Goal: Task Accomplishment & Management: Manage account settings

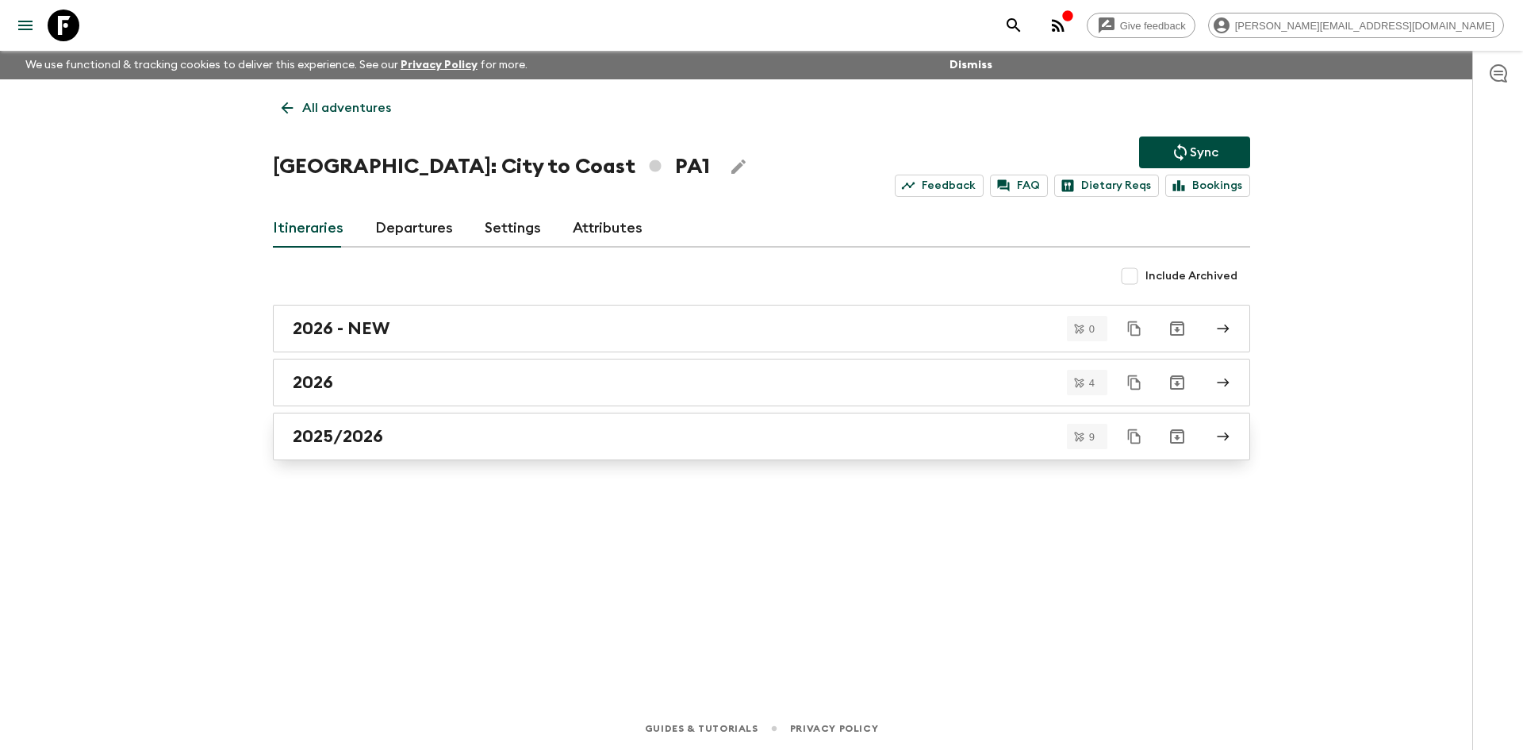
click at [342, 433] on h2 "2025/2026" at bounding box center [338, 436] width 90 height 21
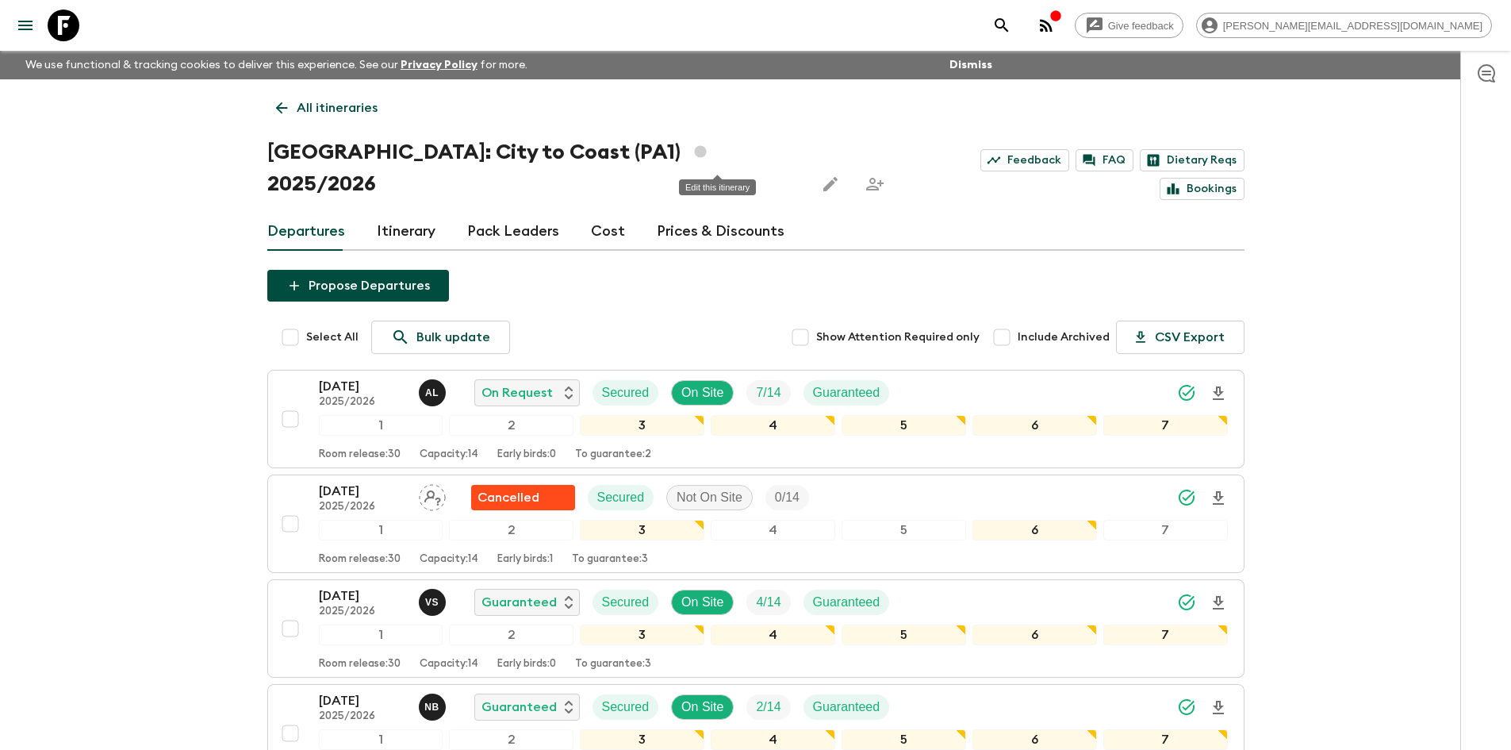
click at [823, 177] on icon "Edit this itinerary" at bounding box center [830, 184] width 14 height 14
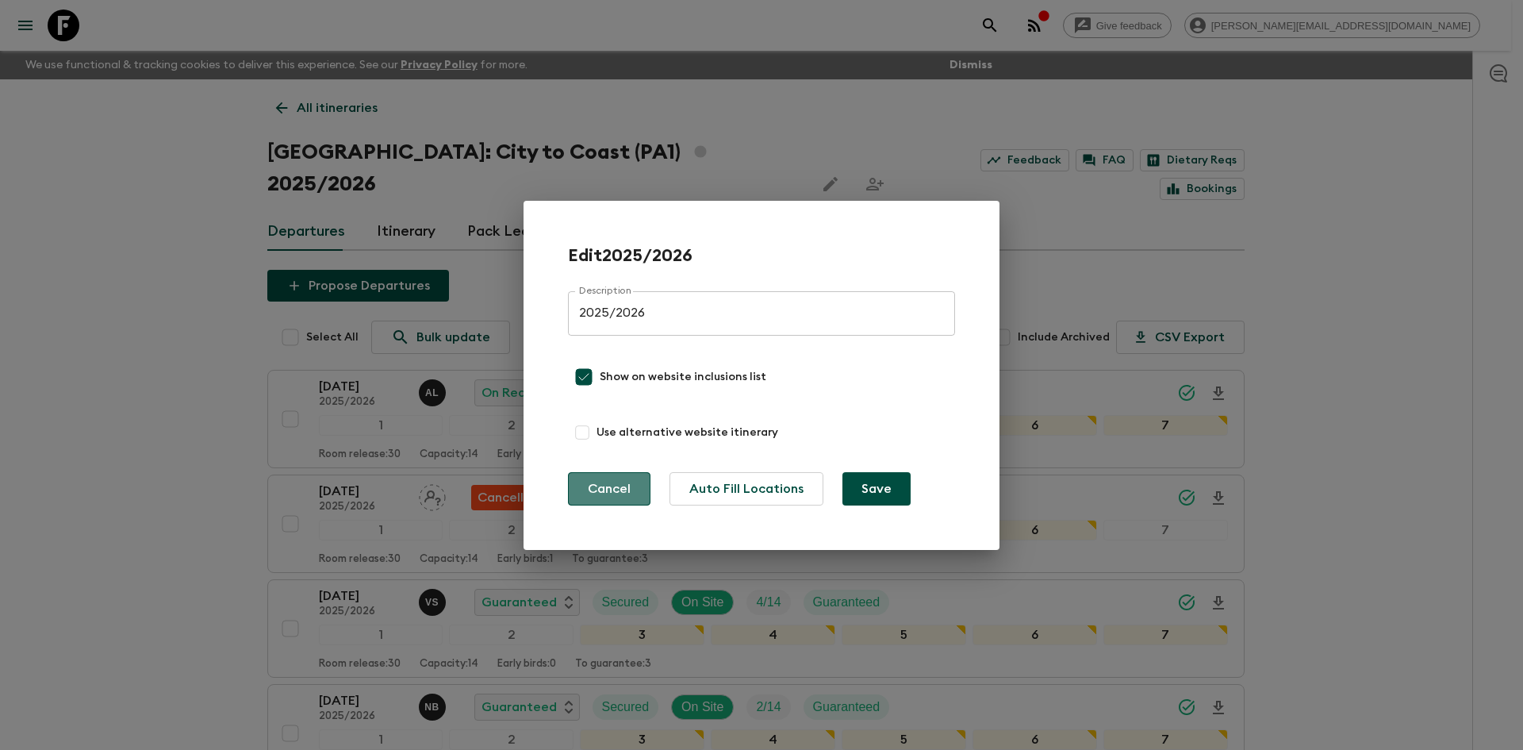
click at [605, 488] on button "Cancel" at bounding box center [609, 488] width 82 height 33
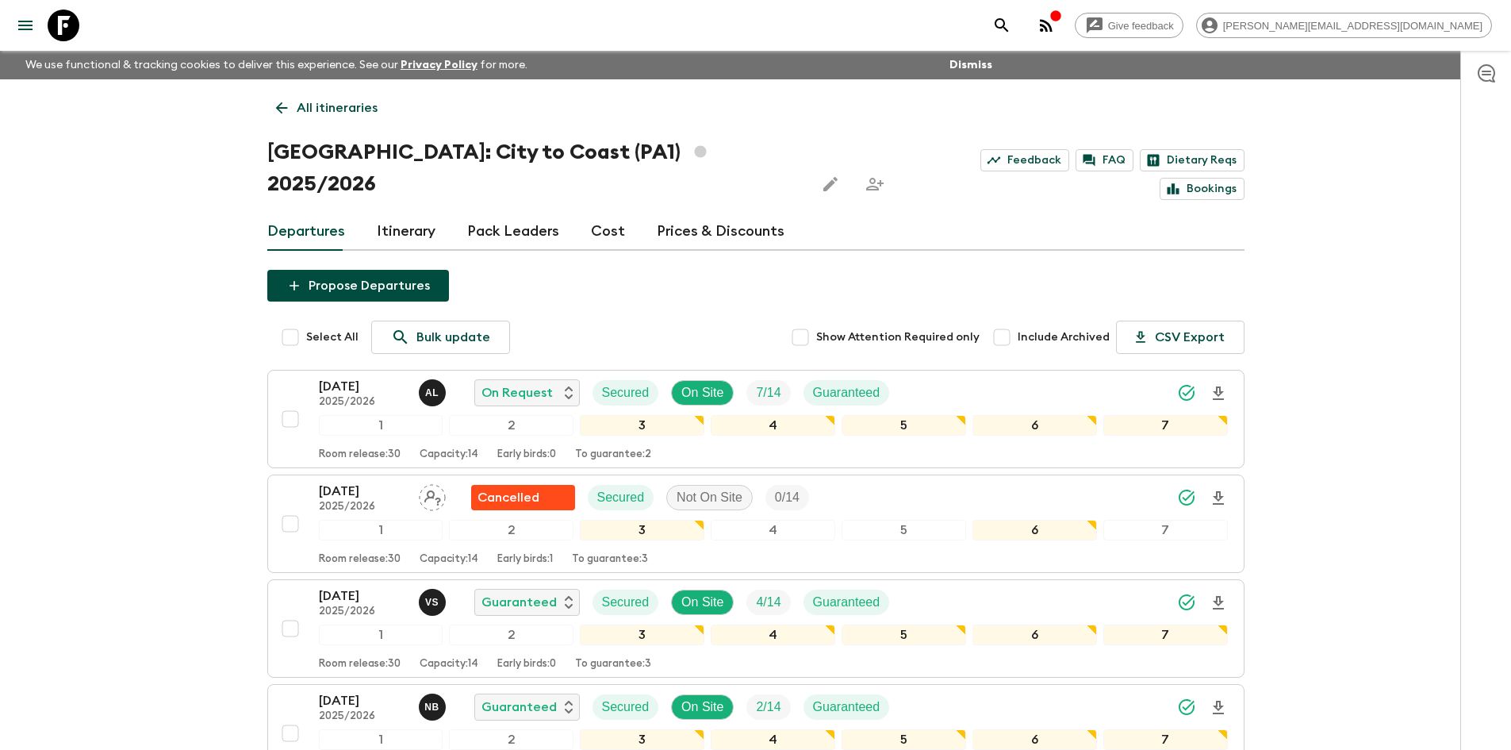
click at [263, 100] on div "All itineraries [GEOGRAPHIC_DATA]: City to Coast (PA1) 2025/2026 Feedback FAQ D…" at bounding box center [755, 720] width 1015 height 1283
click at [276, 105] on icon at bounding box center [281, 107] width 17 height 17
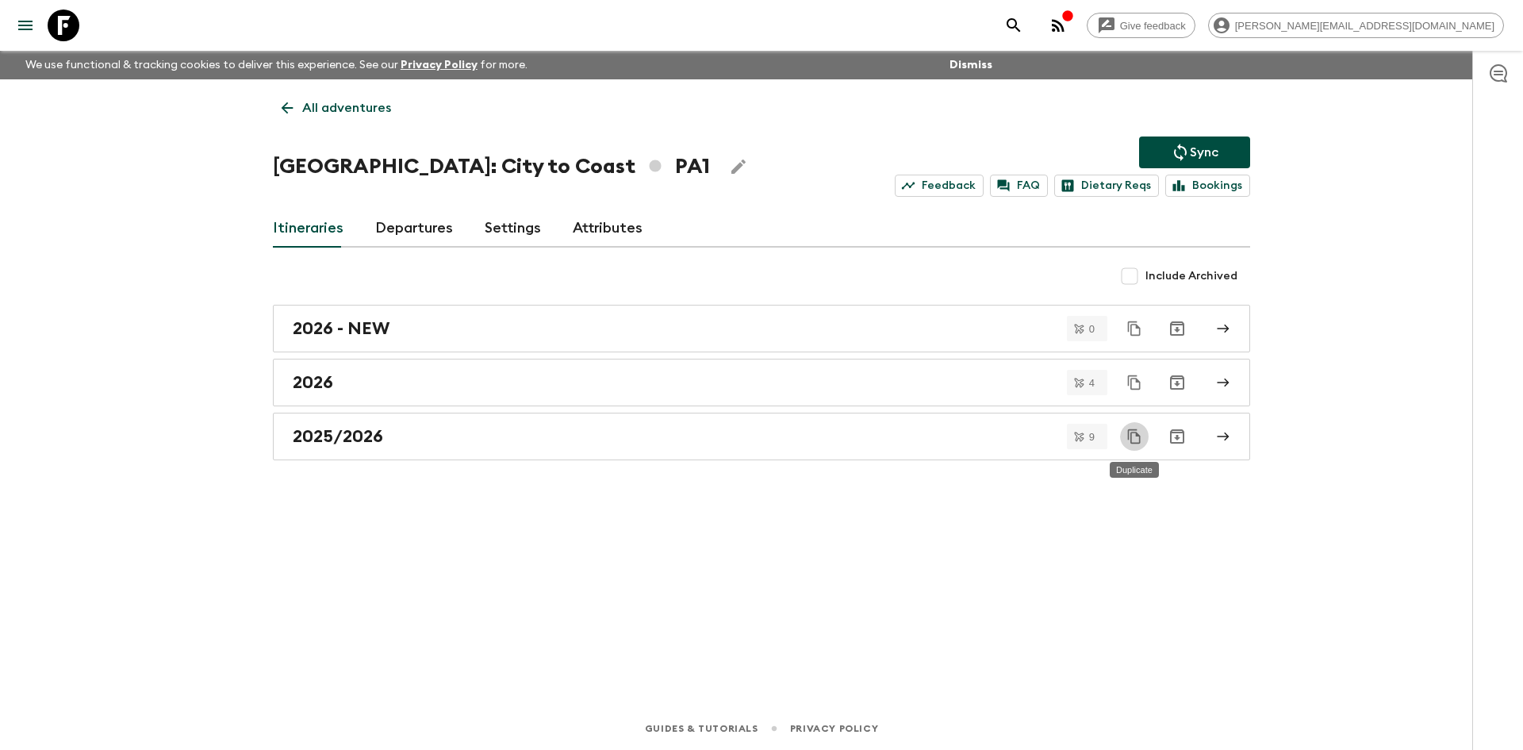
click at [1138, 435] on icon "Duplicate" at bounding box center [1134, 436] width 13 height 14
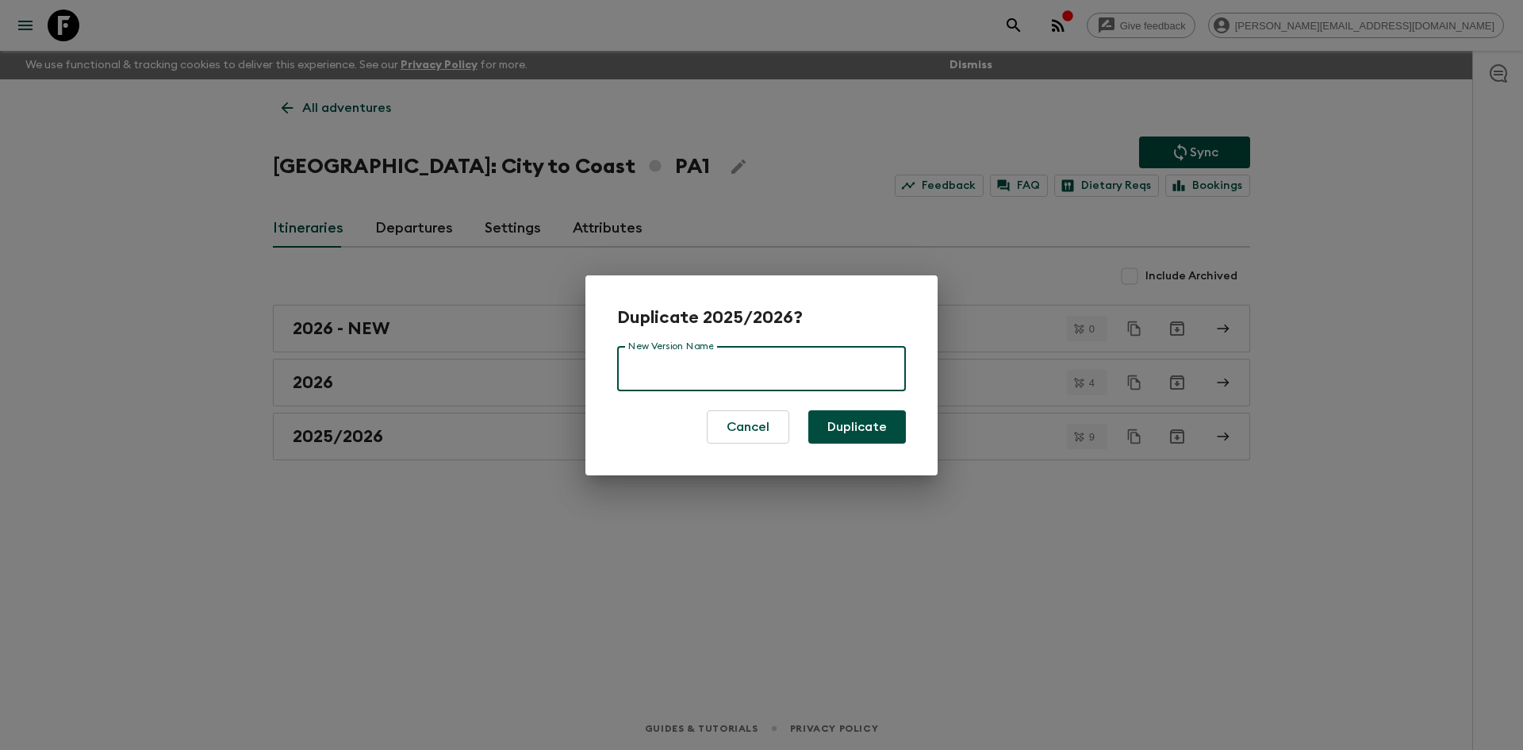
click at [669, 375] on input "New Version Name" at bounding box center [761, 369] width 289 height 44
type input "[DATE]-[DATE] - NEW"
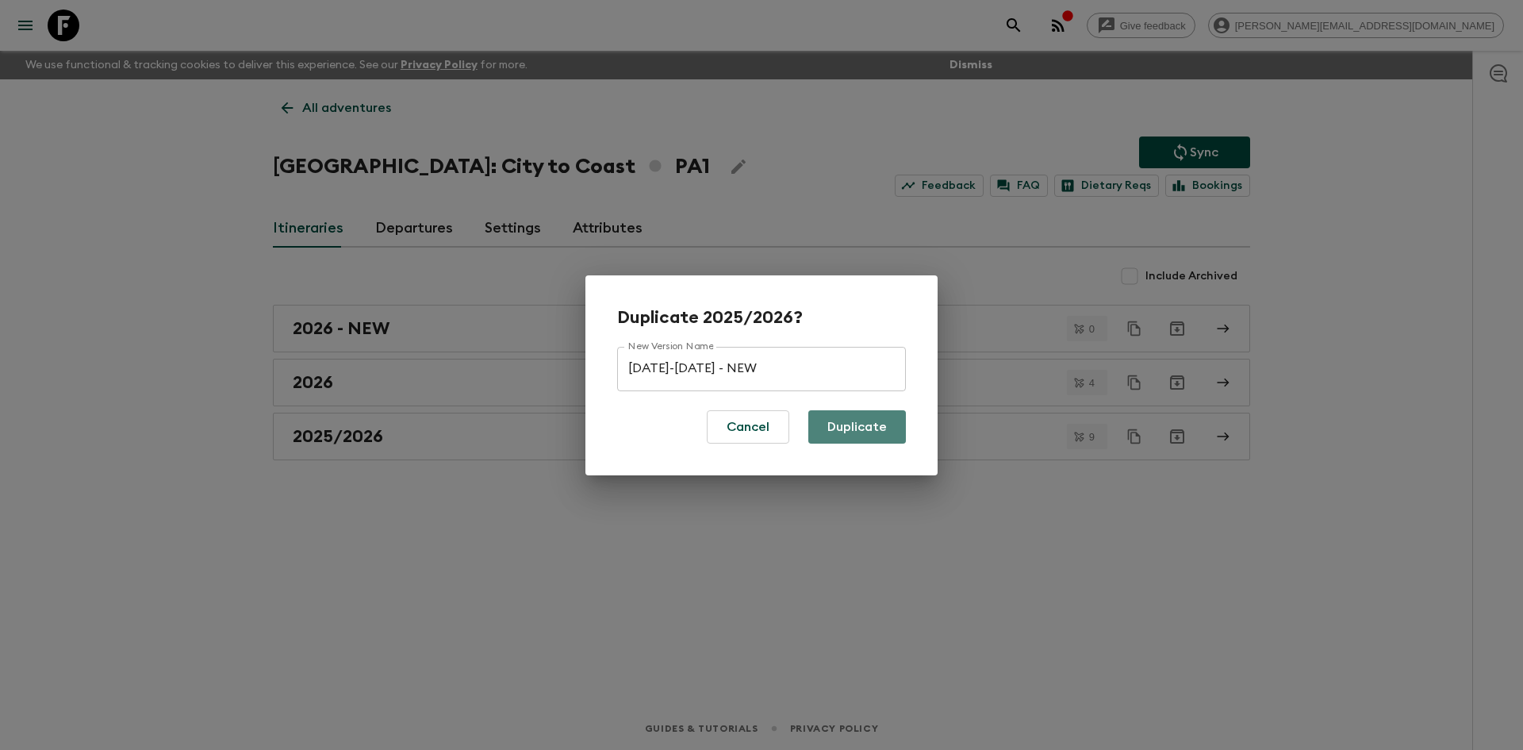
click at [881, 435] on button "Duplicate" at bounding box center [857, 426] width 98 height 33
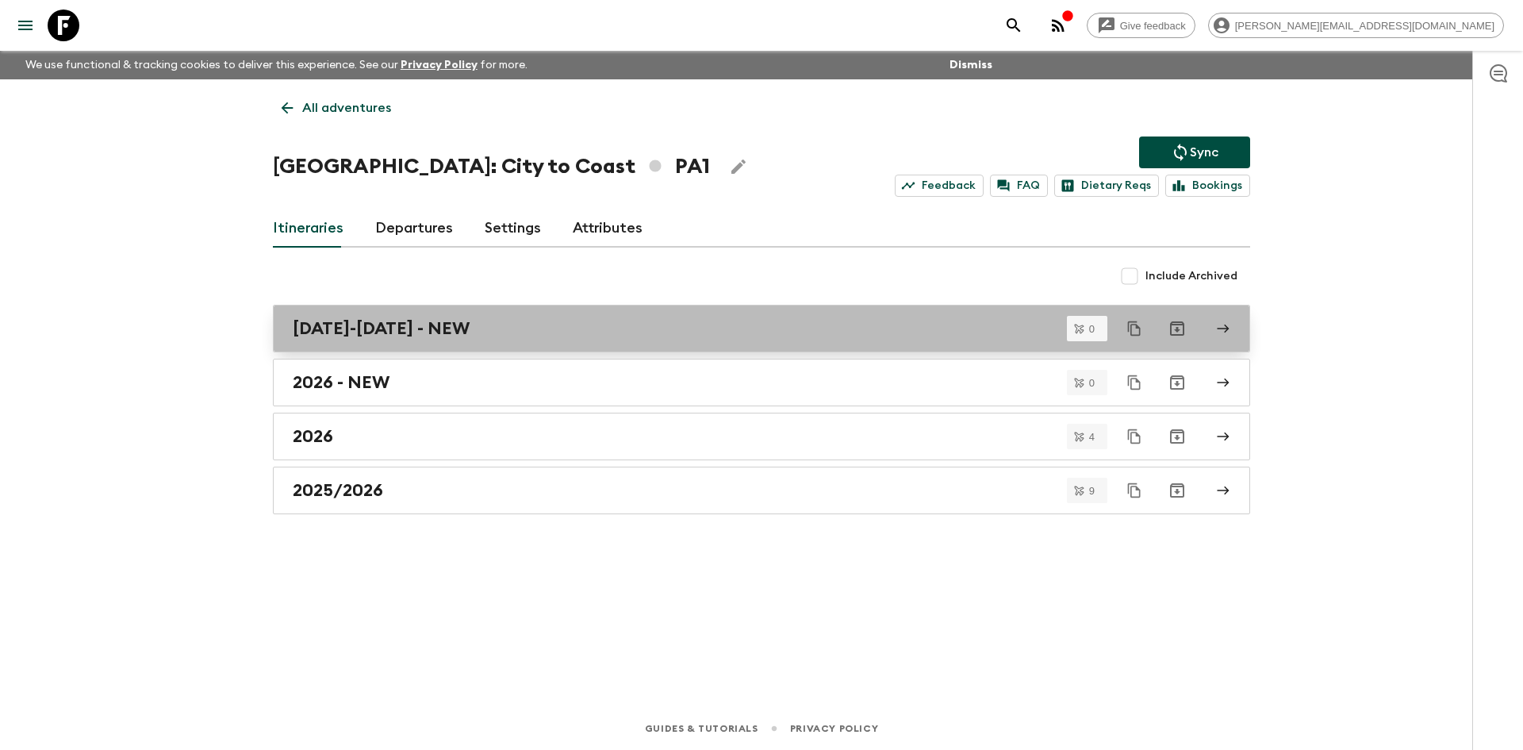
click at [1224, 326] on icon at bounding box center [1223, 328] width 14 height 14
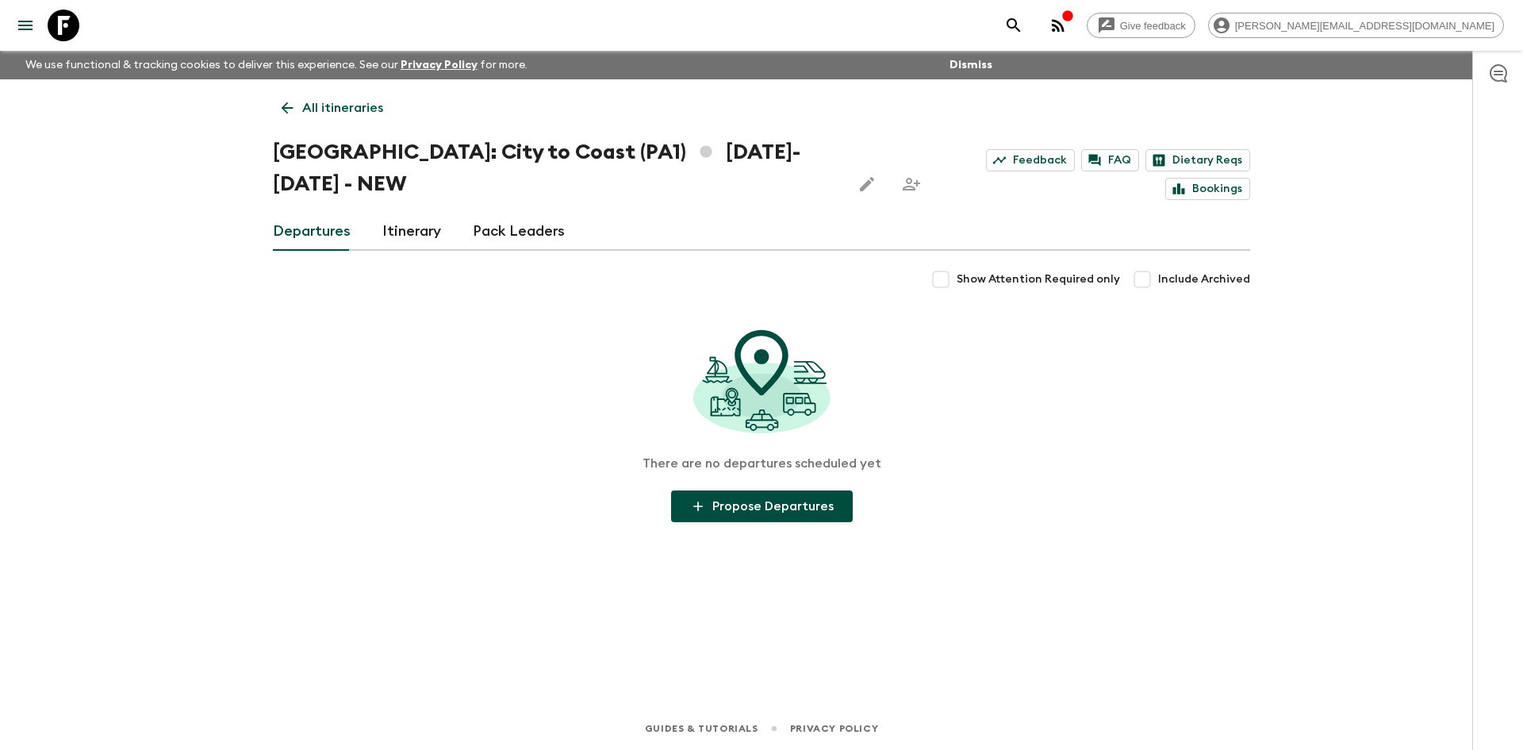
click at [290, 108] on icon at bounding box center [288, 108] width 12 height 12
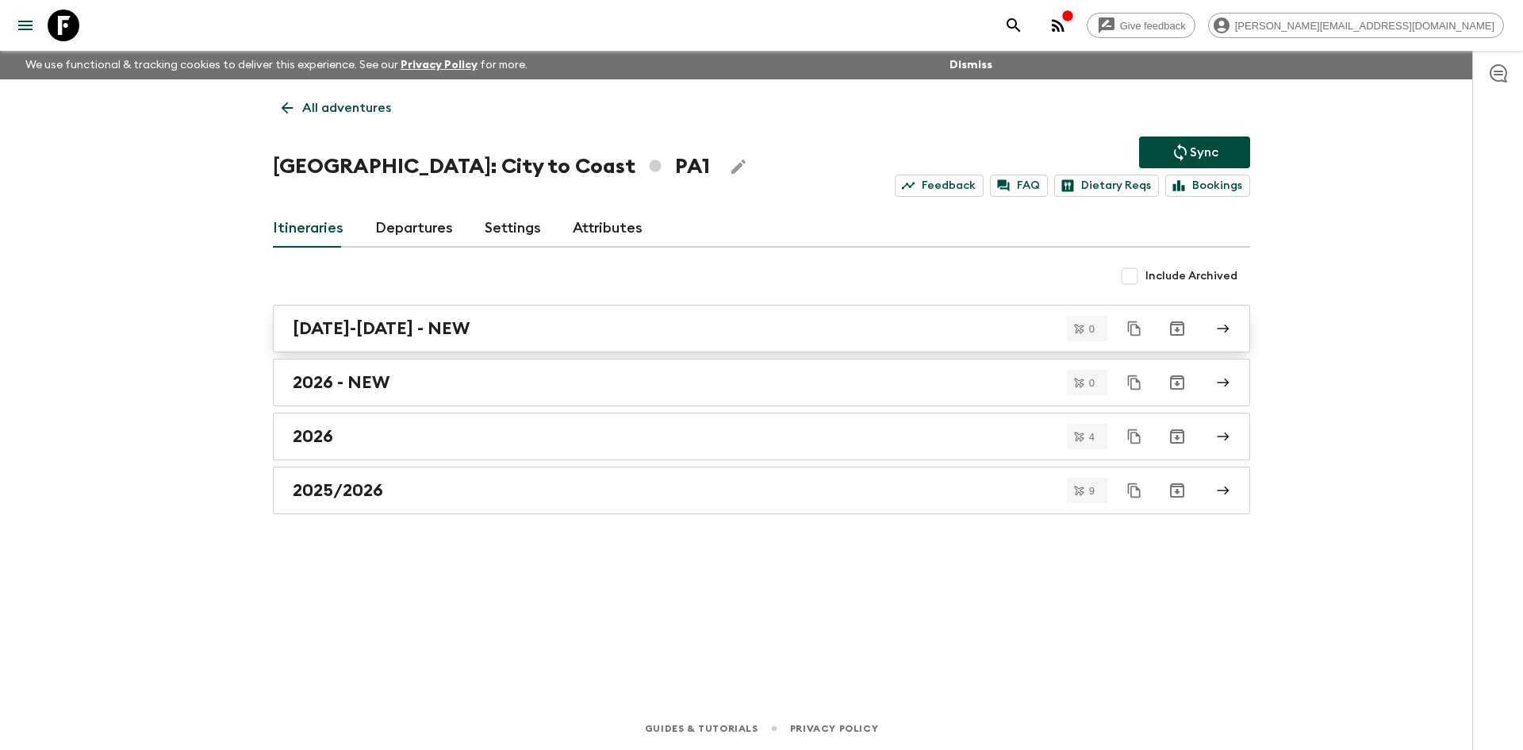
click at [608, 321] on div "[DATE]-[DATE] - NEW" at bounding box center [746, 328] width 907 height 21
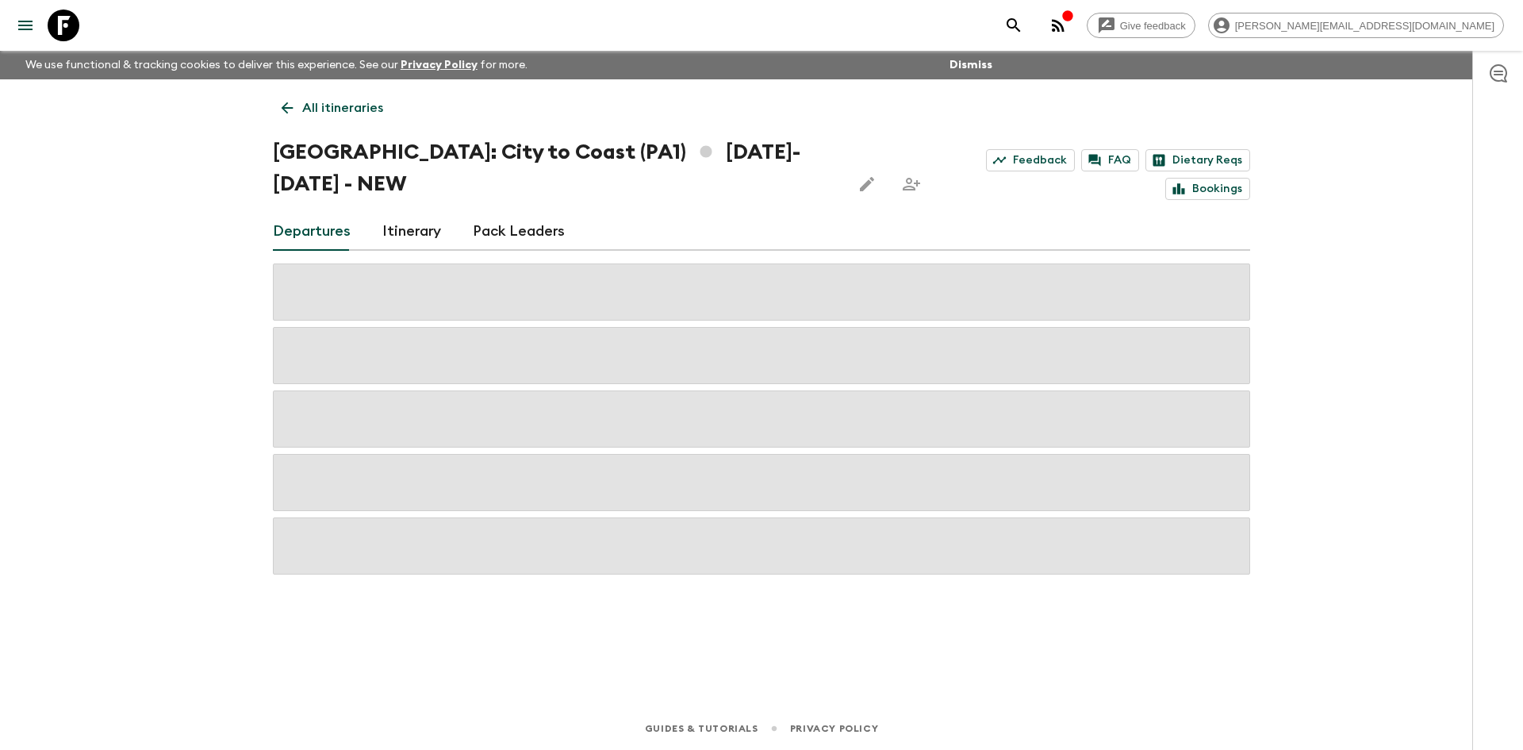
click at [860, 177] on icon "Edit this itinerary" at bounding box center [867, 184] width 14 height 14
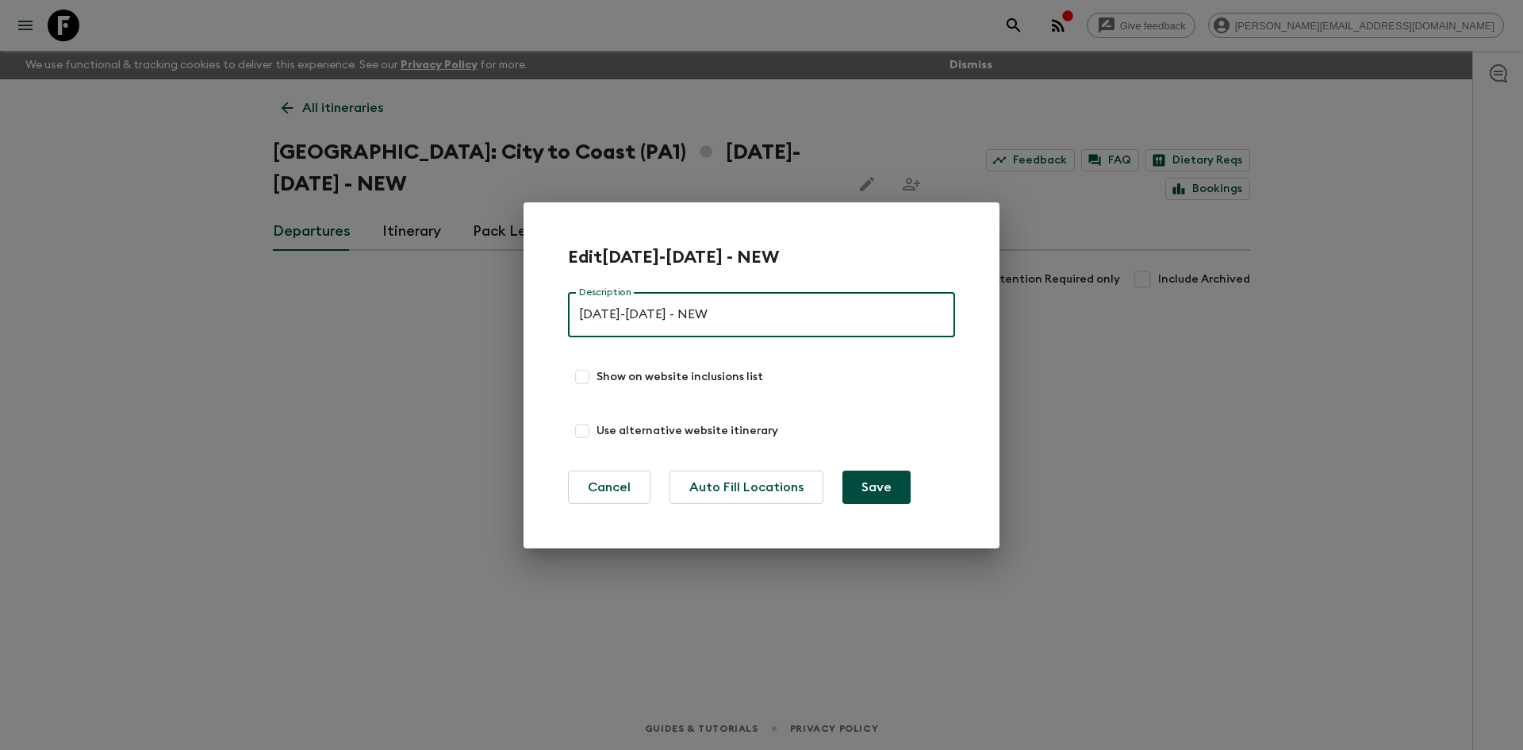
click at [613, 318] on input "[DATE]-[DATE] - NEW" at bounding box center [761, 315] width 387 height 44
type input "2025/2026 - NEW"
click at [888, 485] on button "Save" at bounding box center [876, 486] width 68 height 33
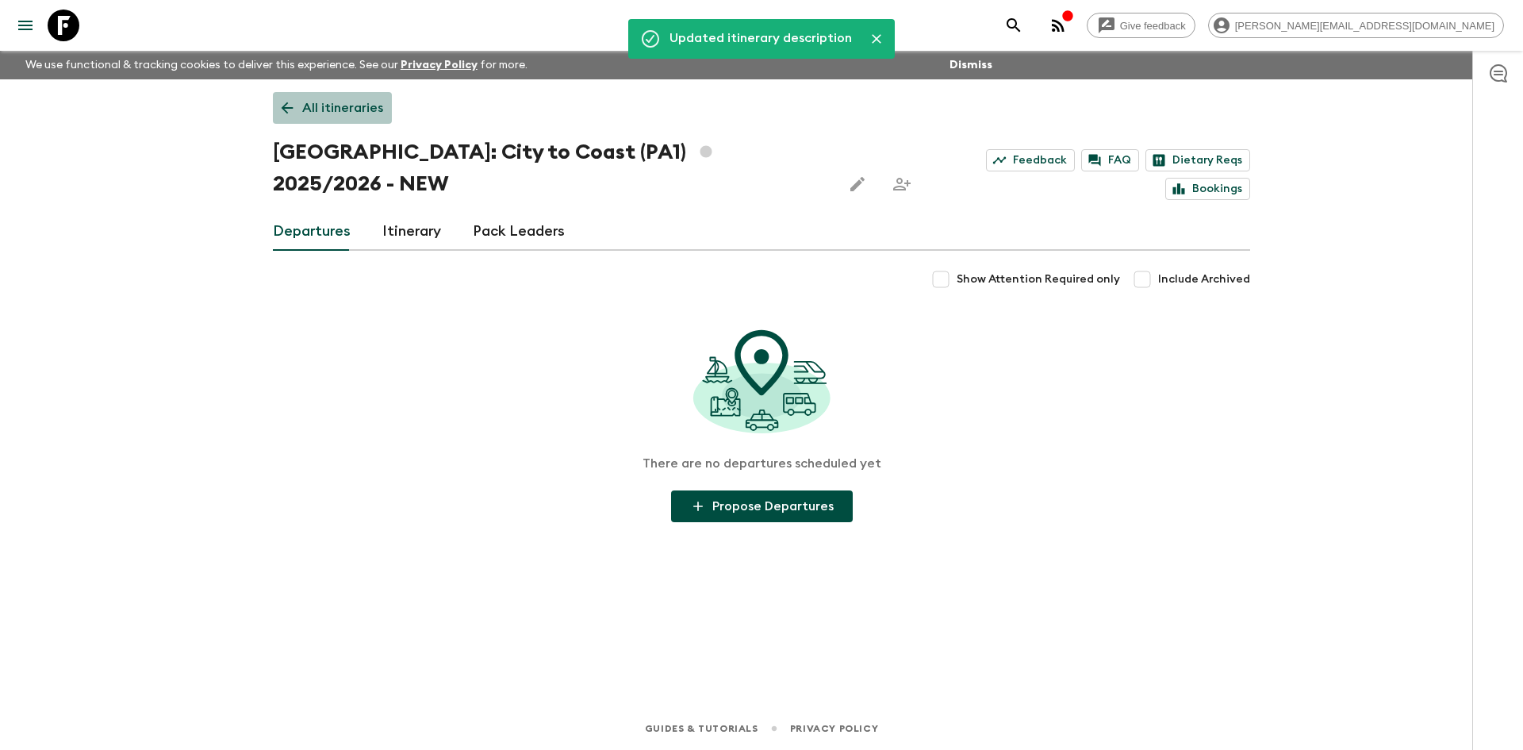
click at [293, 105] on icon at bounding box center [286, 107] width 17 height 17
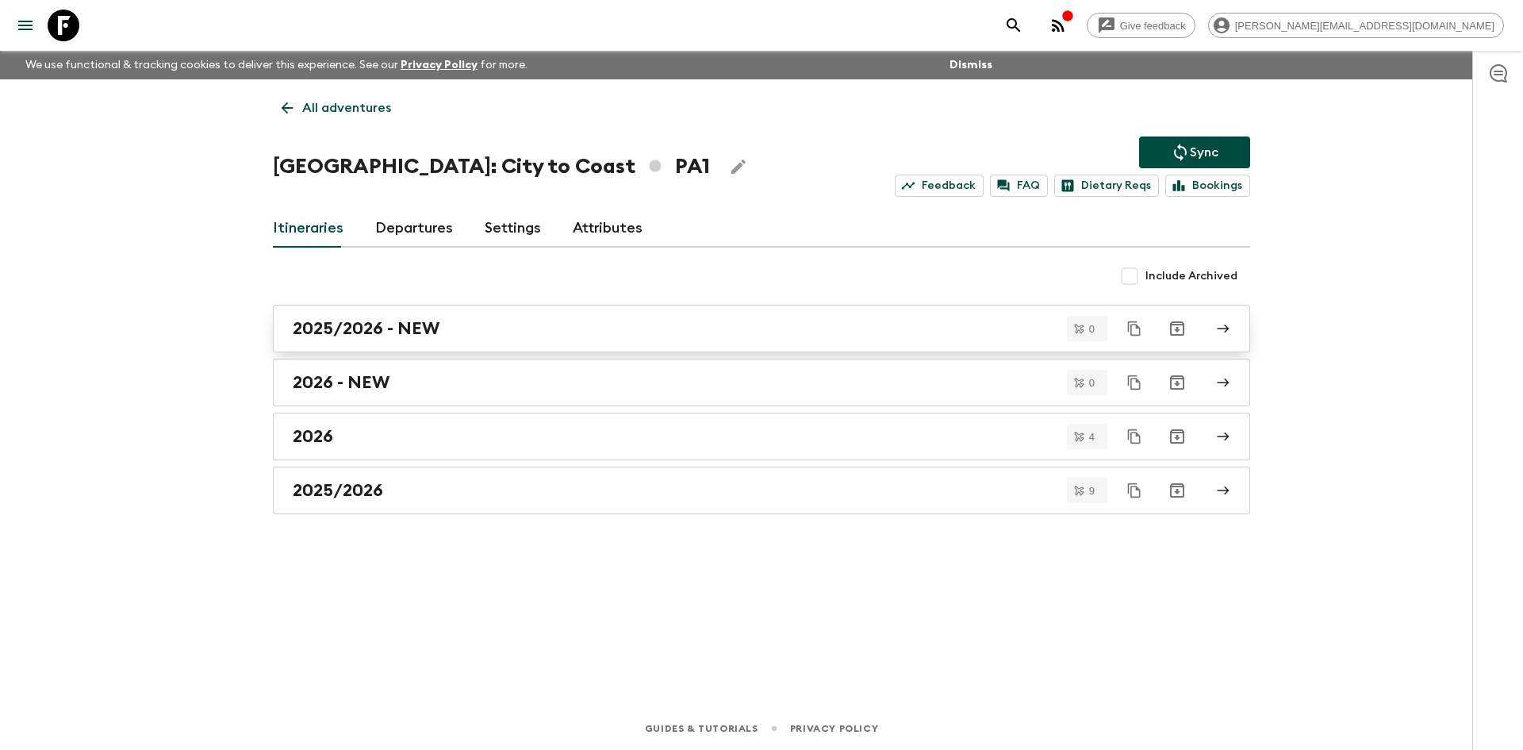
click at [546, 331] on div "2025/2026 - NEW" at bounding box center [746, 328] width 907 height 21
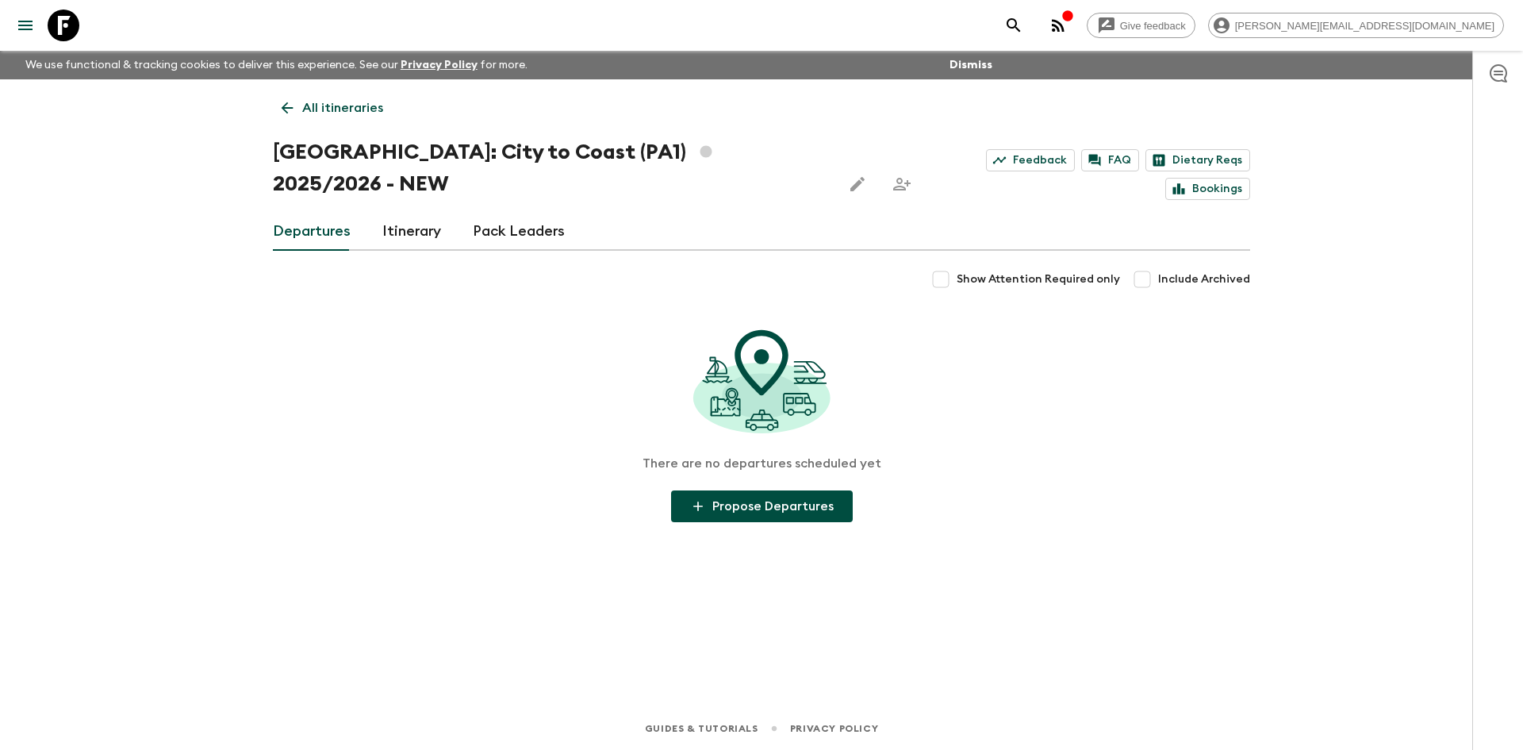
click at [291, 108] on icon at bounding box center [288, 108] width 12 height 12
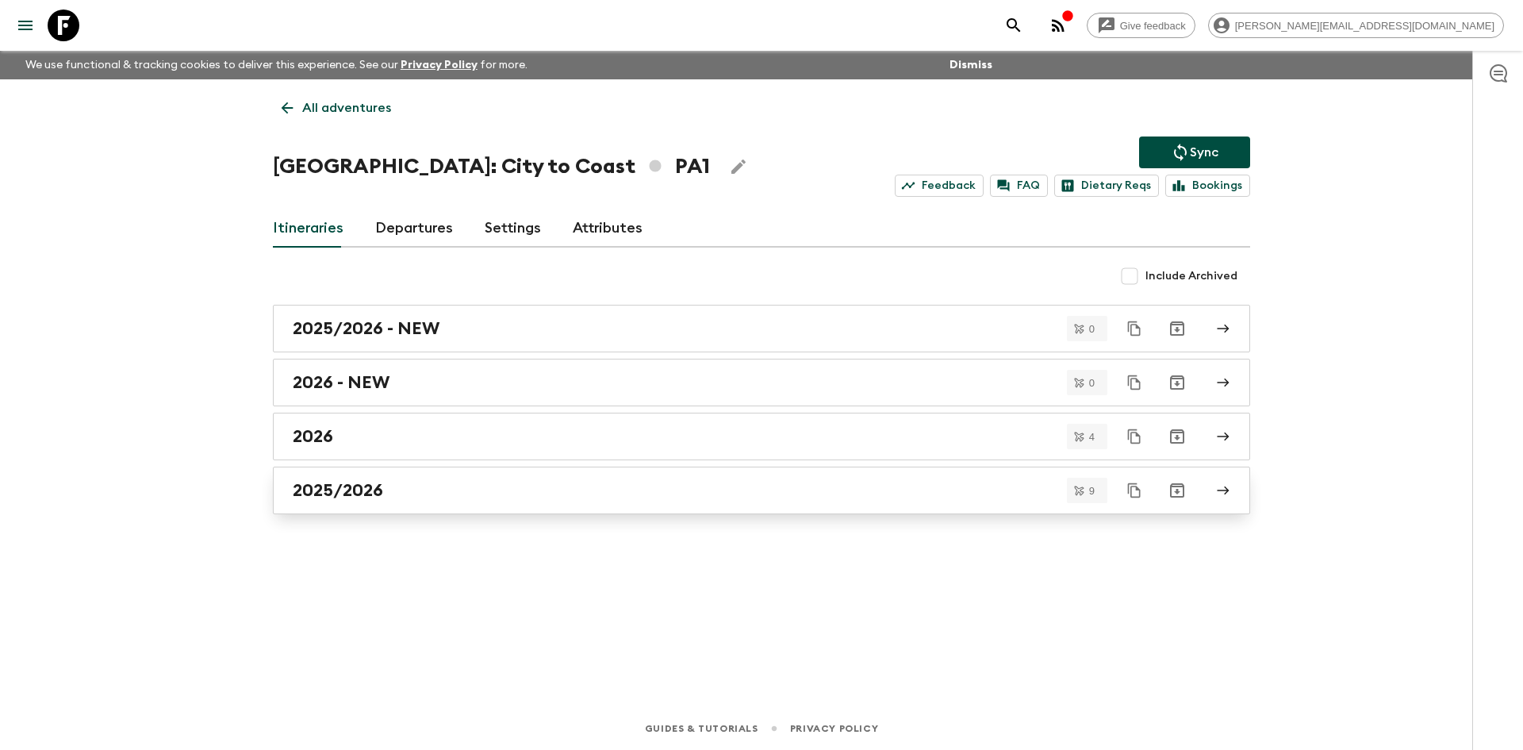
click at [361, 481] on h2 "2025/2026" at bounding box center [338, 490] width 90 height 21
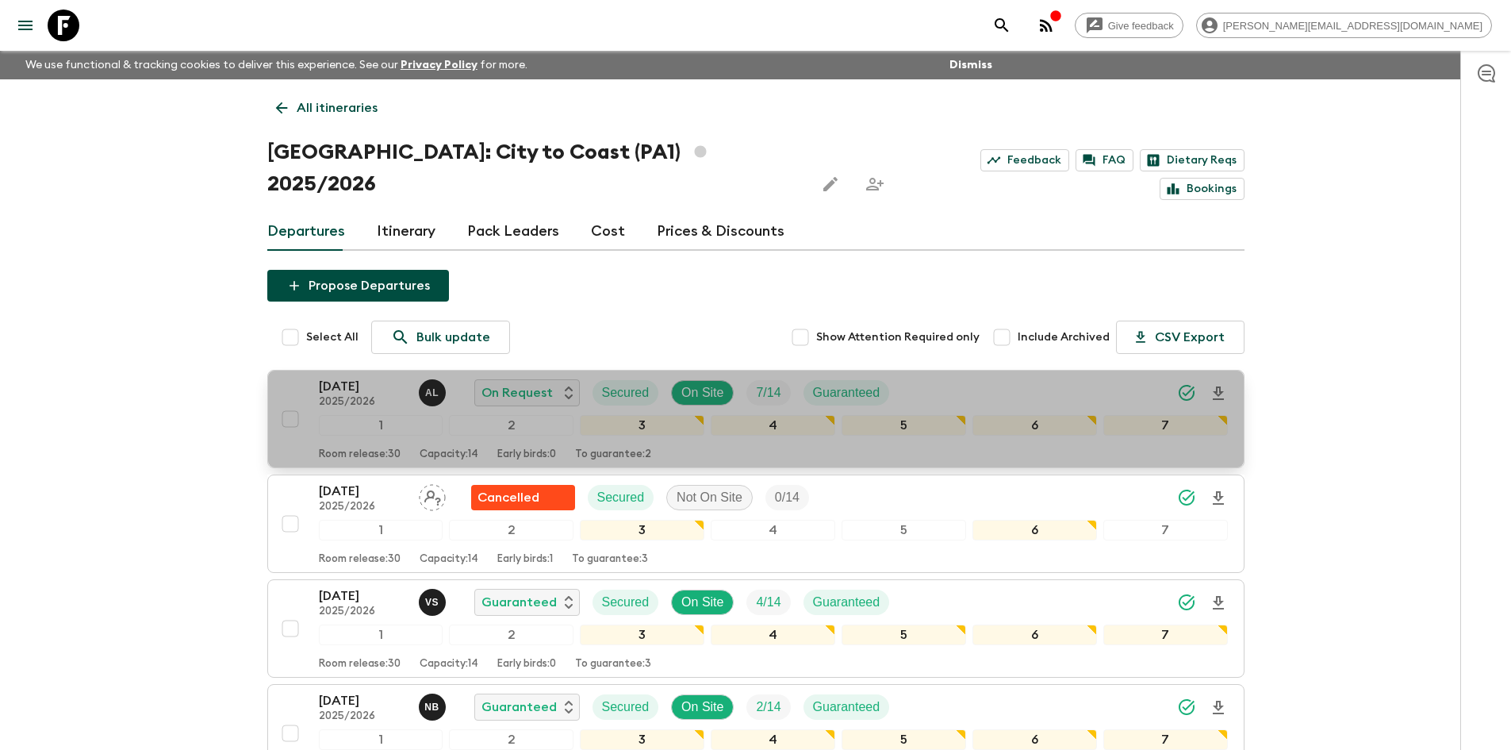
click at [372, 377] on p "[DATE]" at bounding box center [362, 386] width 87 height 19
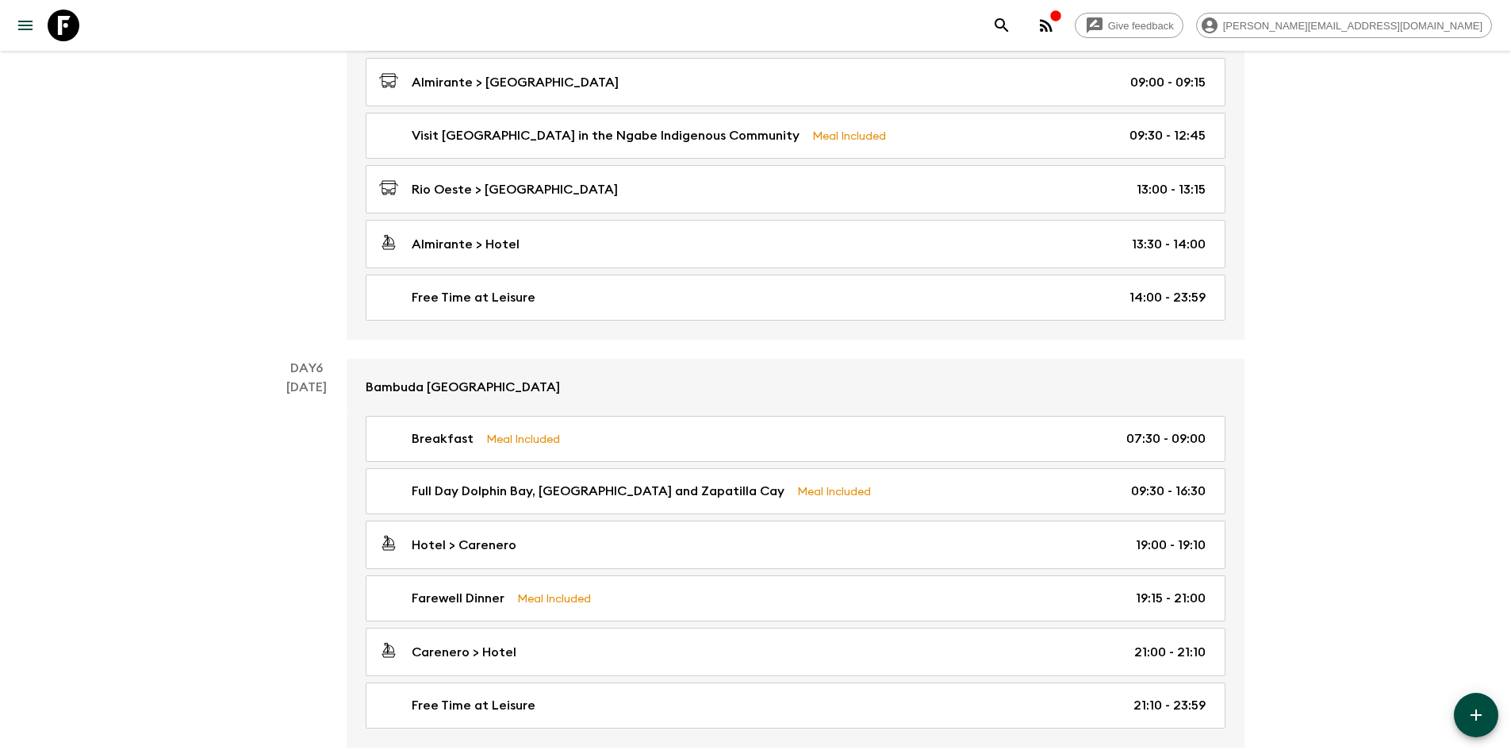
scroll to position [2016, 0]
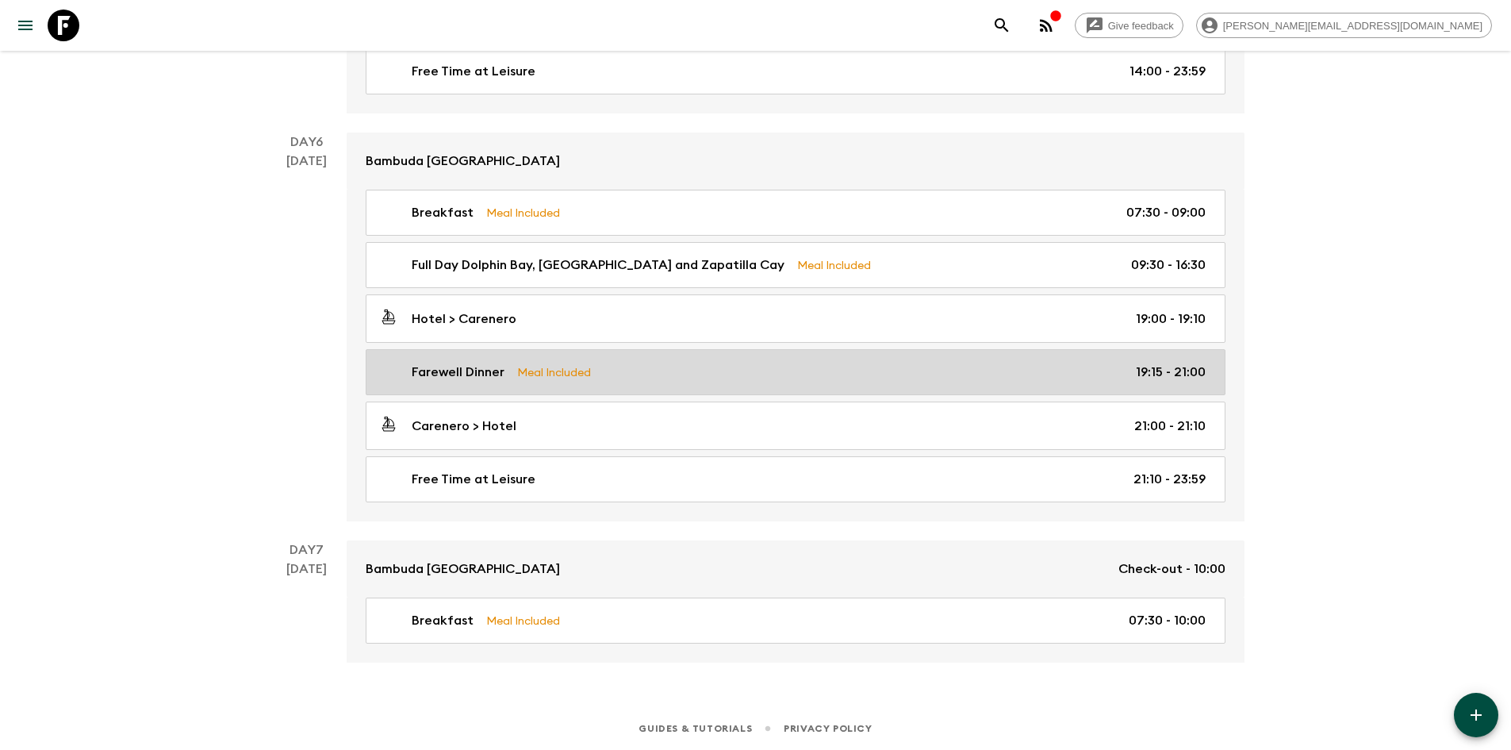
click at [648, 382] on link "Farewell Dinner Meal Included 19:15 - 21:00" at bounding box center [796, 372] width 860 height 46
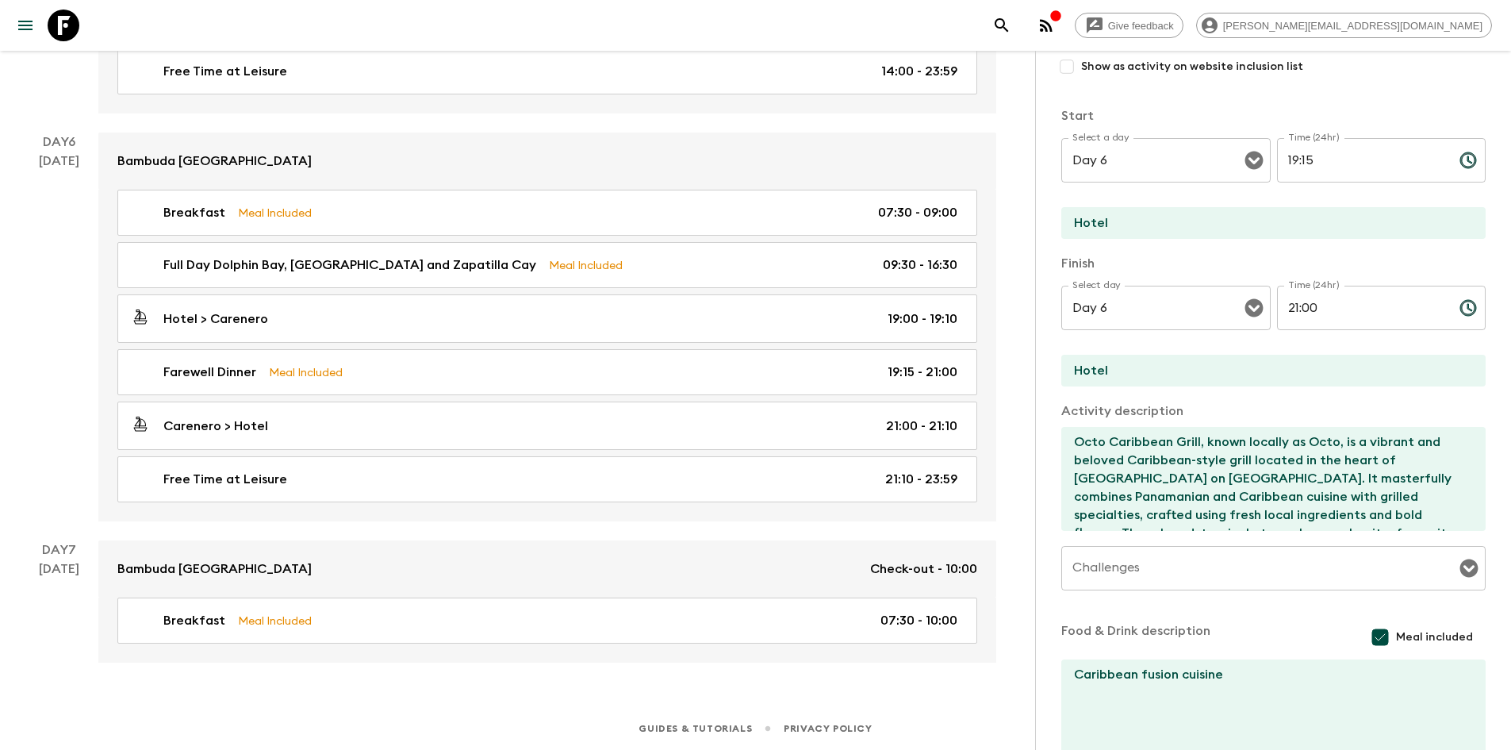
scroll to position [220, 0]
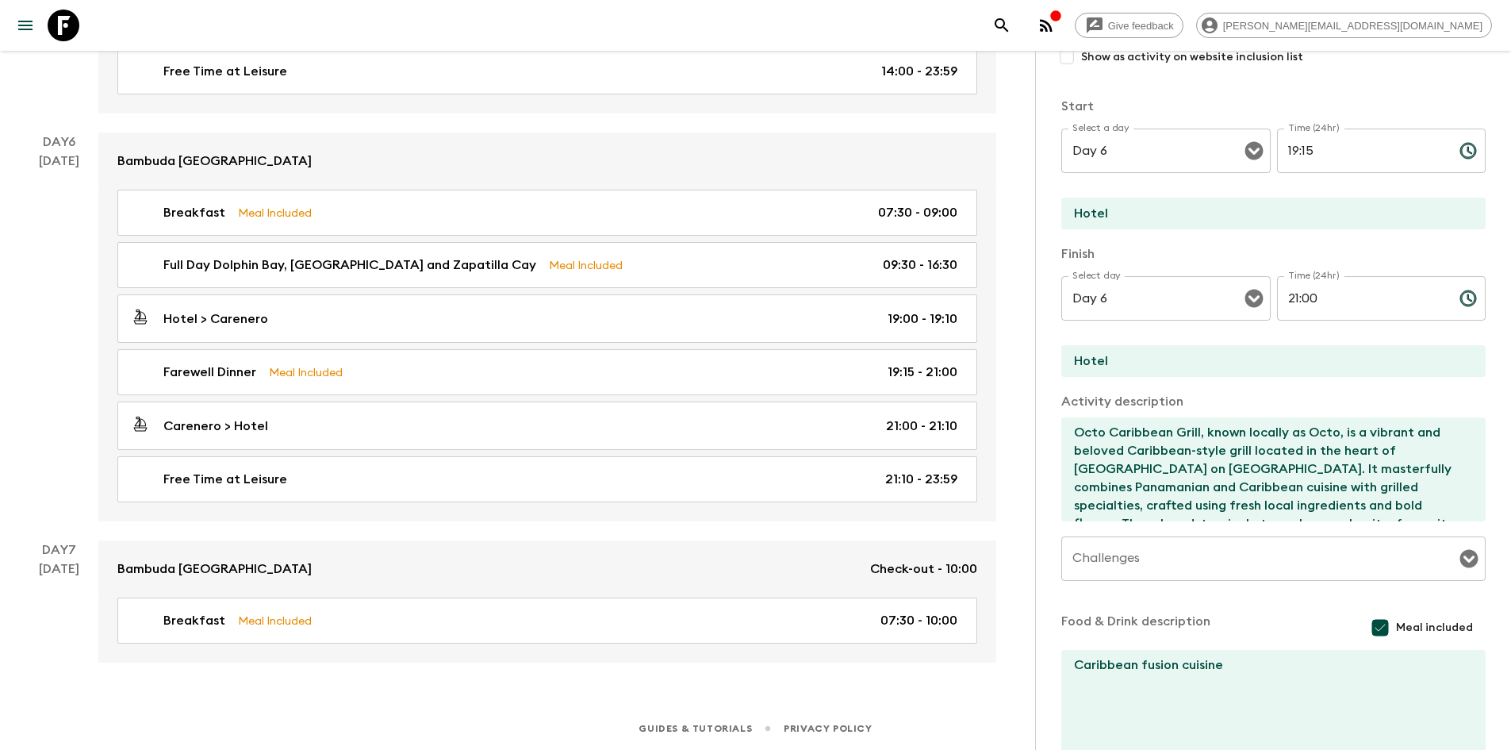
click at [1132, 451] on textarea "Octo Caribbean Grill, known locally as Octo, is a vibrant and beloved Caribbean…" at bounding box center [1267, 469] width 412 height 104
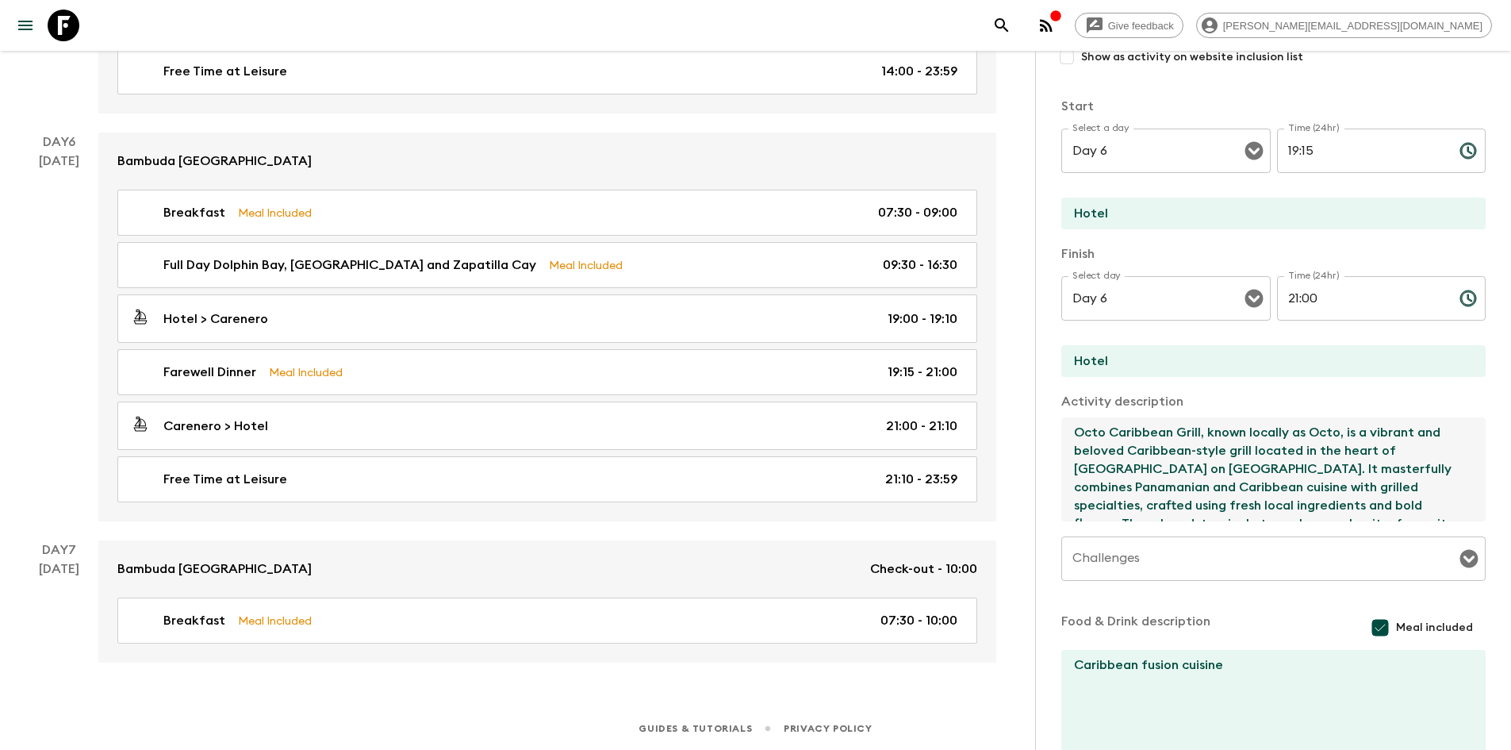
click at [1132, 451] on textarea "Octo Caribbean Grill, known locally as Octo, is a vibrant and beloved Caribbean…" at bounding box center [1267, 469] width 412 height 104
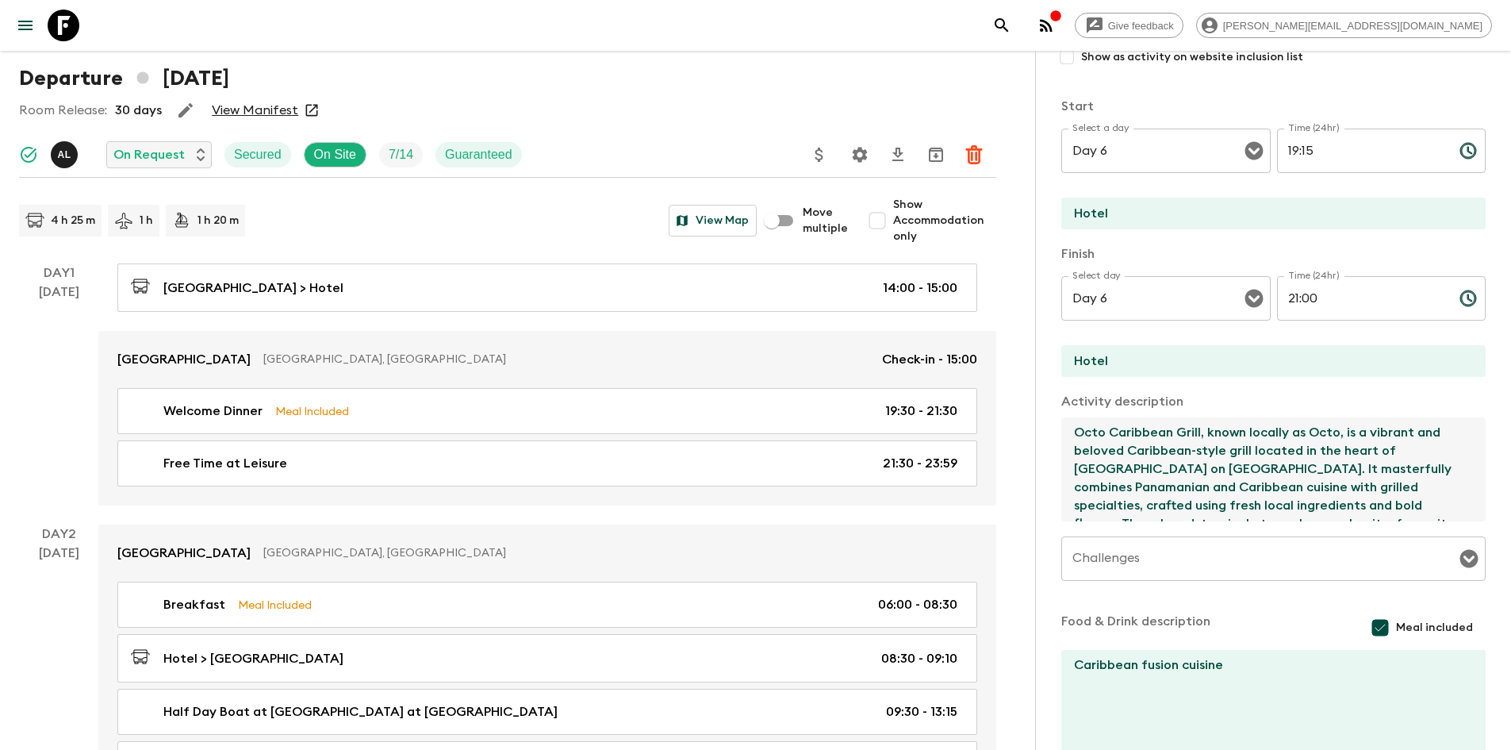
scroll to position [0, 0]
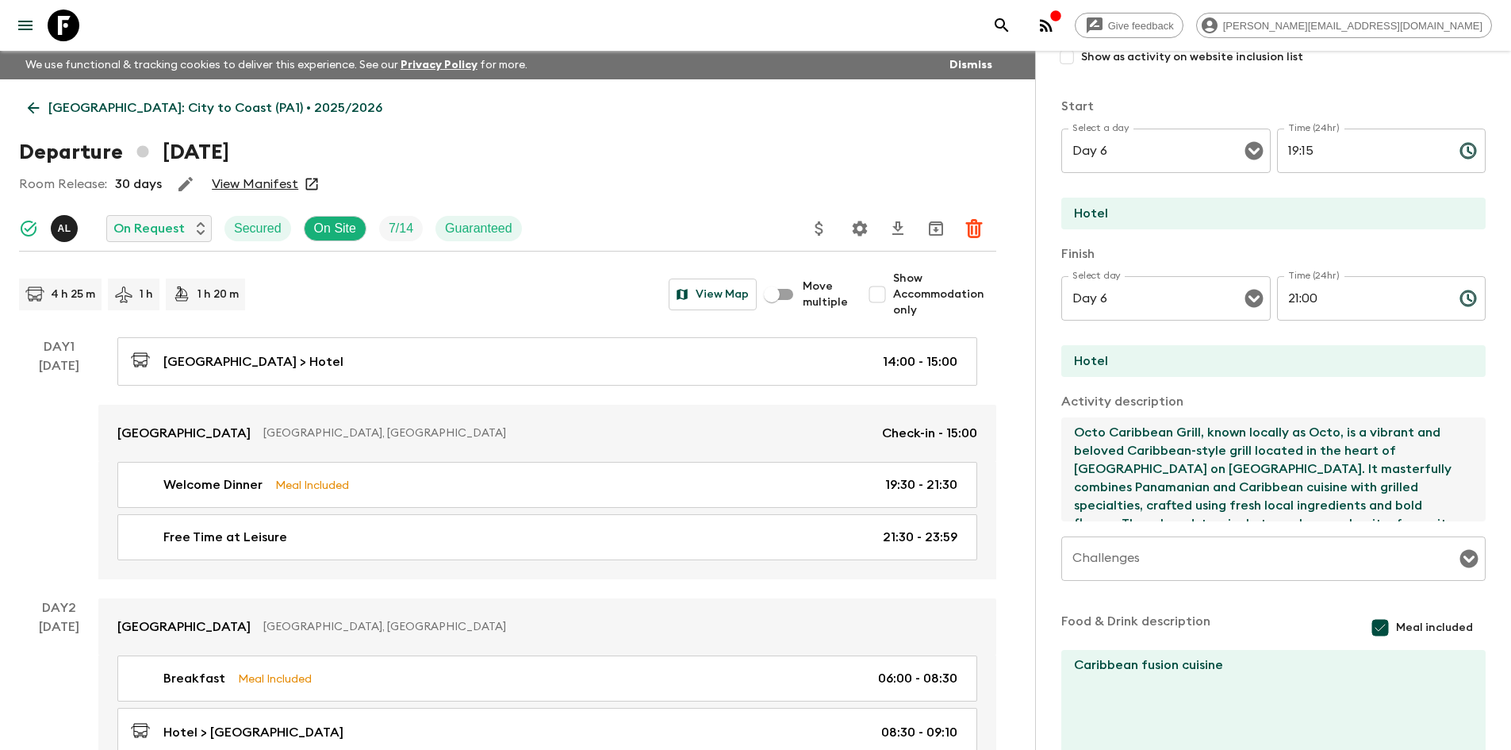
click at [39, 105] on icon at bounding box center [33, 107] width 17 height 17
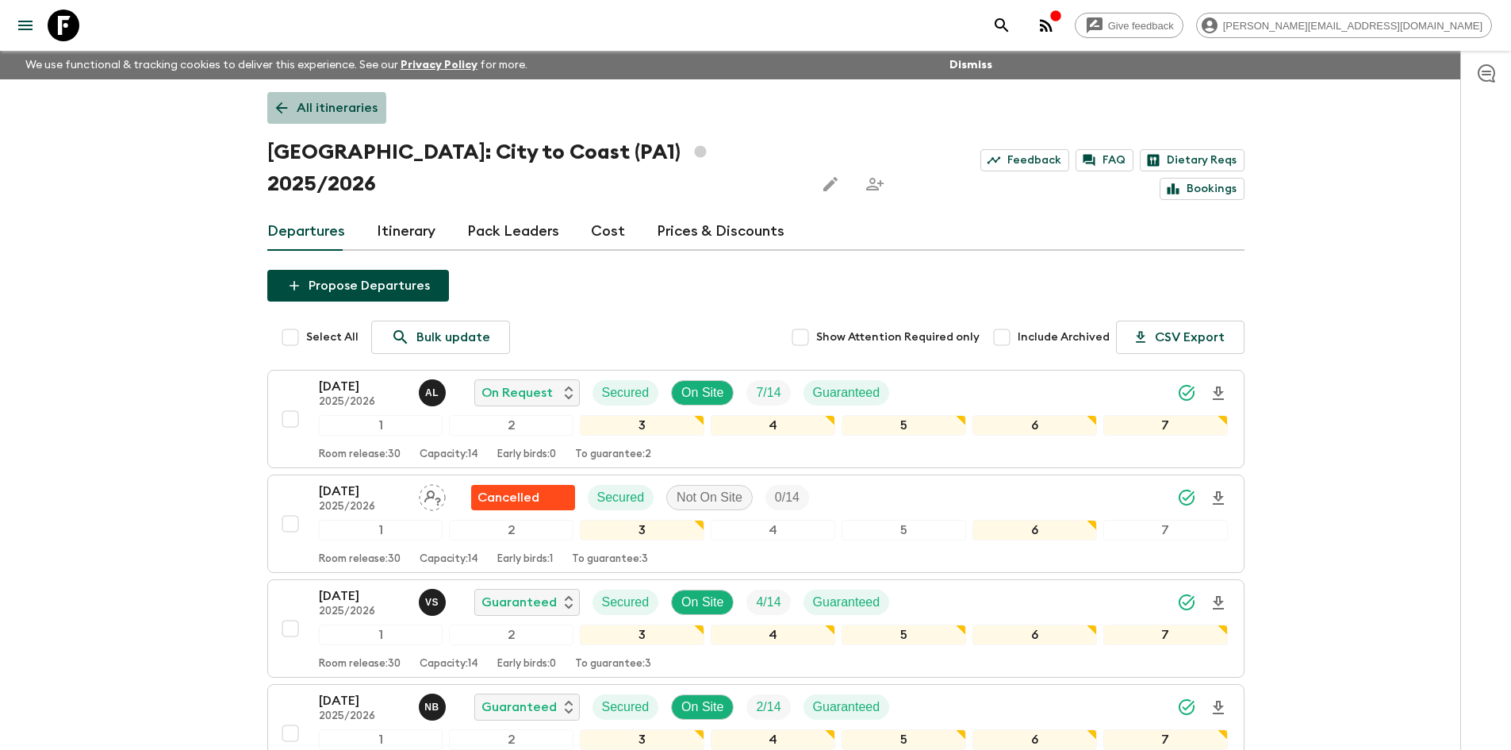
click at [282, 109] on icon at bounding box center [281, 107] width 17 height 17
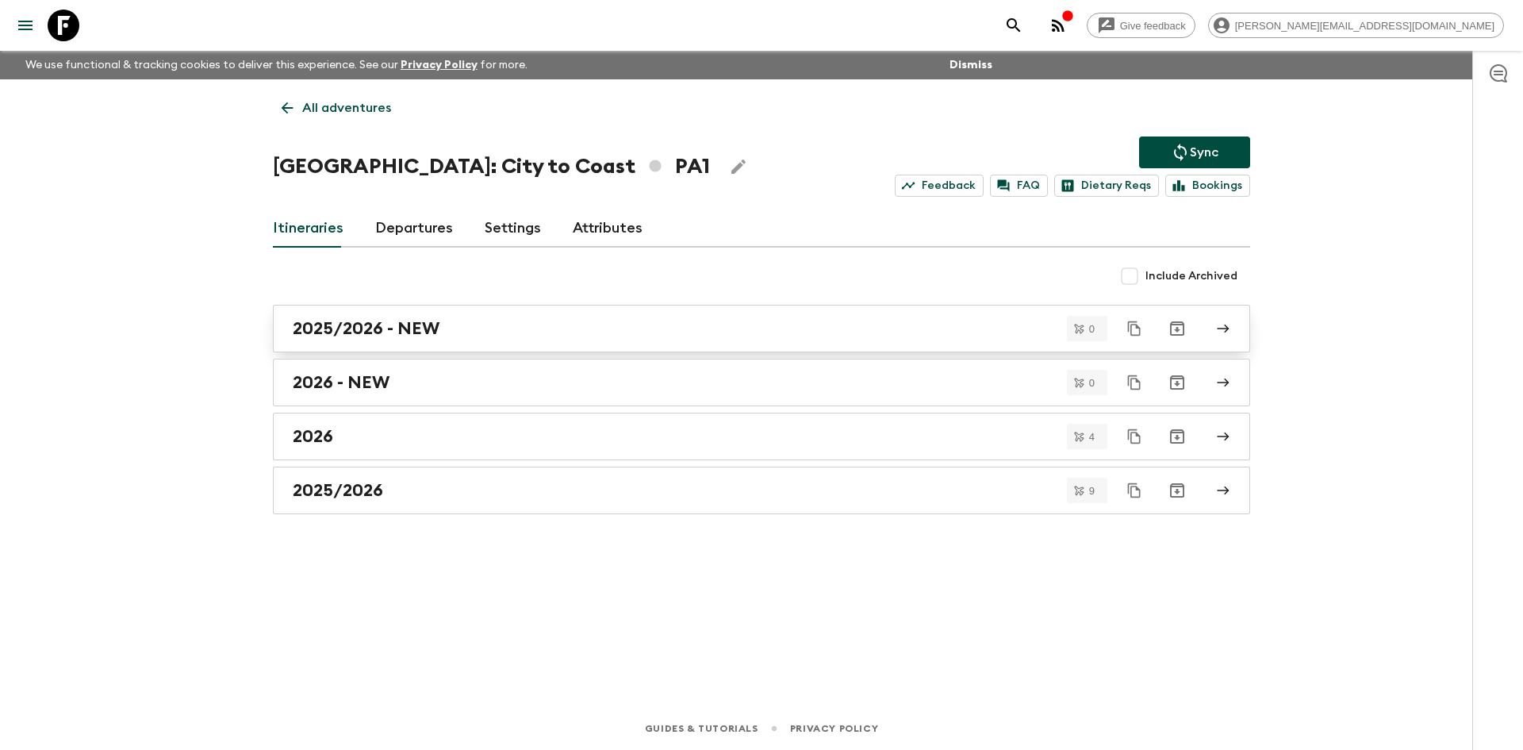
click at [478, 328] on div "2025/2026 - NEW" at bounding box center [746, 328] width 907 height 21
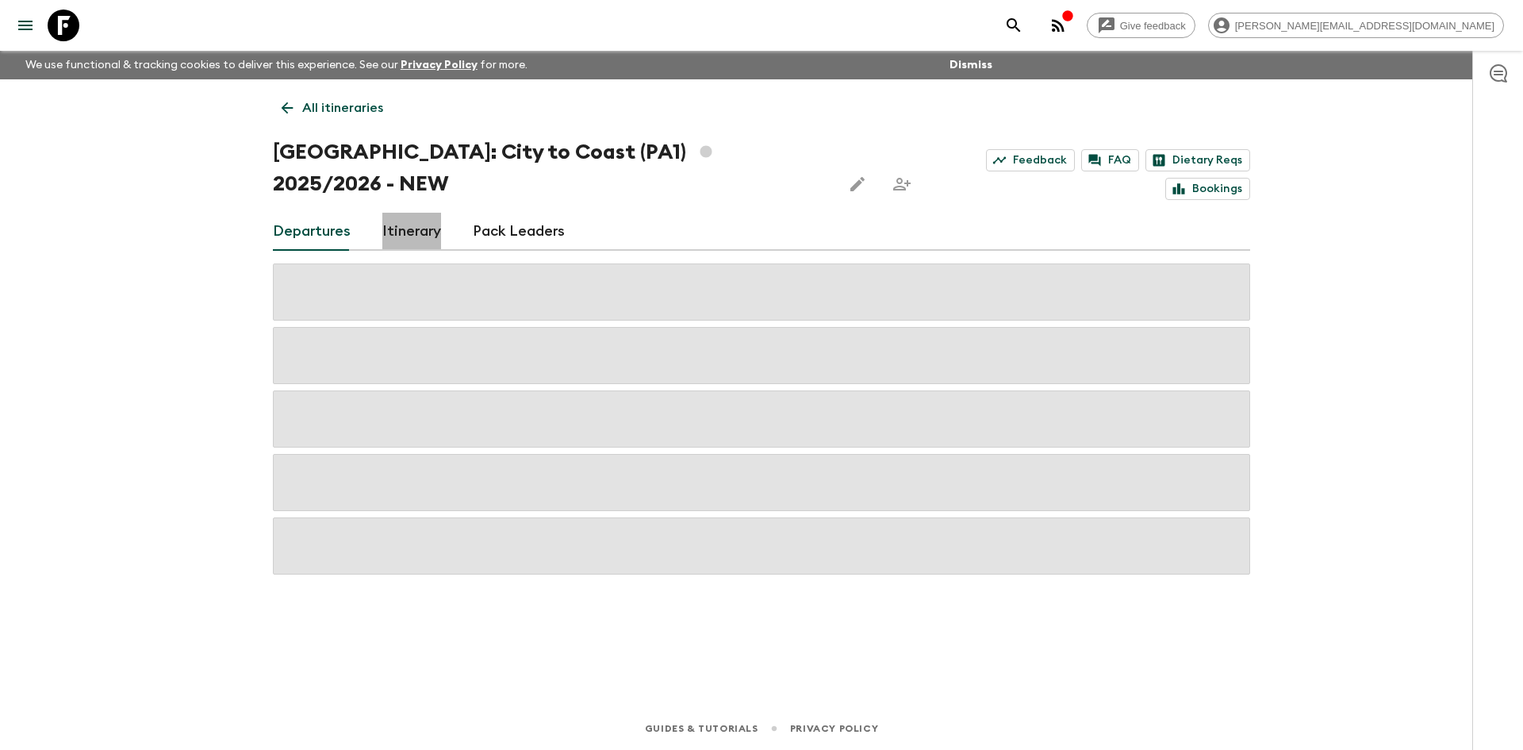
click at [408, 213] on link "Itinerary" at bounding box center [411, 232] width 59 height 38
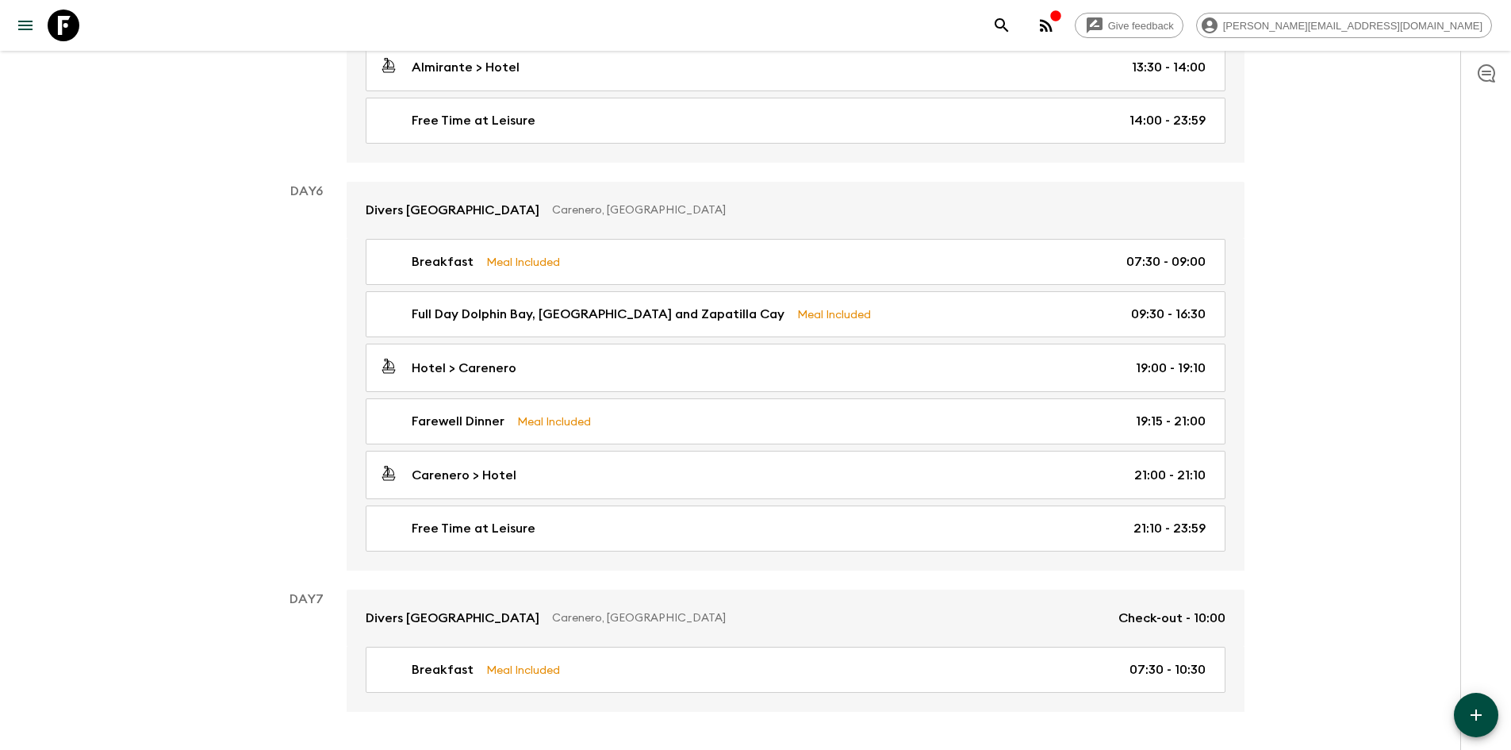
scroll to position [1962, 0]
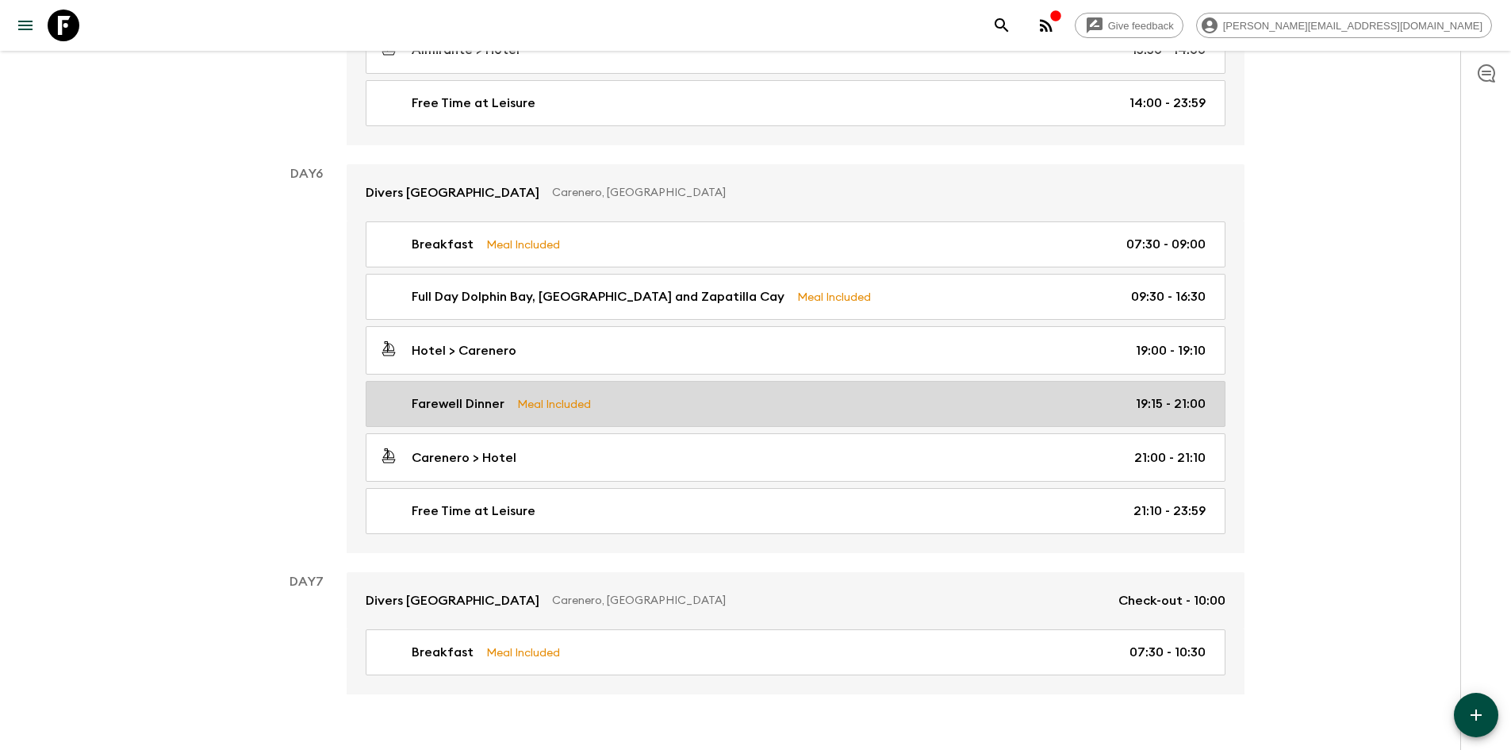
click at [576, 382] on link "Farewell Dinner Meal Included 19:15 - 21:00" at bounding box center [796, 404] width 860 height 46
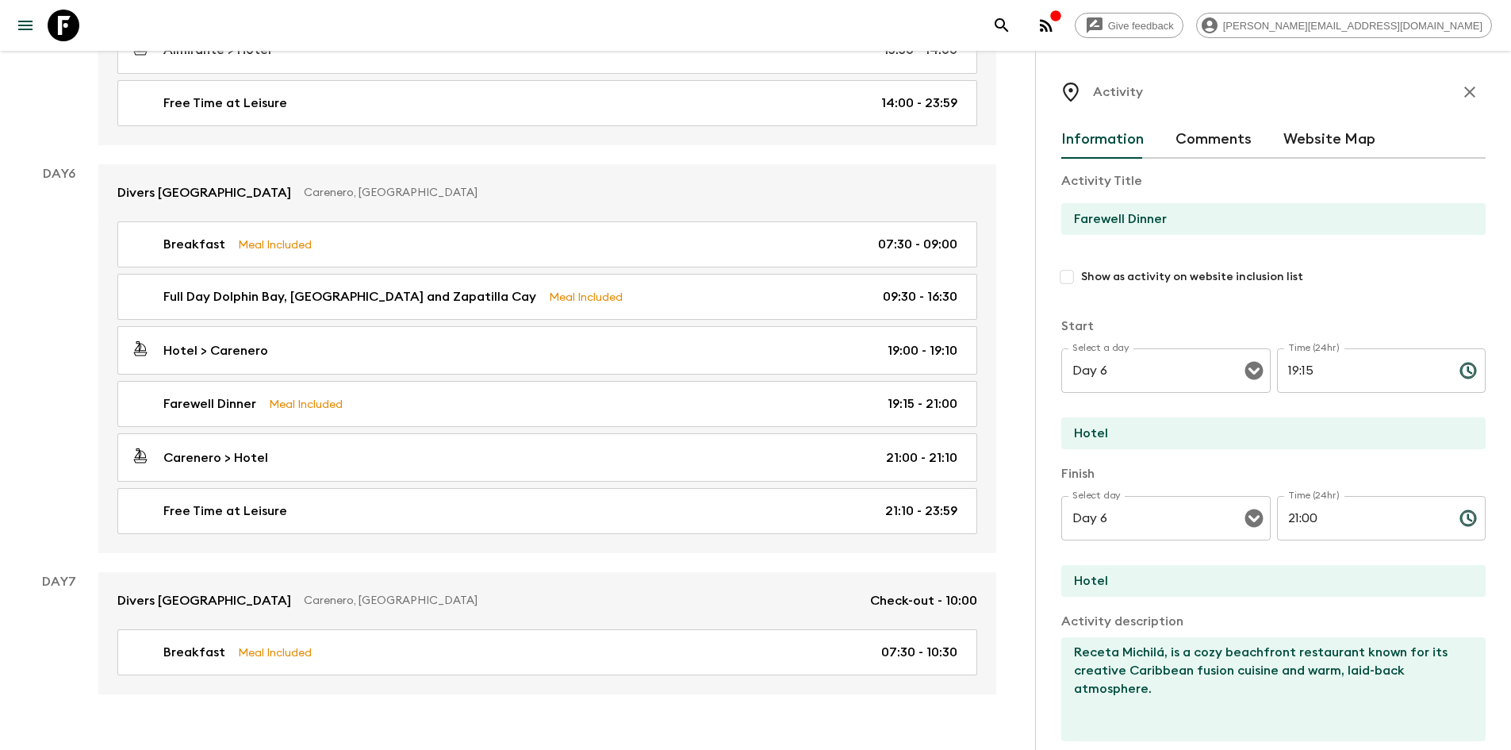
click at [1153, 704] on textarea "Receta Michilá, is a cozy beachfront restaurant known for its creative Caribbea…" at bounding box center [1267, 689] width 412 height 104
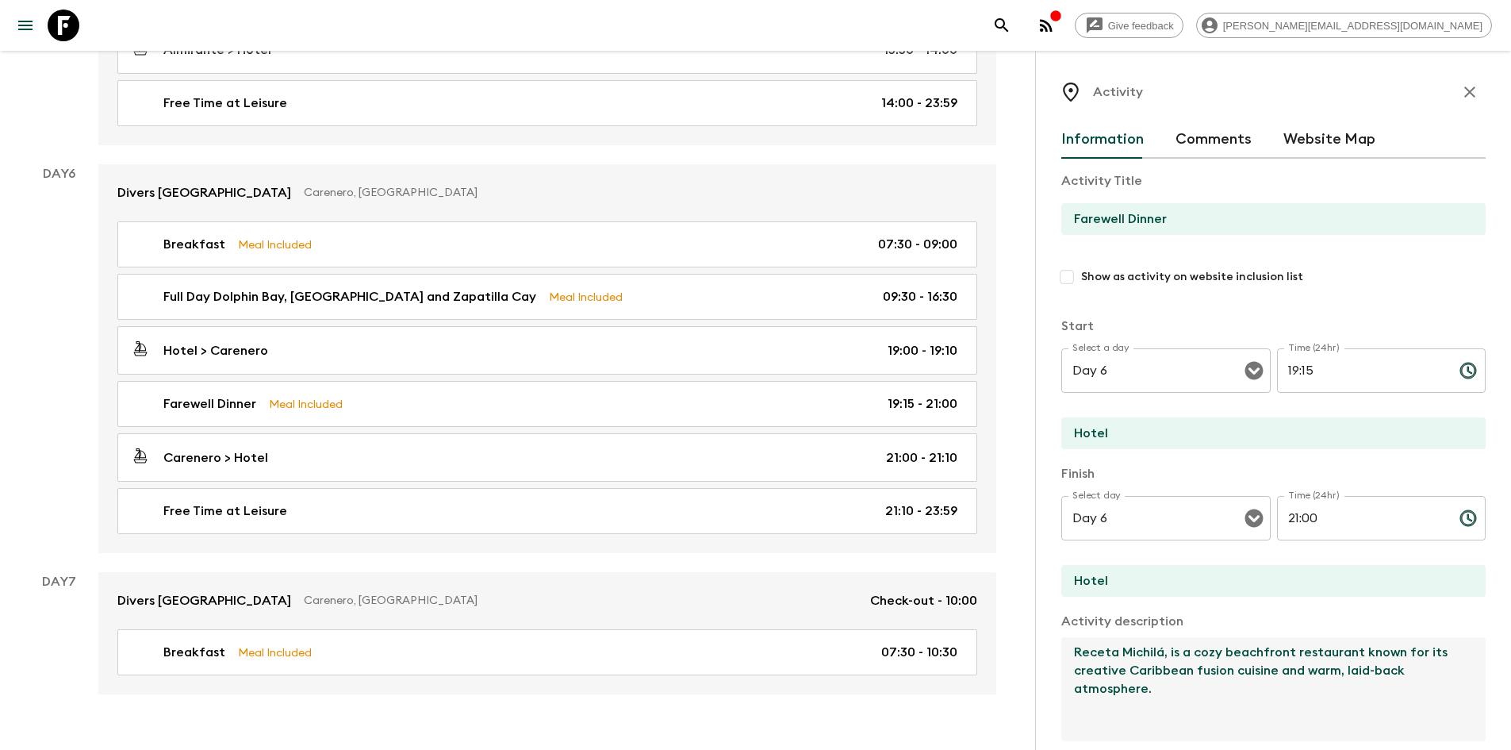
click at [1153, 704] on textarea "Receta Michilá, is a cozy beachfront restaurant known for its creative Caribbea…" at bounding box center [1267, 689] width 412 height 104
paste textarea "Octo Caribbean Grill, known locally as Octo, is a vibrant and beloved Caribbean…"
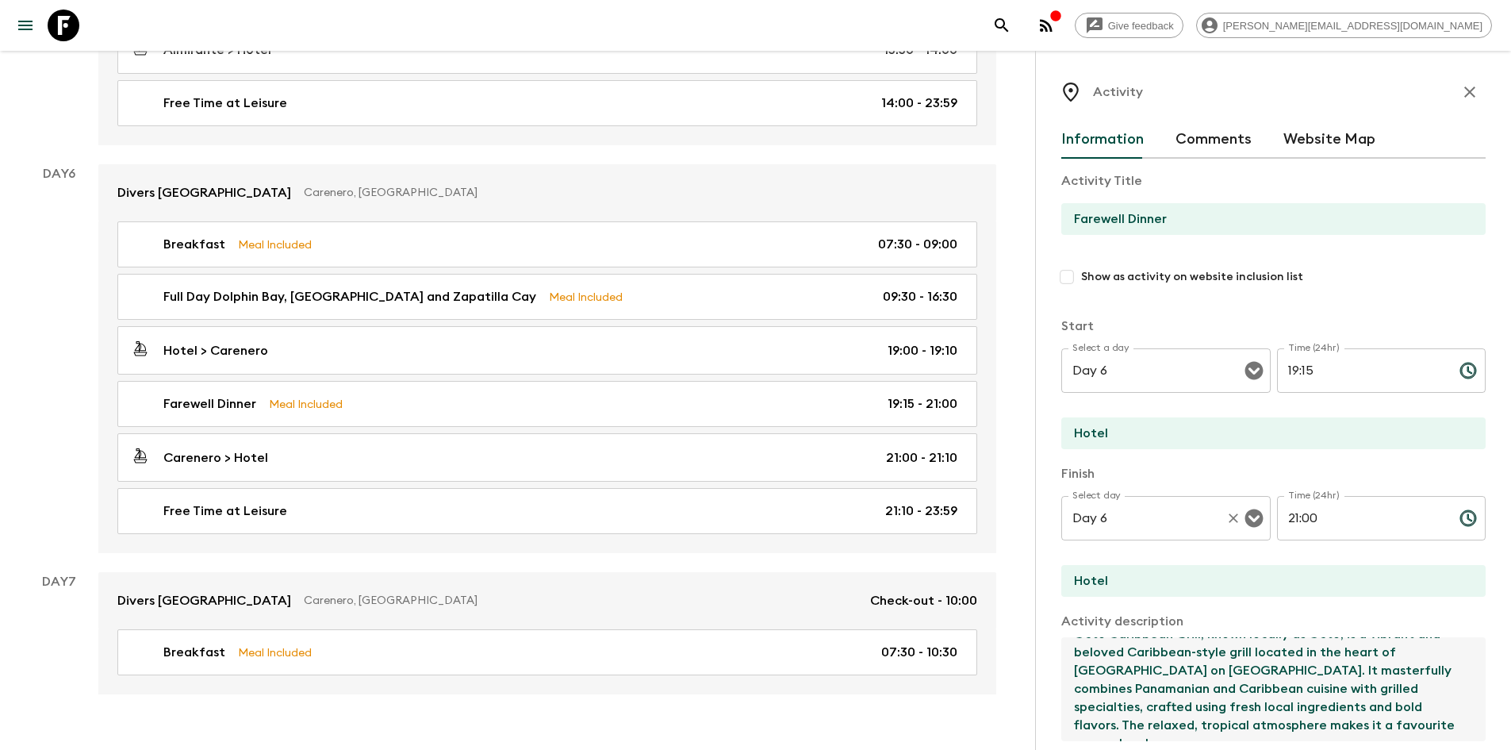
scroll to position [310, 0]
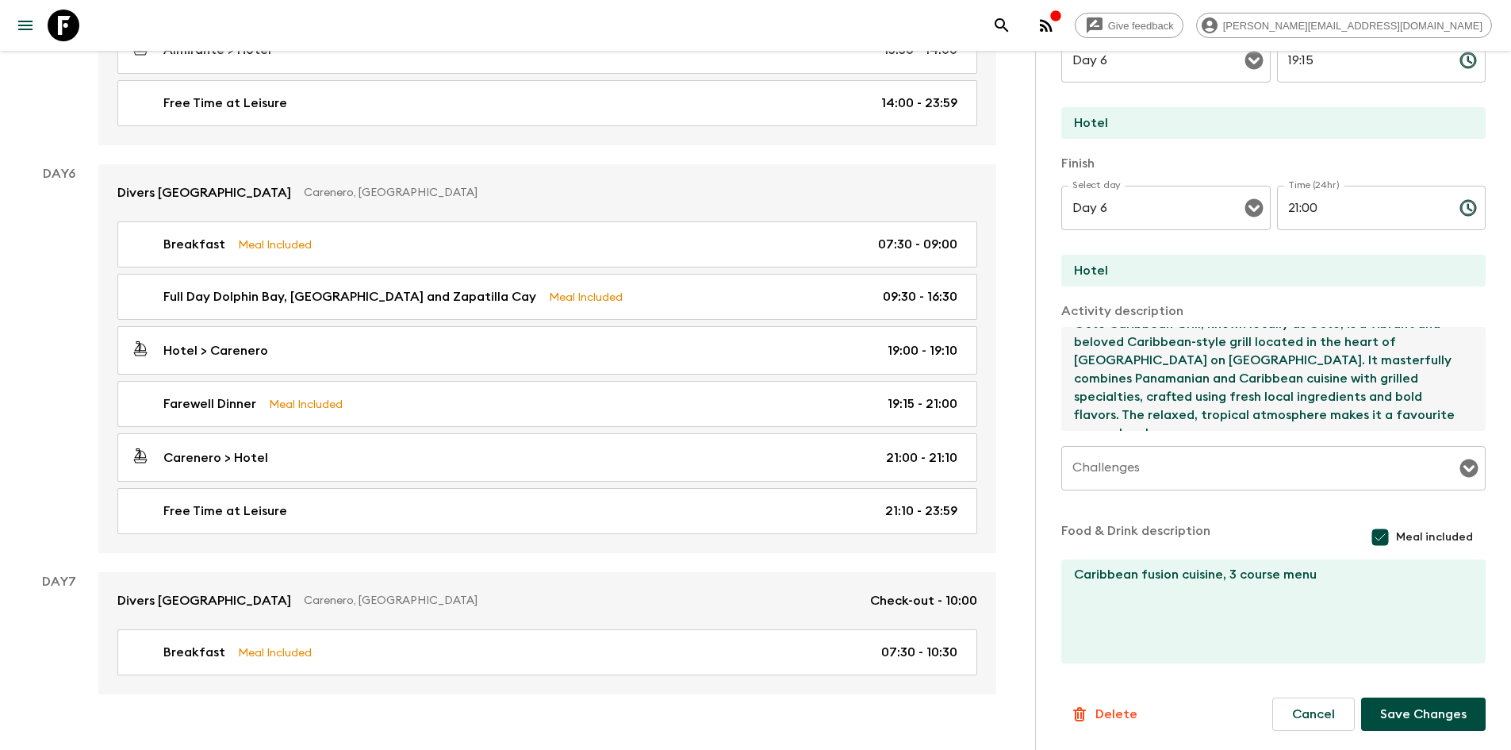
type textarea "Octo Caribbean Grill, known locally as Octo, is a vibrant and beloved Caribbean…"
click at [1337, 581] on textarea "Caribbean fusion cuisine, 3 course menu" at bounding box center [1267, 611] width 412 height 104
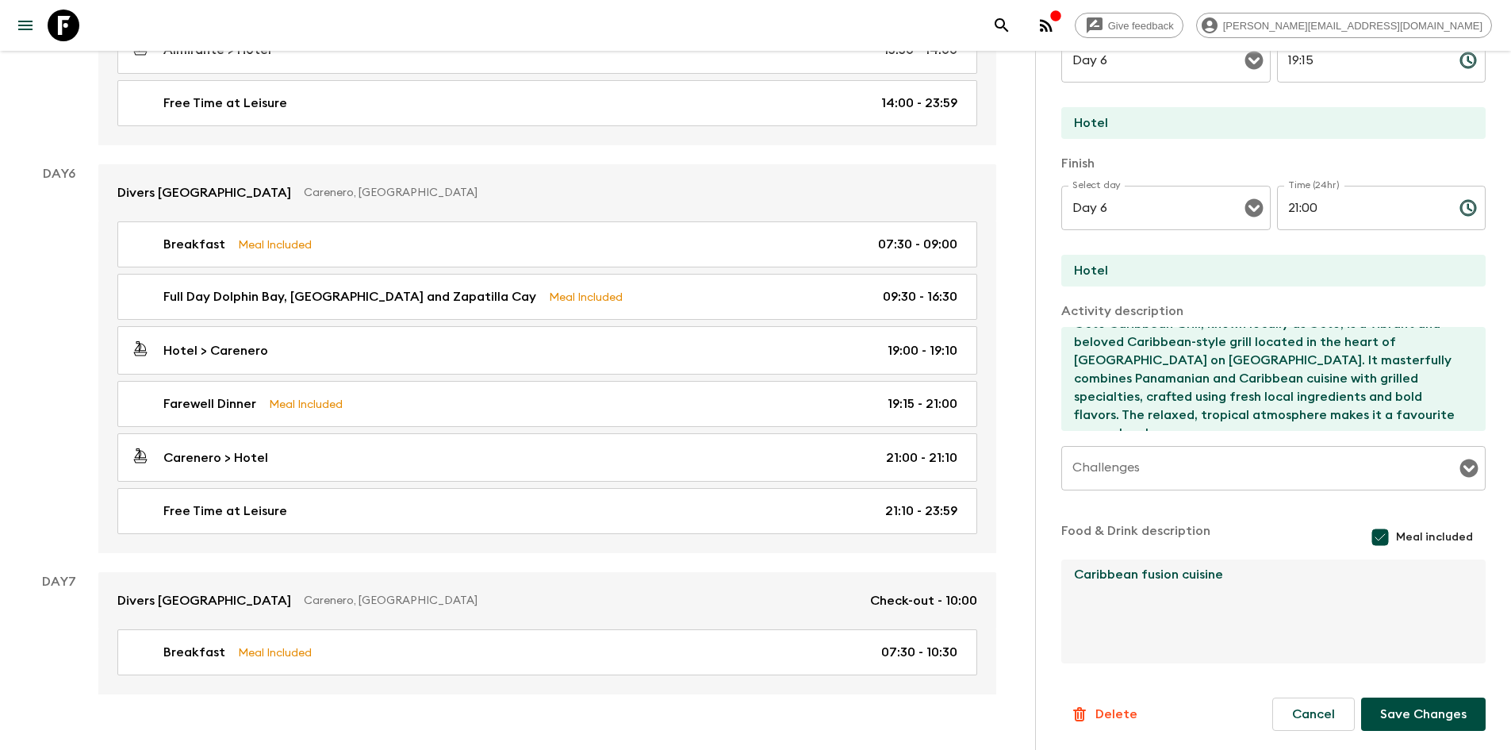
type textarea "Caribbean fusion cuisine"
click at [1372, 715] on button "Save Changes" at bounding box center [1423, 713] width 125 height 33
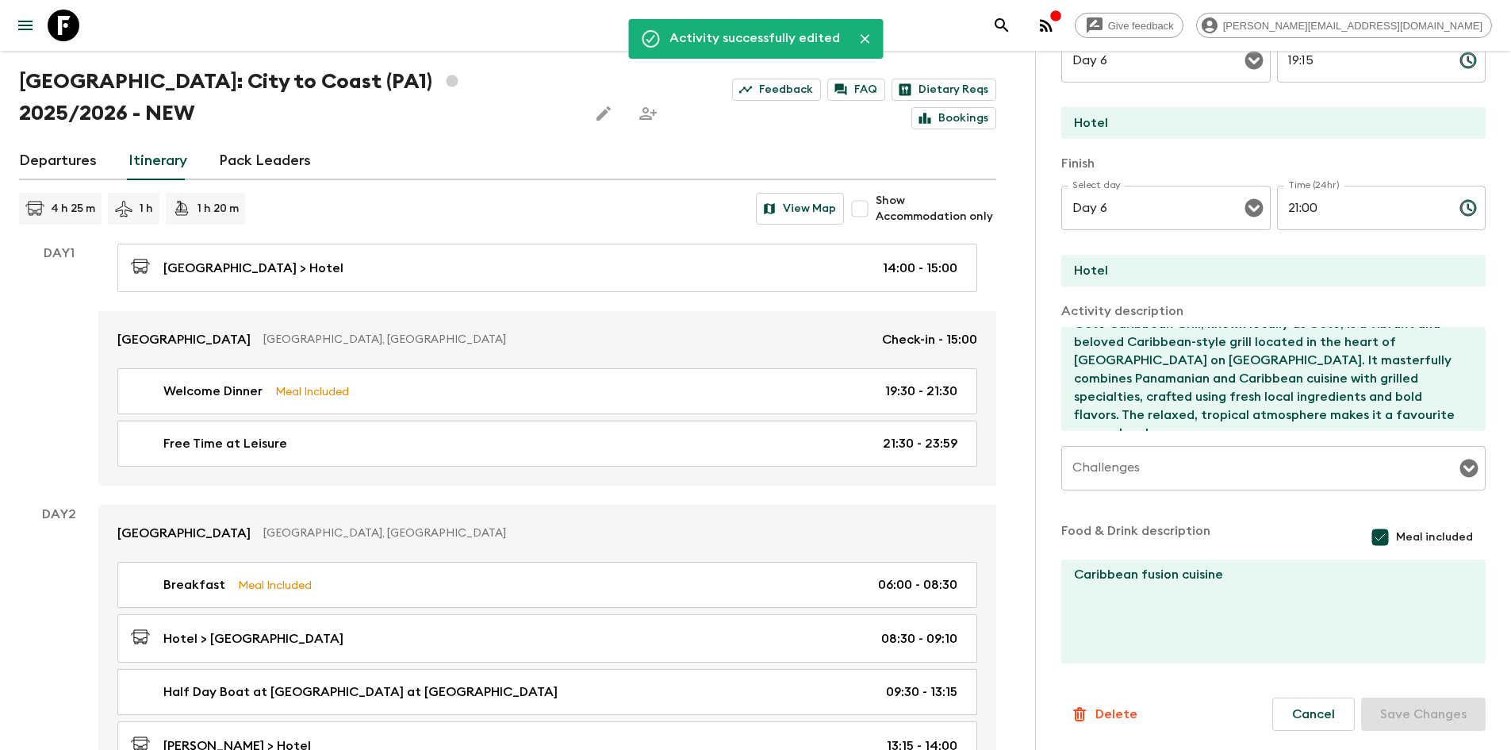
scroll to position [0, 0]
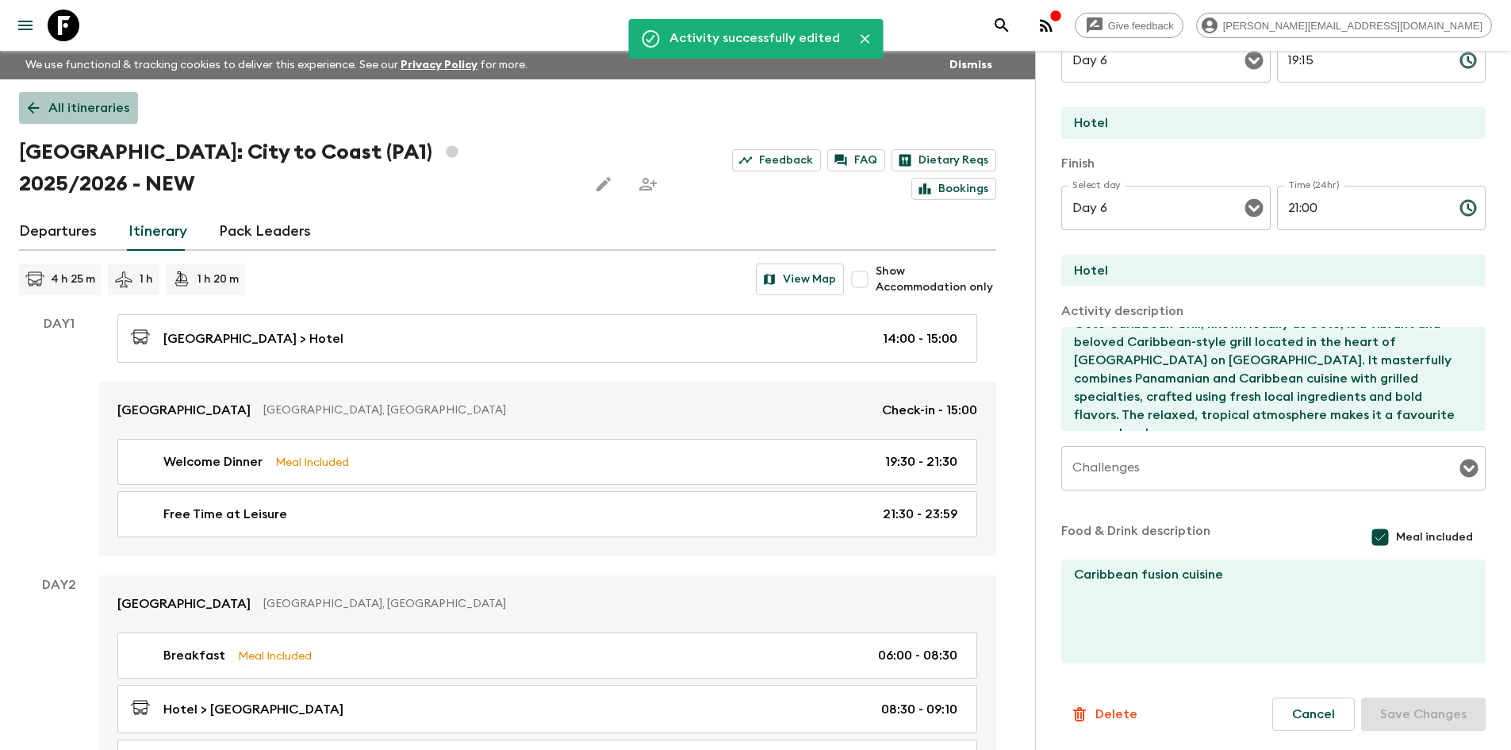
click at [36, 101] on icon at bounding box center [33, 107] width 17 height 17
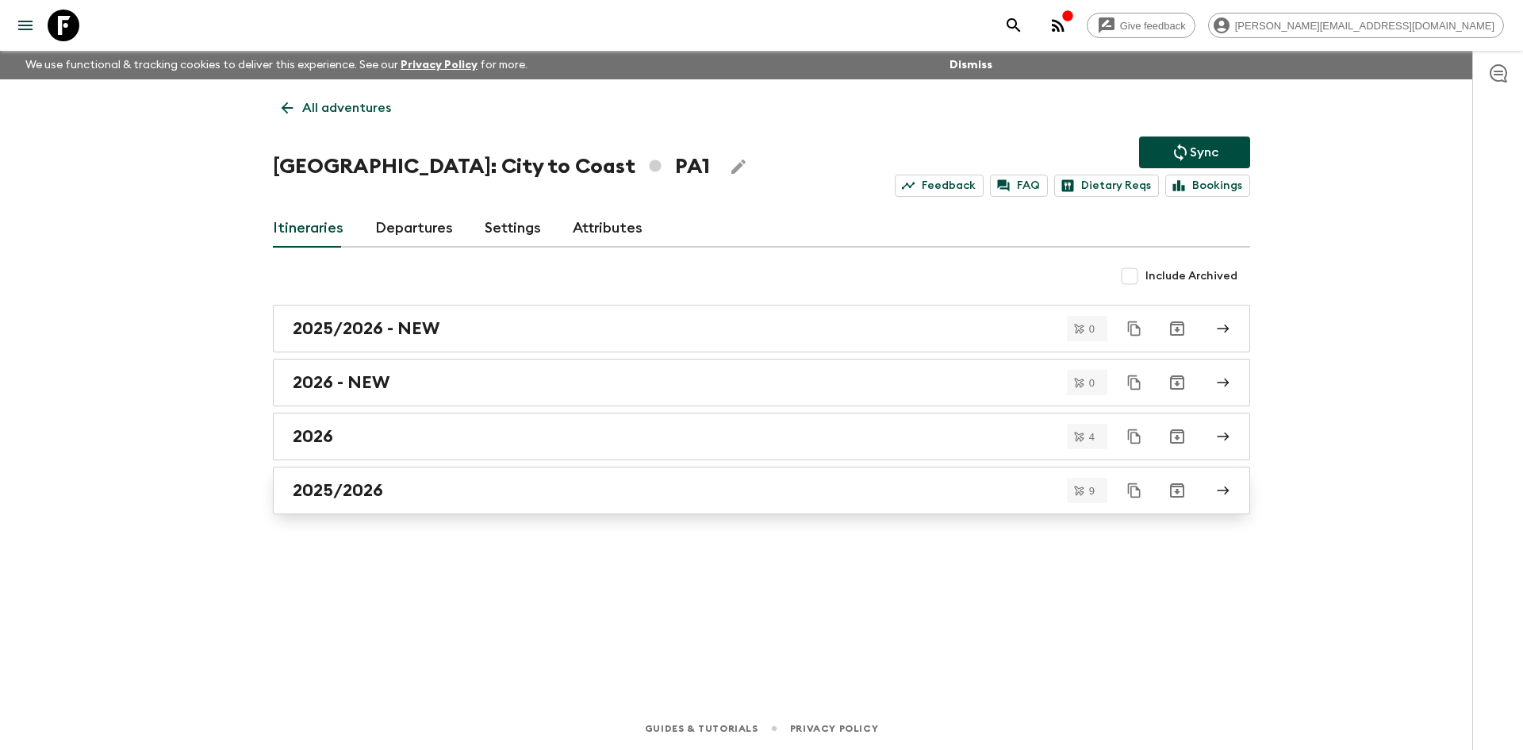
click at [453, 490] on div "2025/2026" at bounding box center [746, 490] width 907 height 21
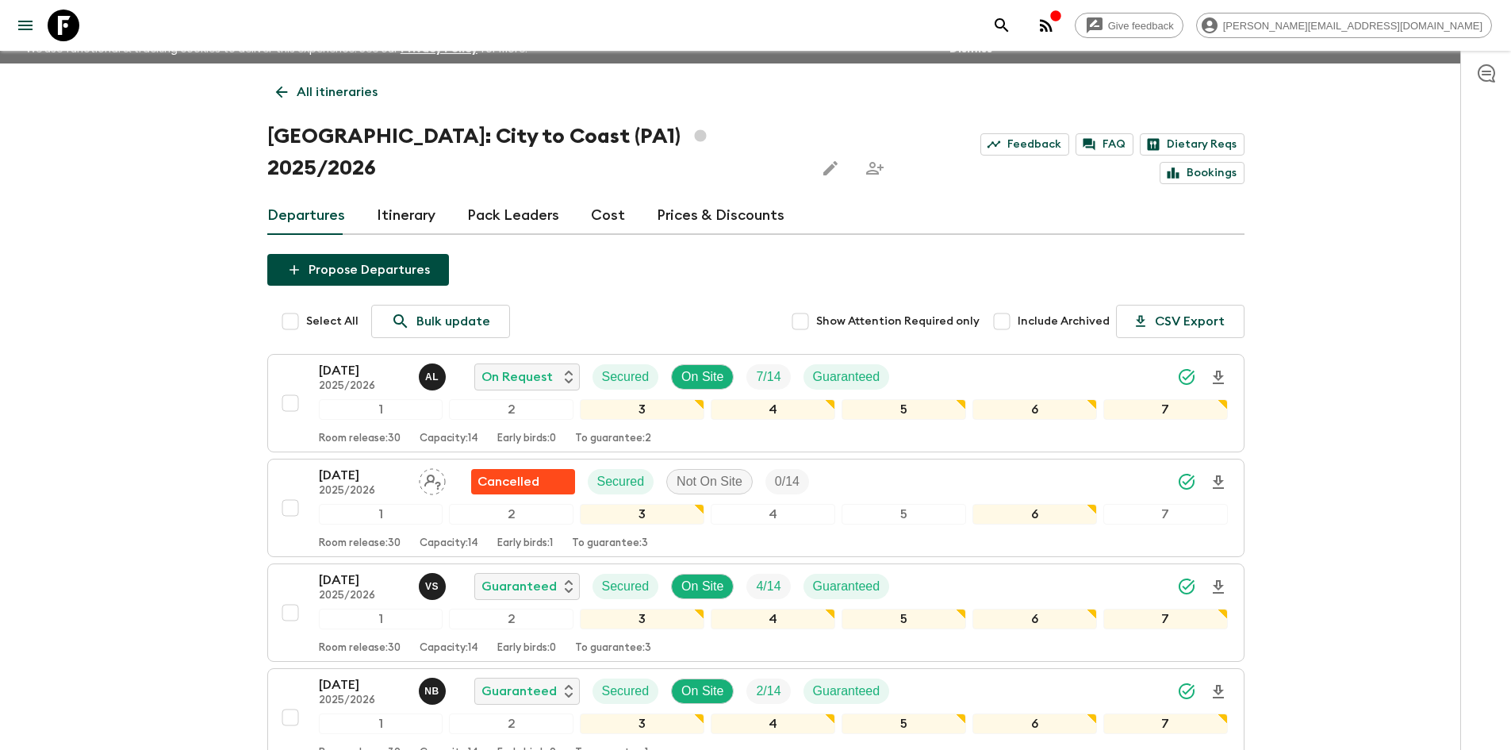
scroll to position [17, 0]
click at [294, 305] on input "Select All" at bounding box center [290, 321] width 32 height 32
checkbox input "true"
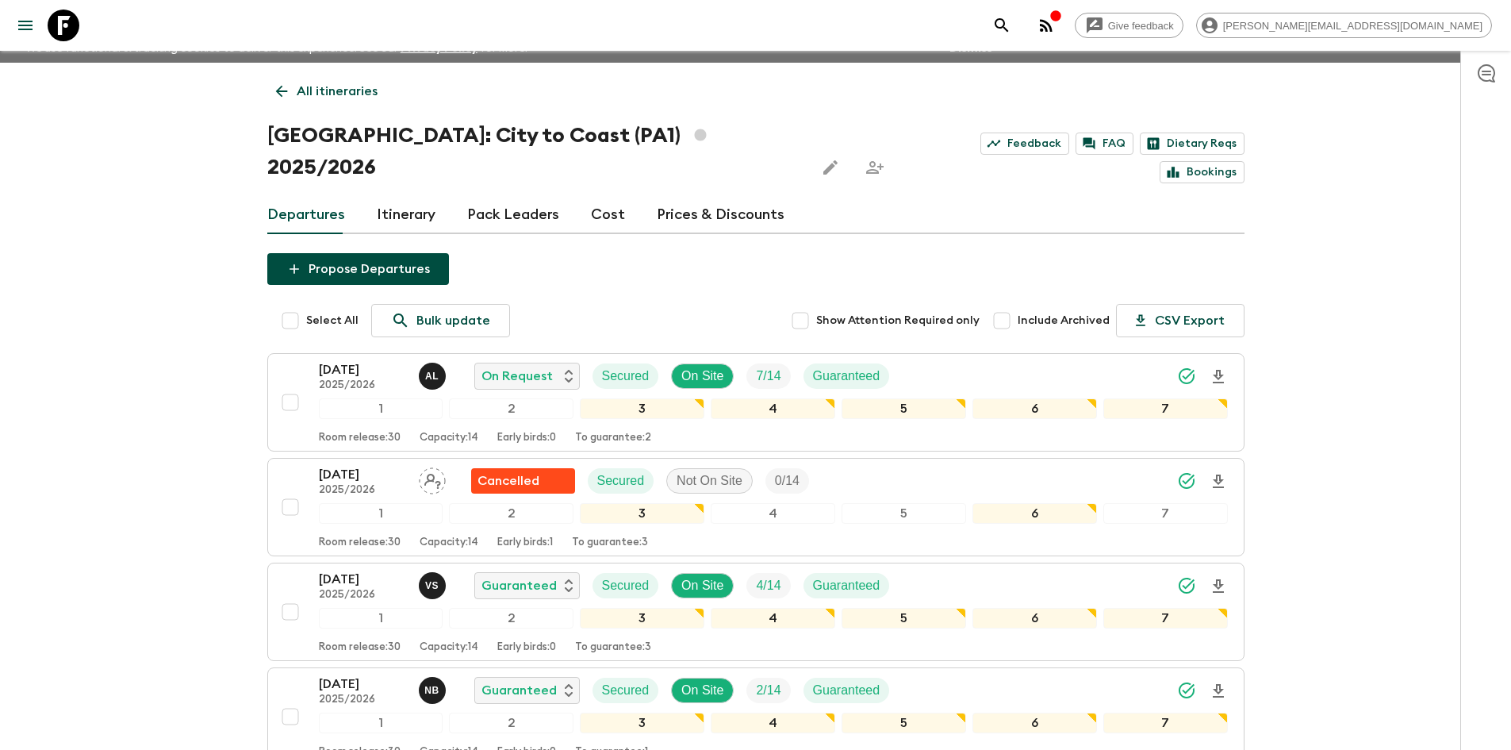
checkbox input "true"
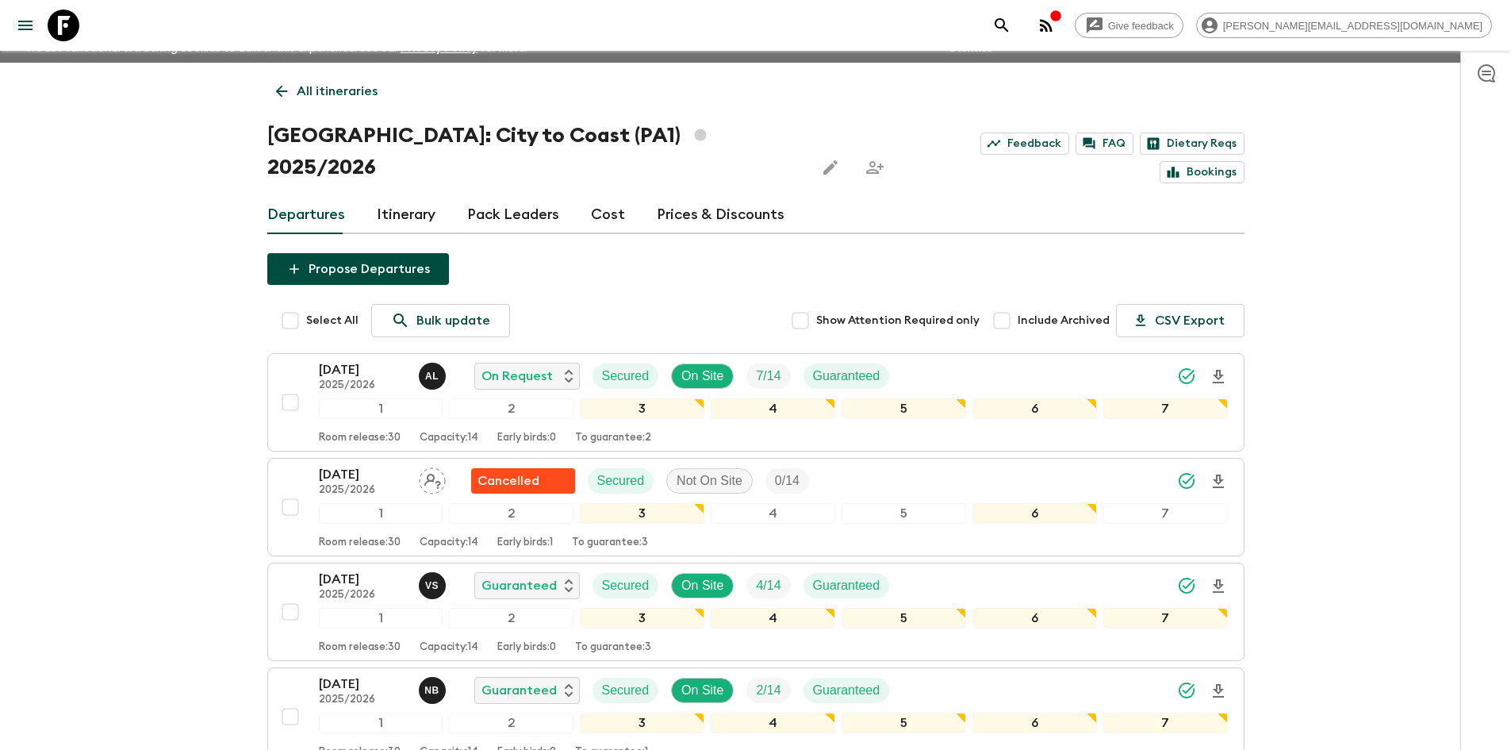
checkbox input "true"
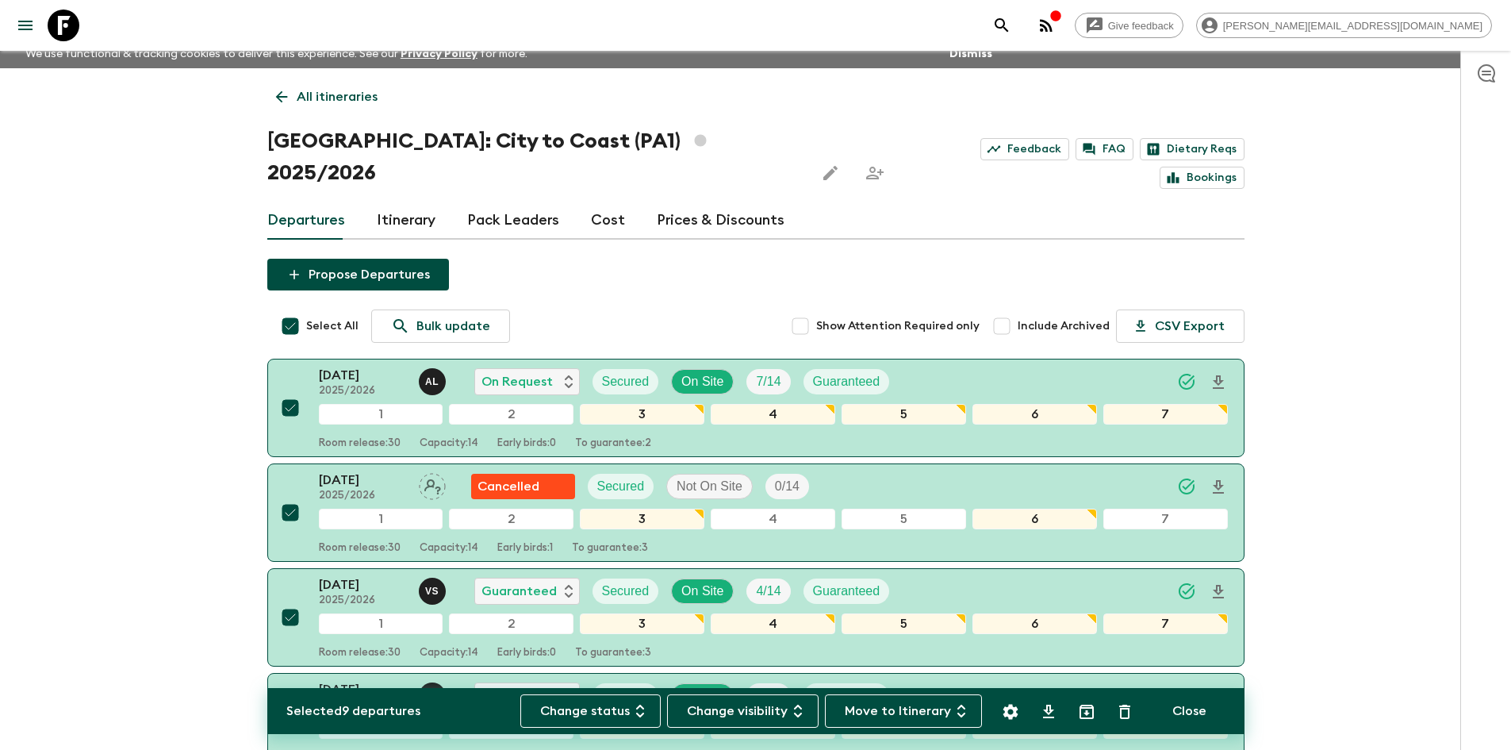
scroll to position [0, 0]
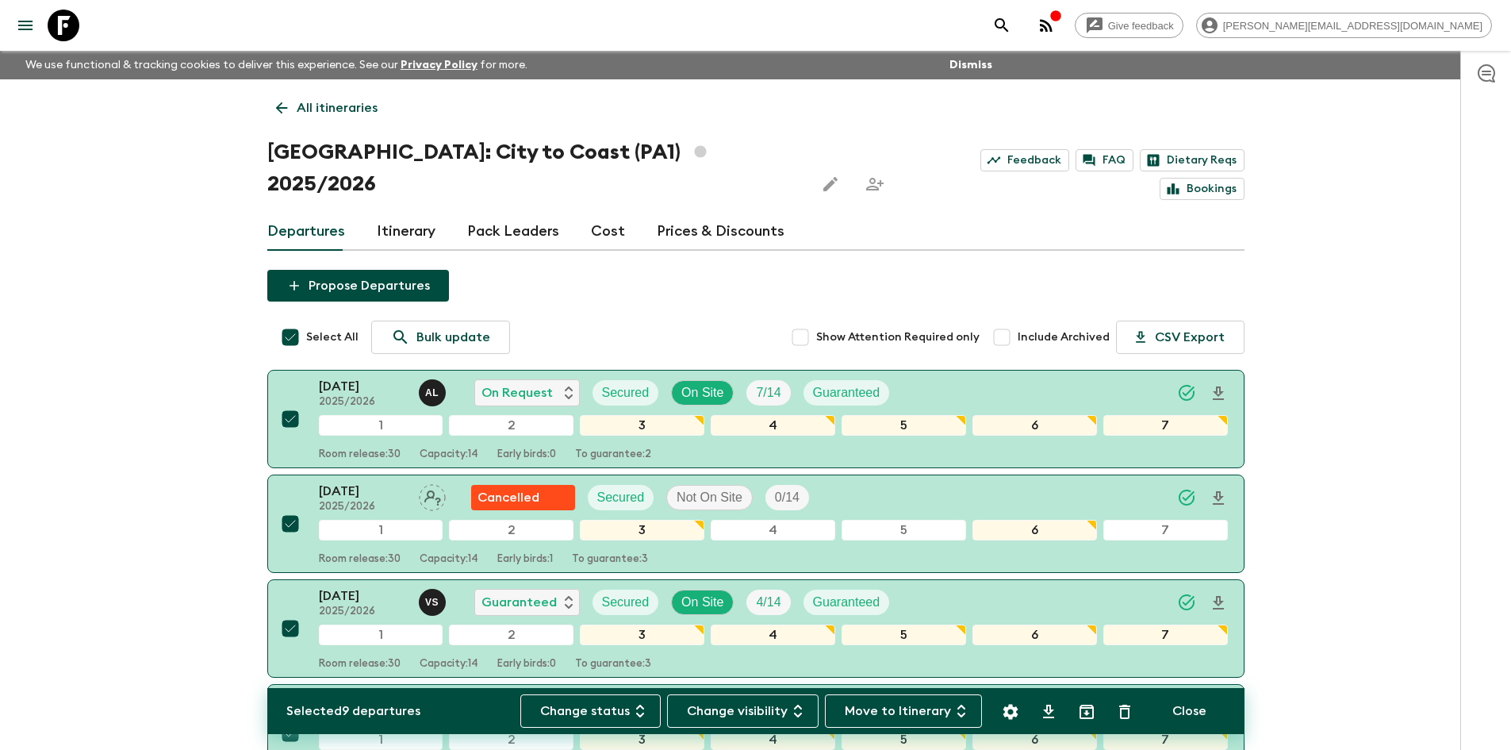
click at [933, 710] on button "Move to Itinerary" at bounding box center [903, 710] width 157 height 33
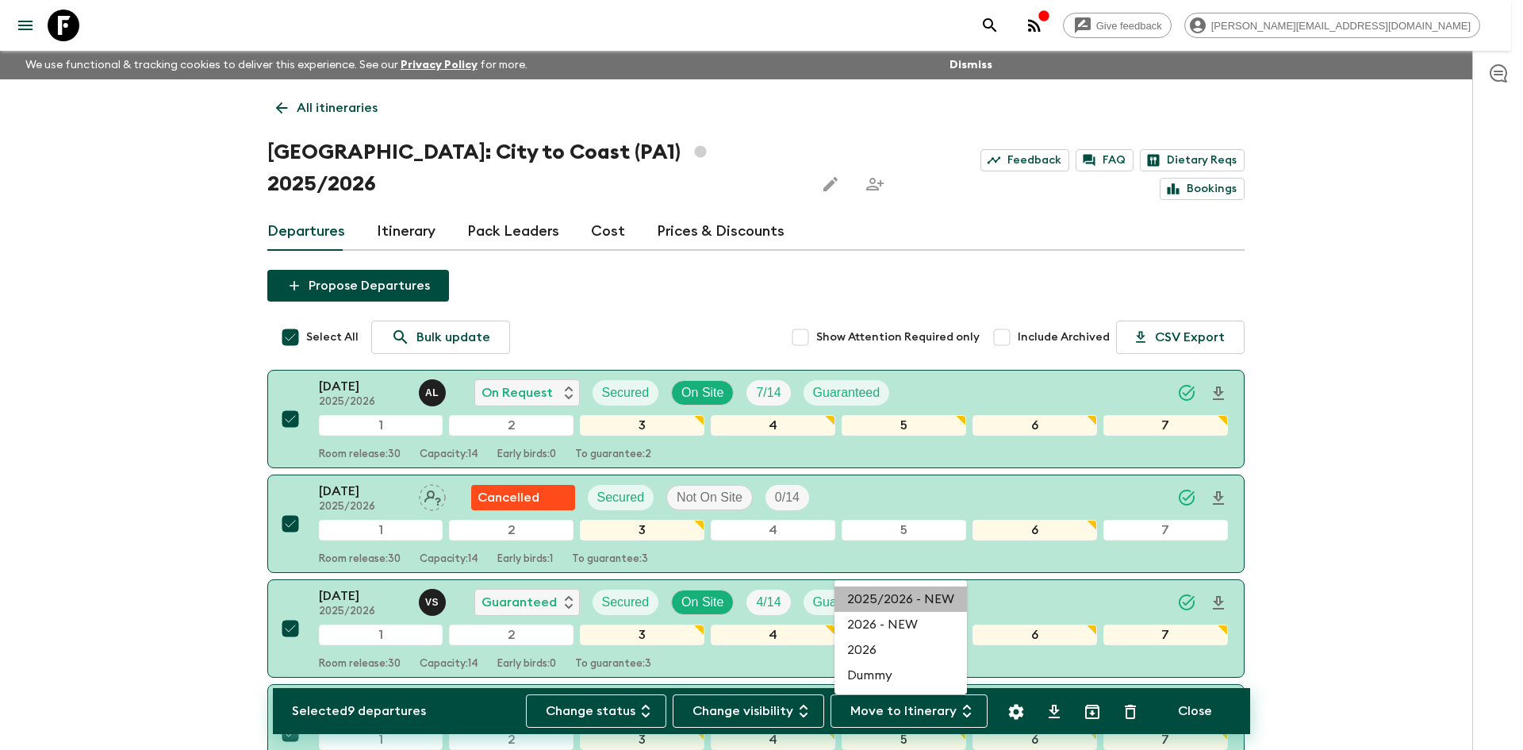
click at [922, 604] on li "2025/2026 - NEW" at bounding box center [900, 598] width 132 height 25
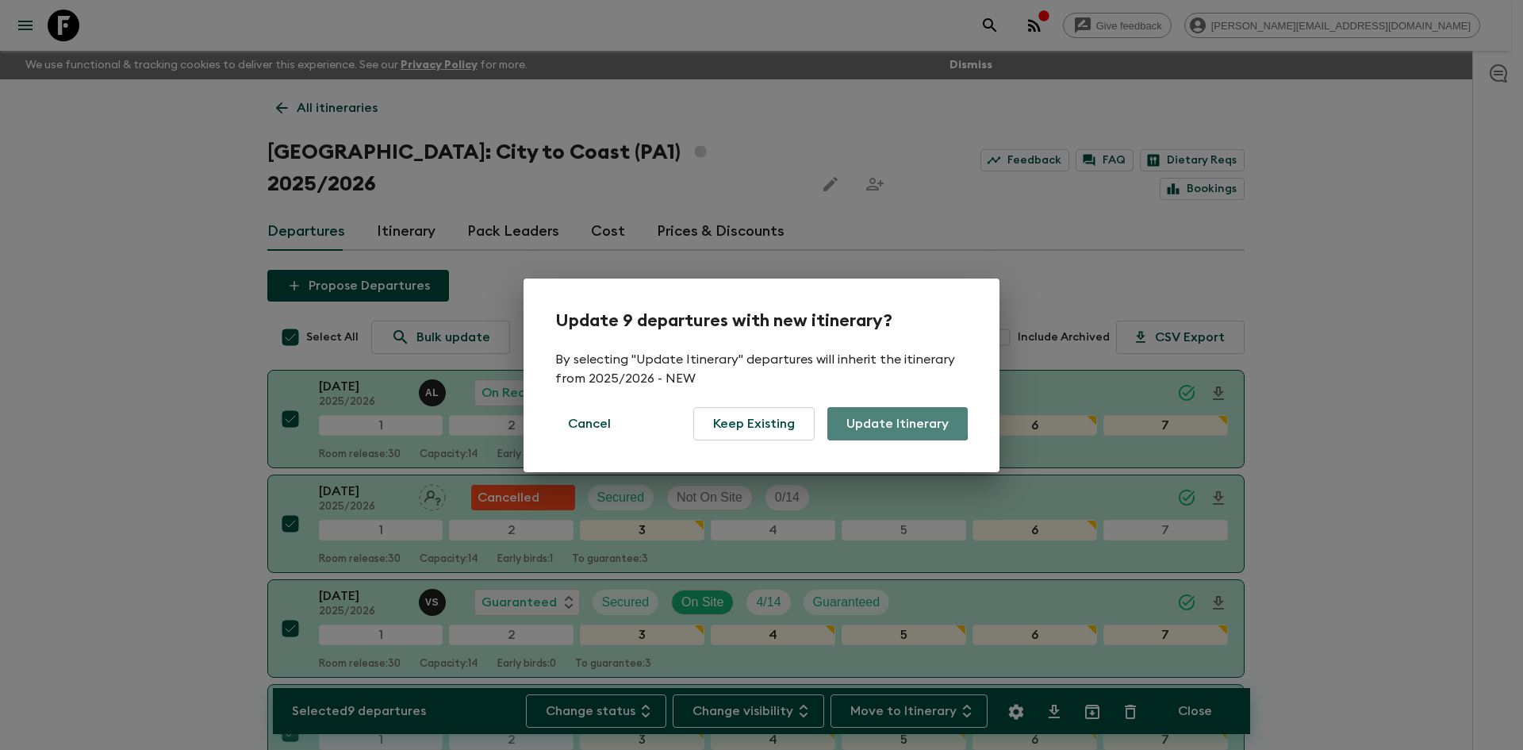
click at [896, 420] on button "Update Itinerary" at bounding box center [897, 423] width 140 height 33
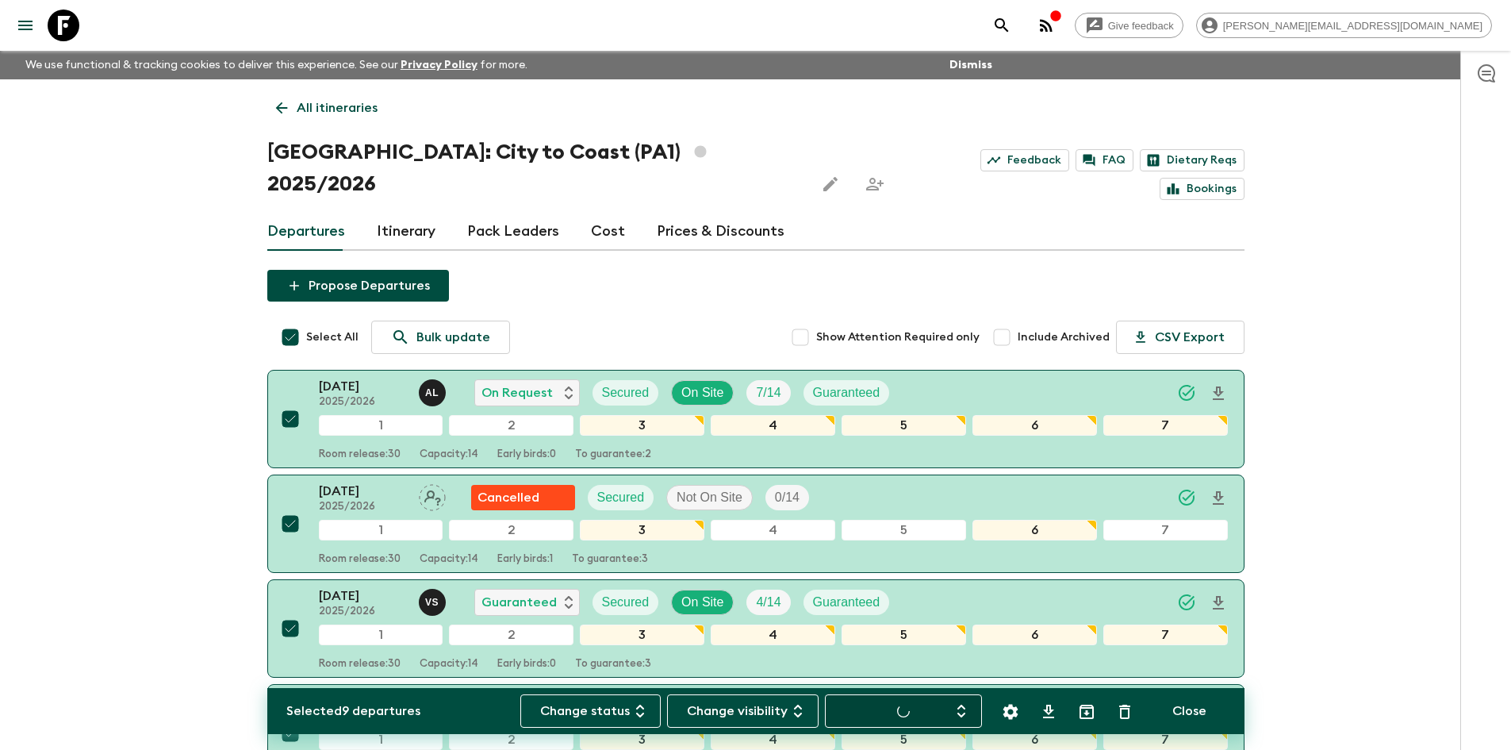
checkbox input "false"
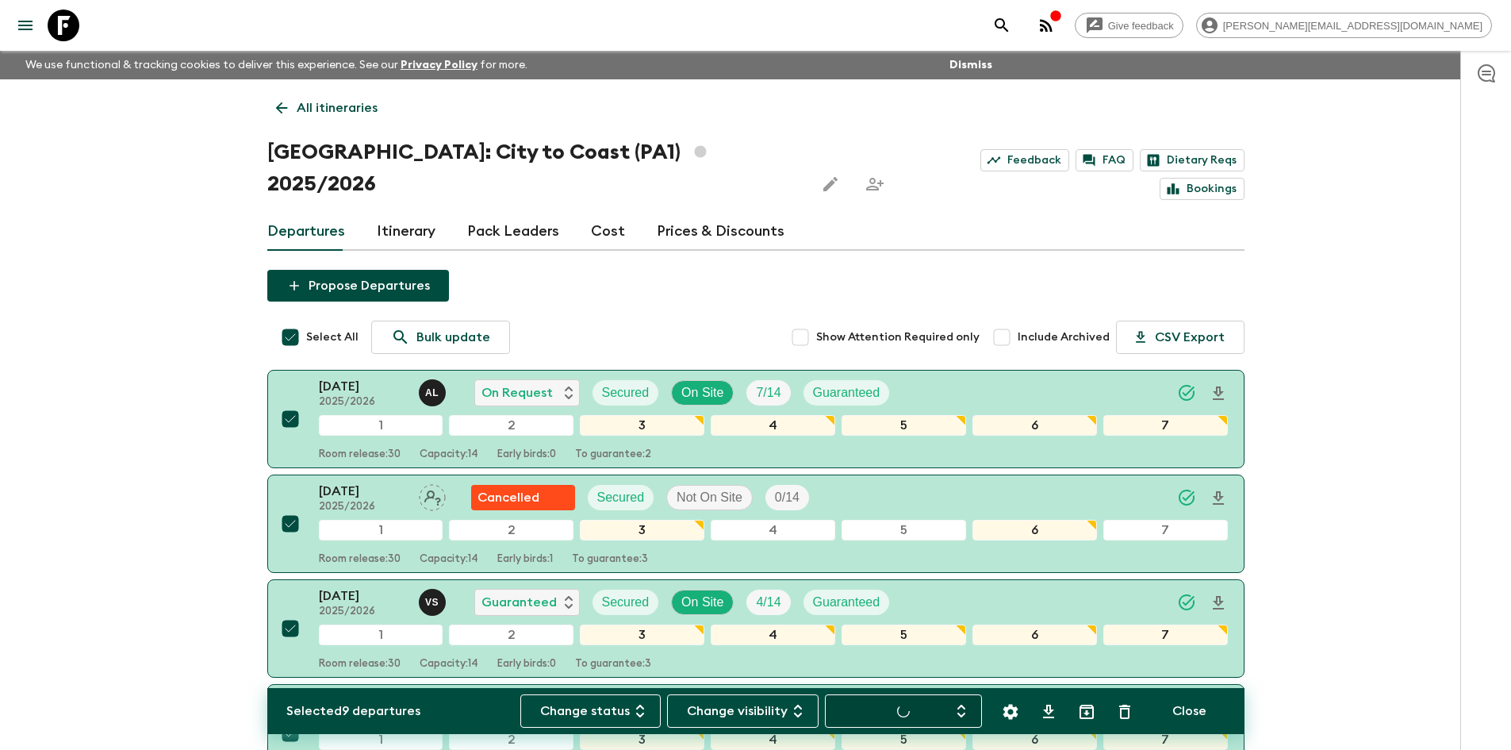
checkbox input "false"
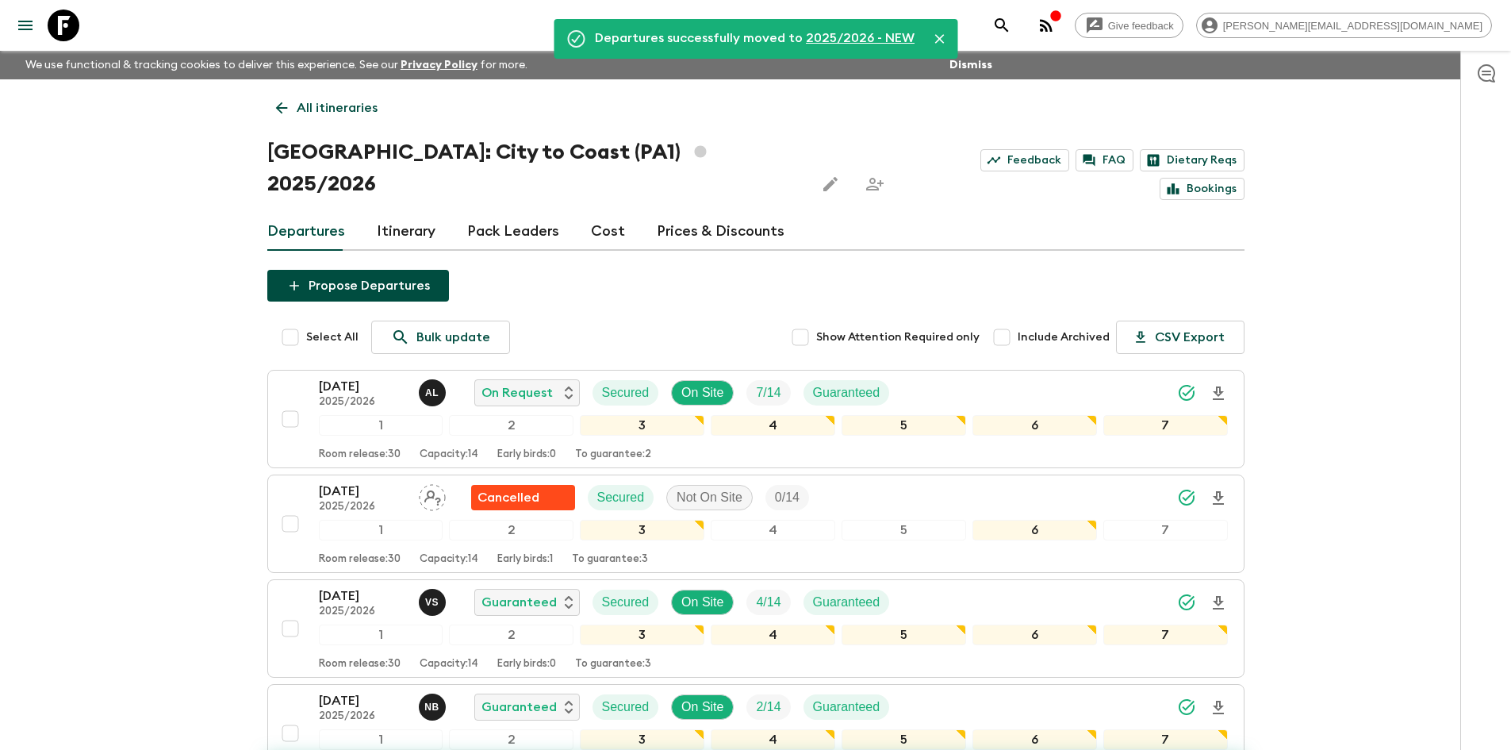
checkbox input "false"
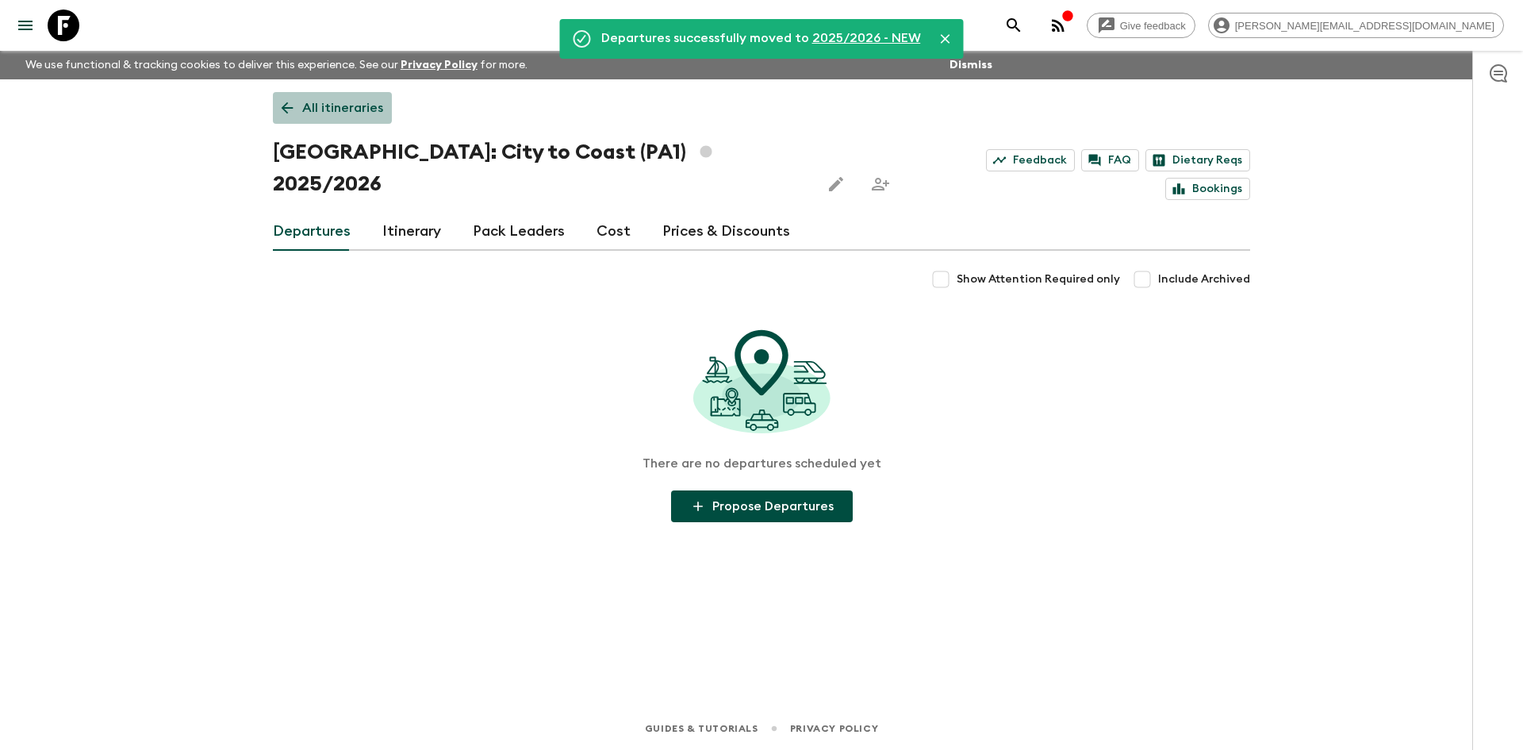
click at [285, 95] on link "All itineraries" at bounding box center [332, 108] width 119 height 32
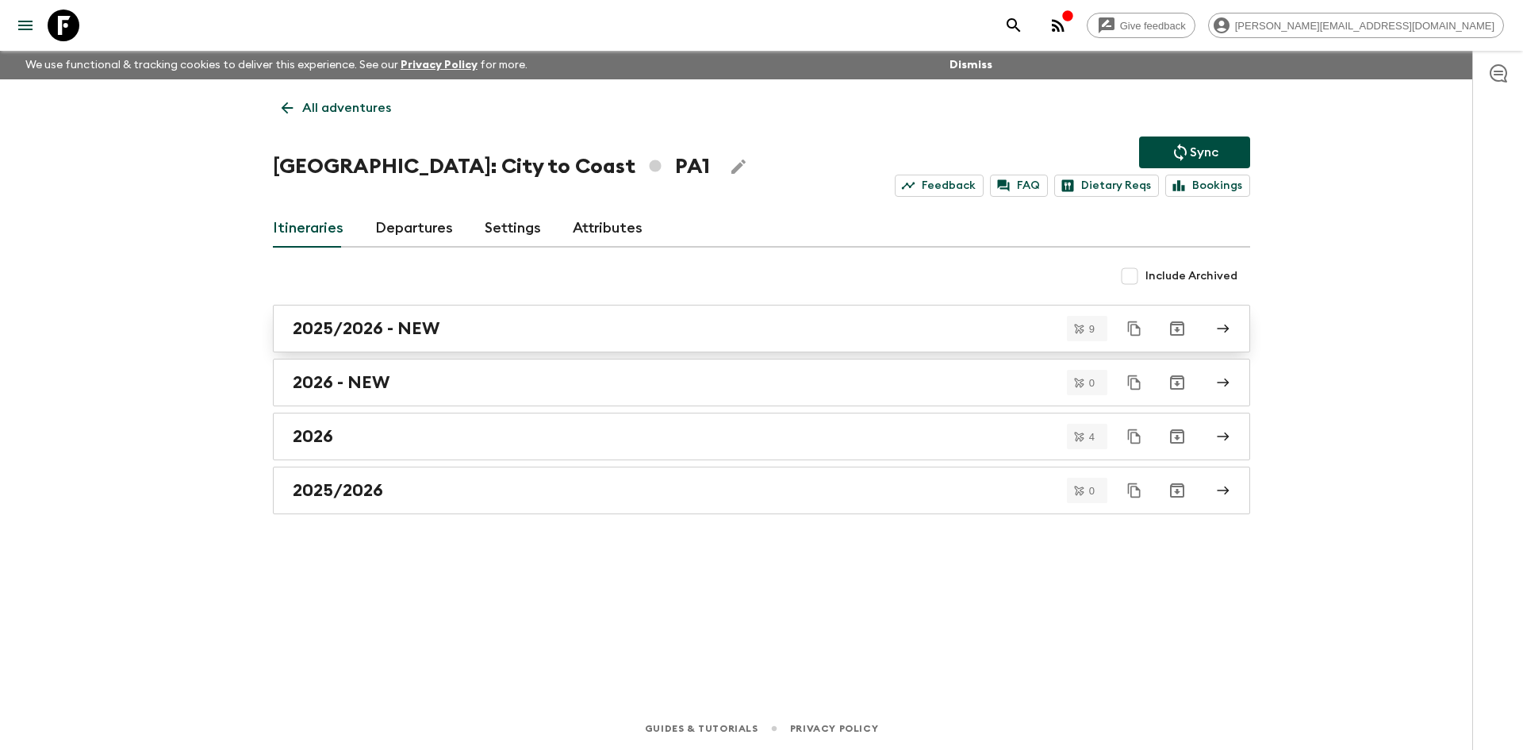
click at [445, 327] on div "2025/2026 - NEW" at bounding box center [746, 328] width 907 height 21
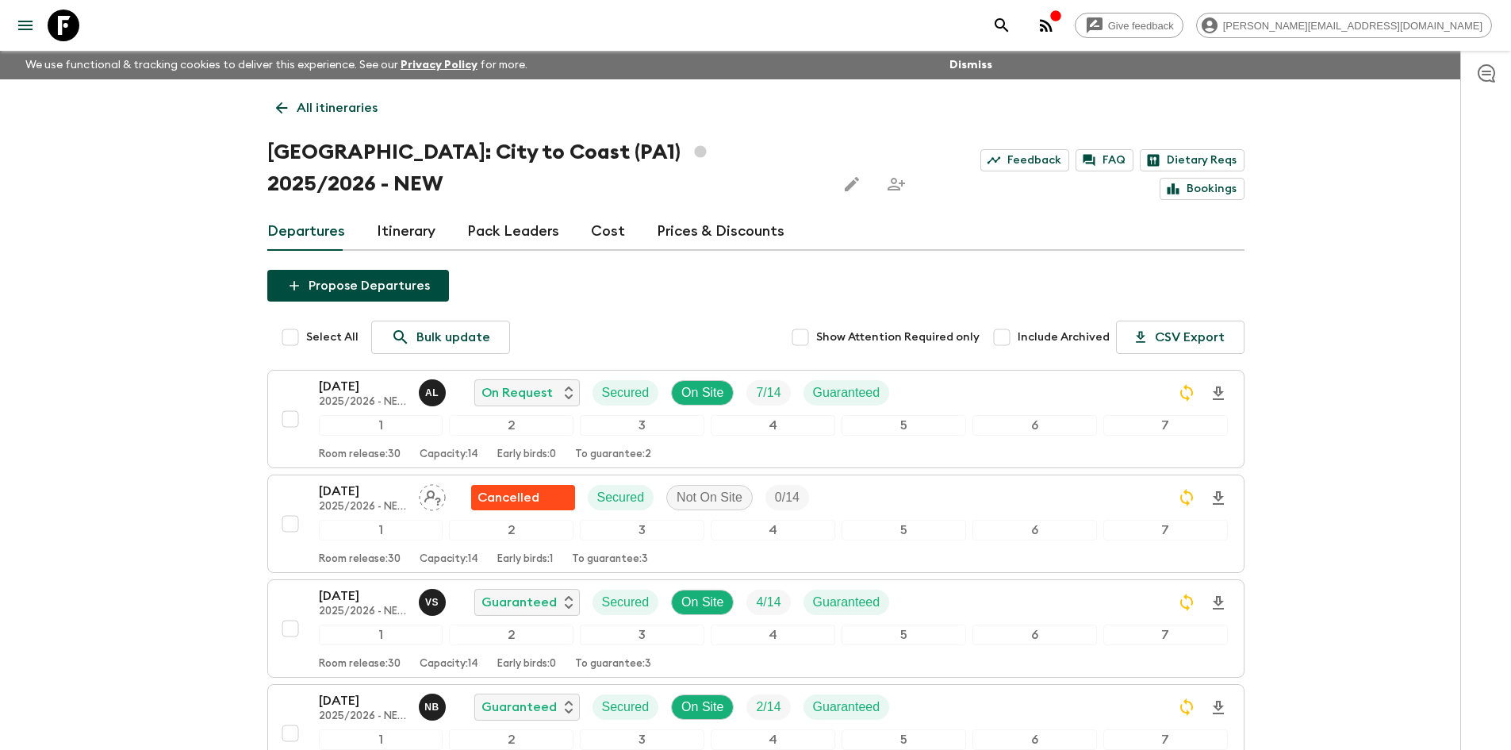
click at [286, 115] on icon at bounding box center [281, 107] width 17 height 17
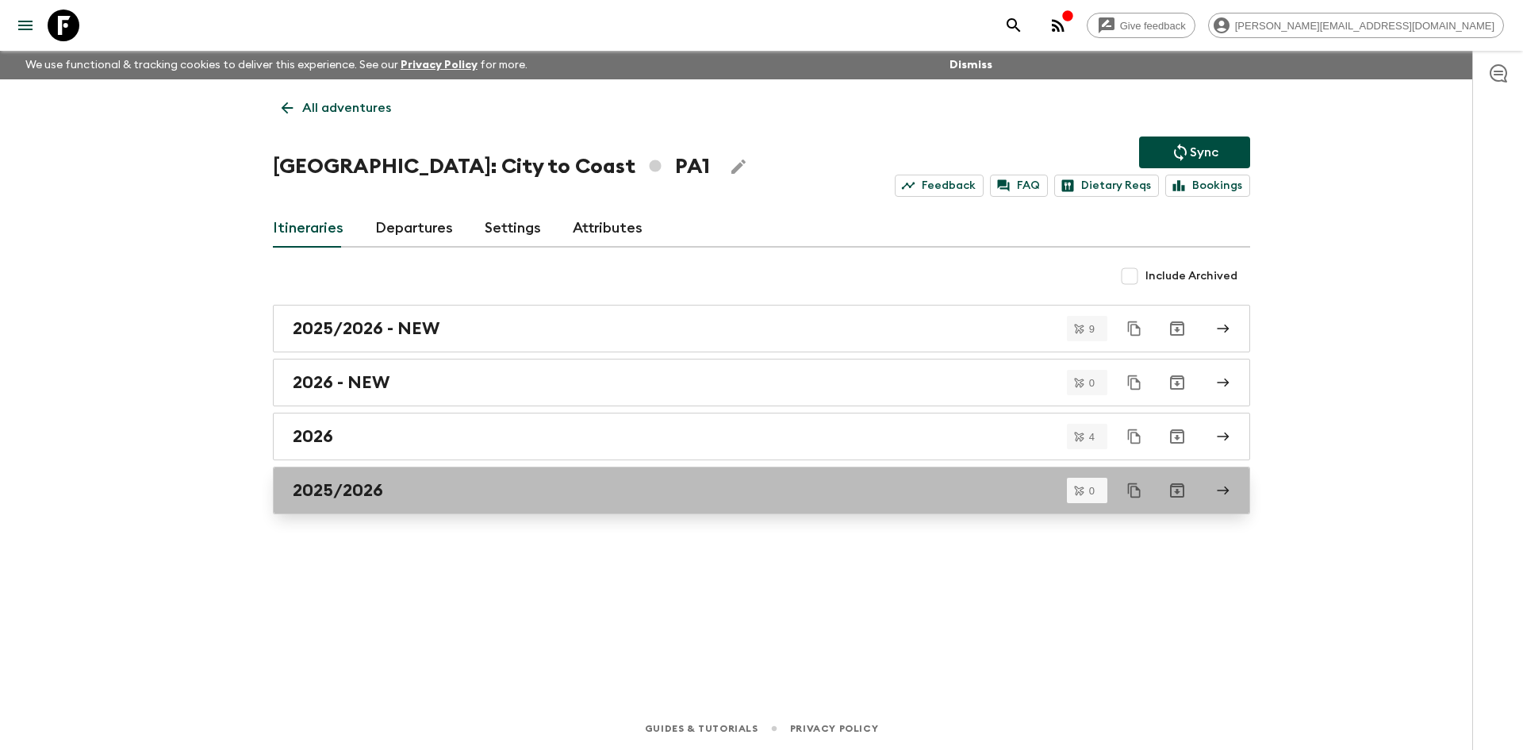
click at [511, 491] on div "2025/2026" at bounding box center [746, 490] width 907 height 21
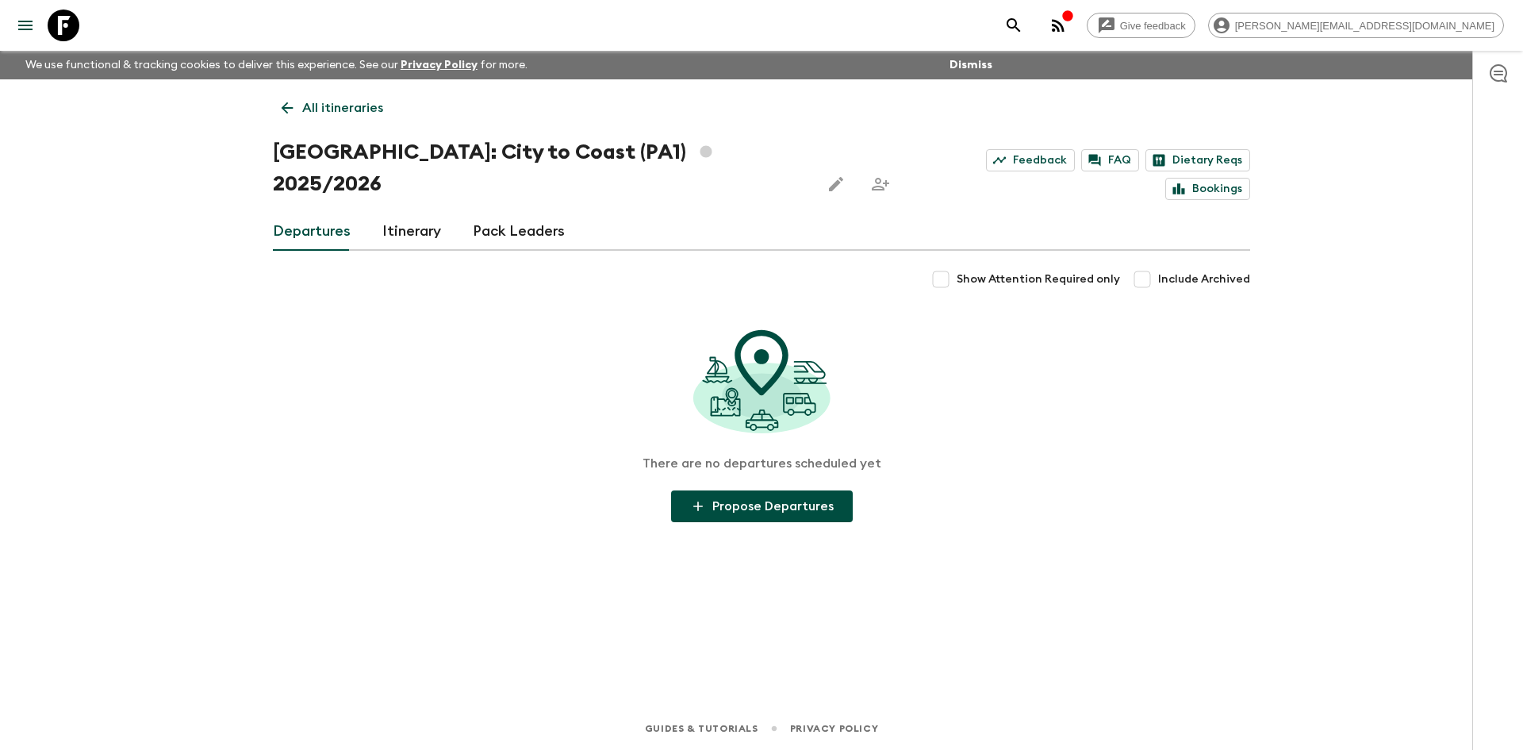
click at [827, 175] on icon "Edit this itinerary" at bounding box center [836, 184] width 19 height 19
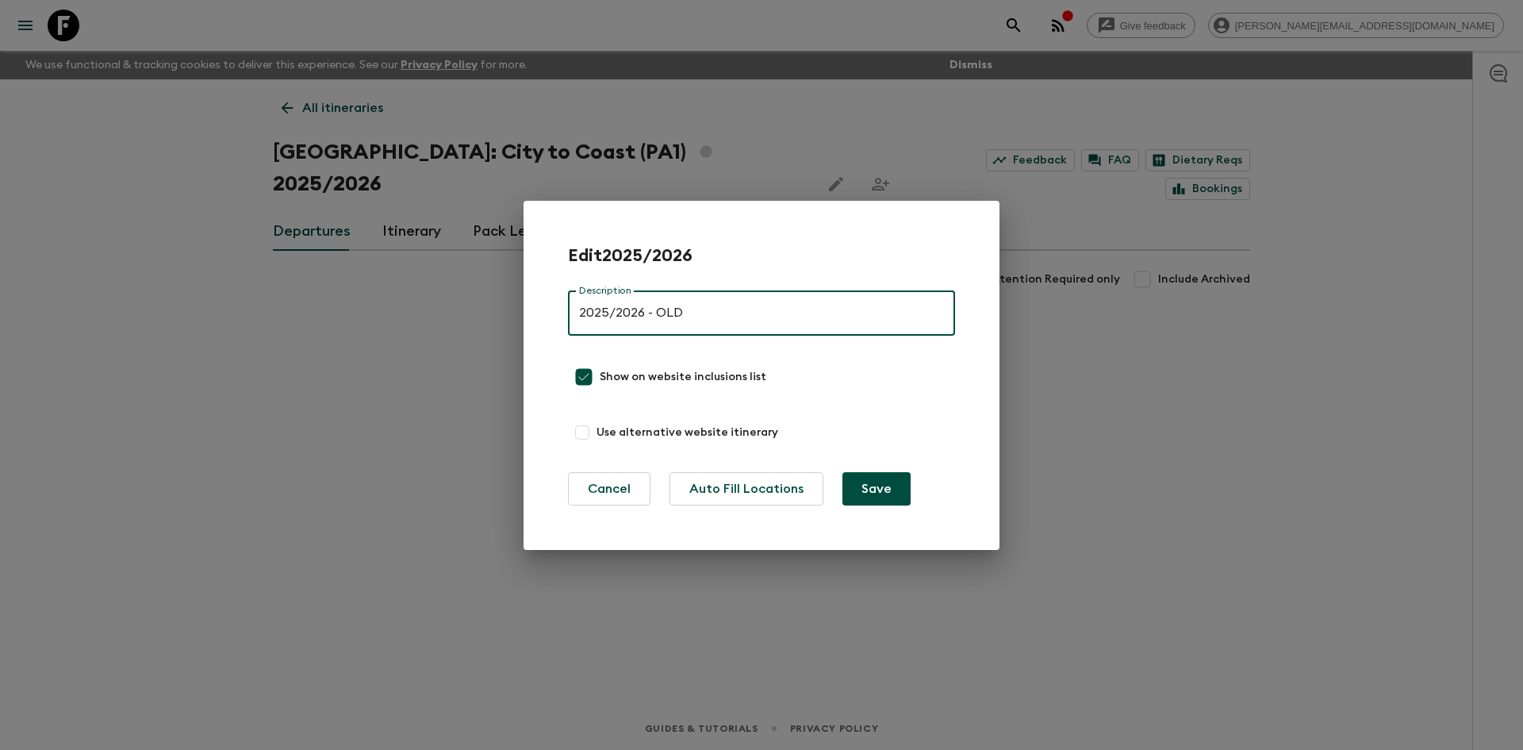
type input "2025/2026 - OLD"
click at [875, 489] on button "Save" at bounding box center [876, 488] width 68 height 33
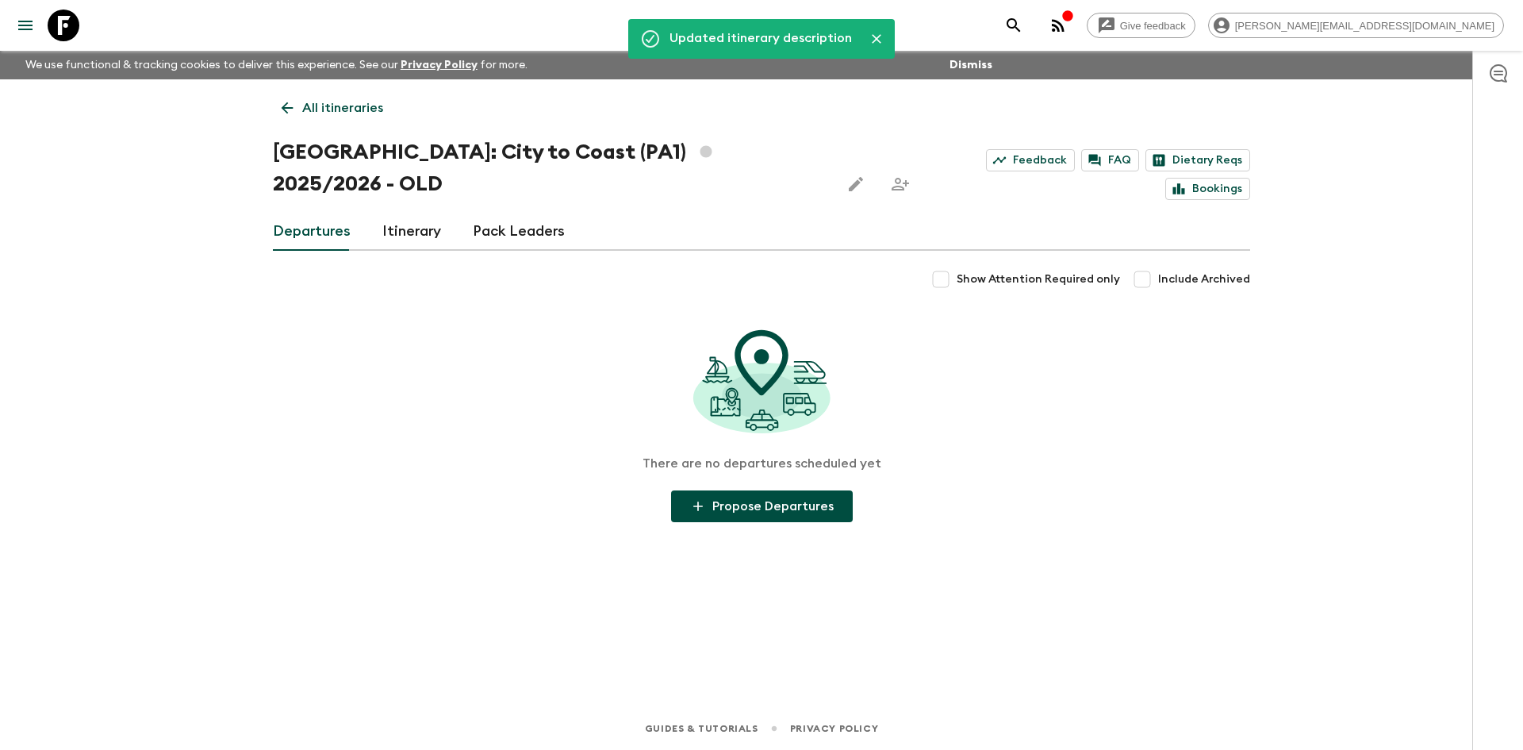
click at [290, 112] on icon at bounding box center [286, 107] width 17 height 17
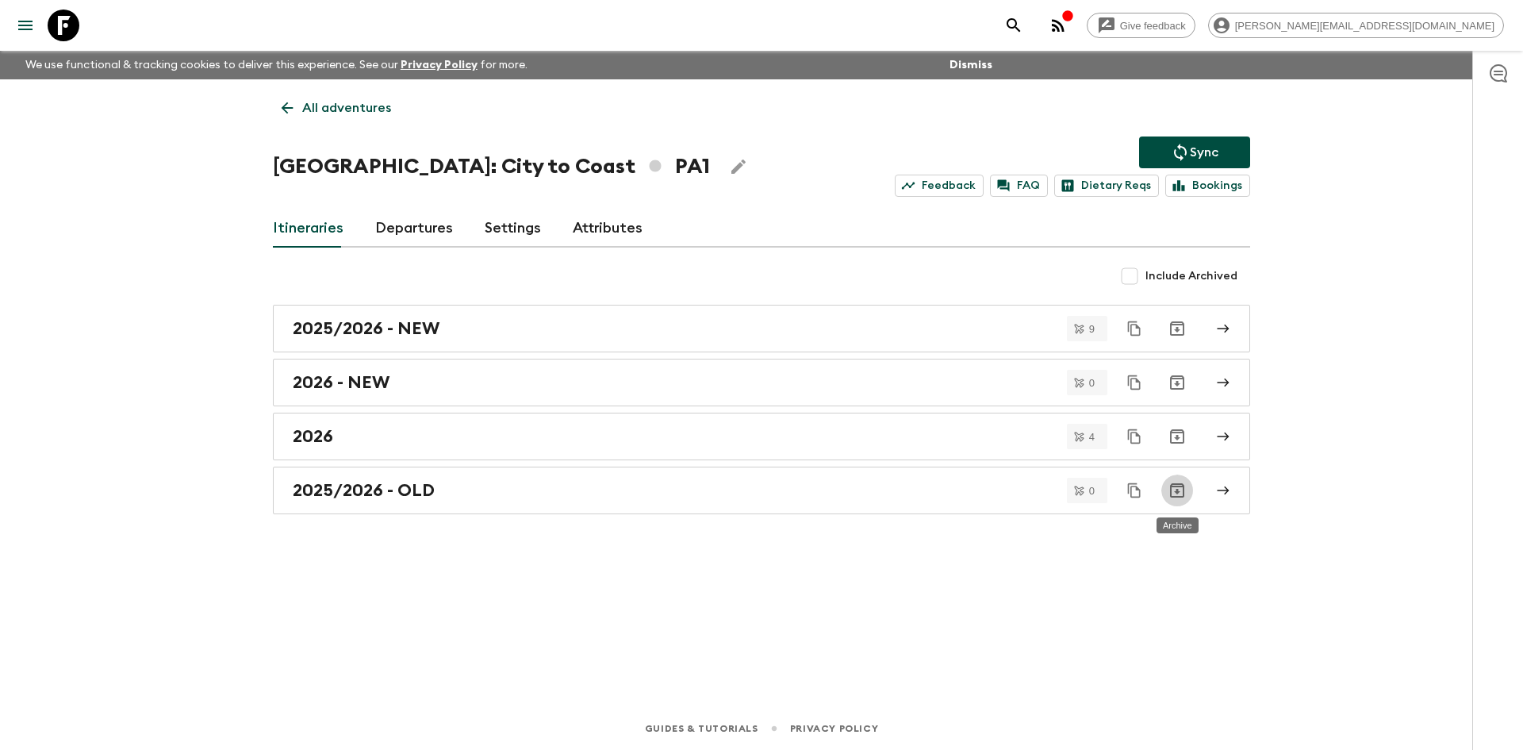
click at [1178, 493] on icon "Archive" at bounding box center [1177, 490] width 14 height 14
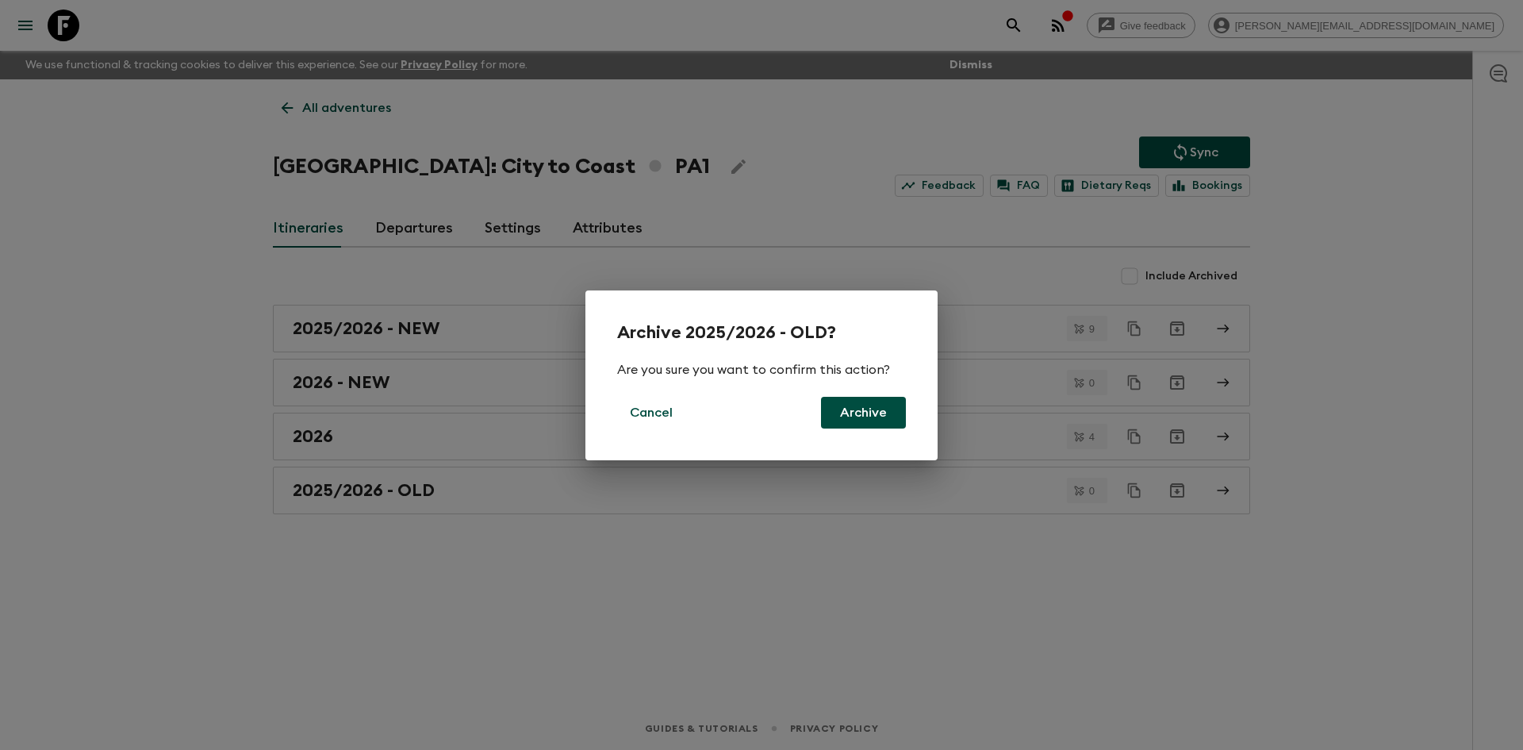
click at [845, 404] on button "Archive" at bounding box center [863, 413] width 85 height 32
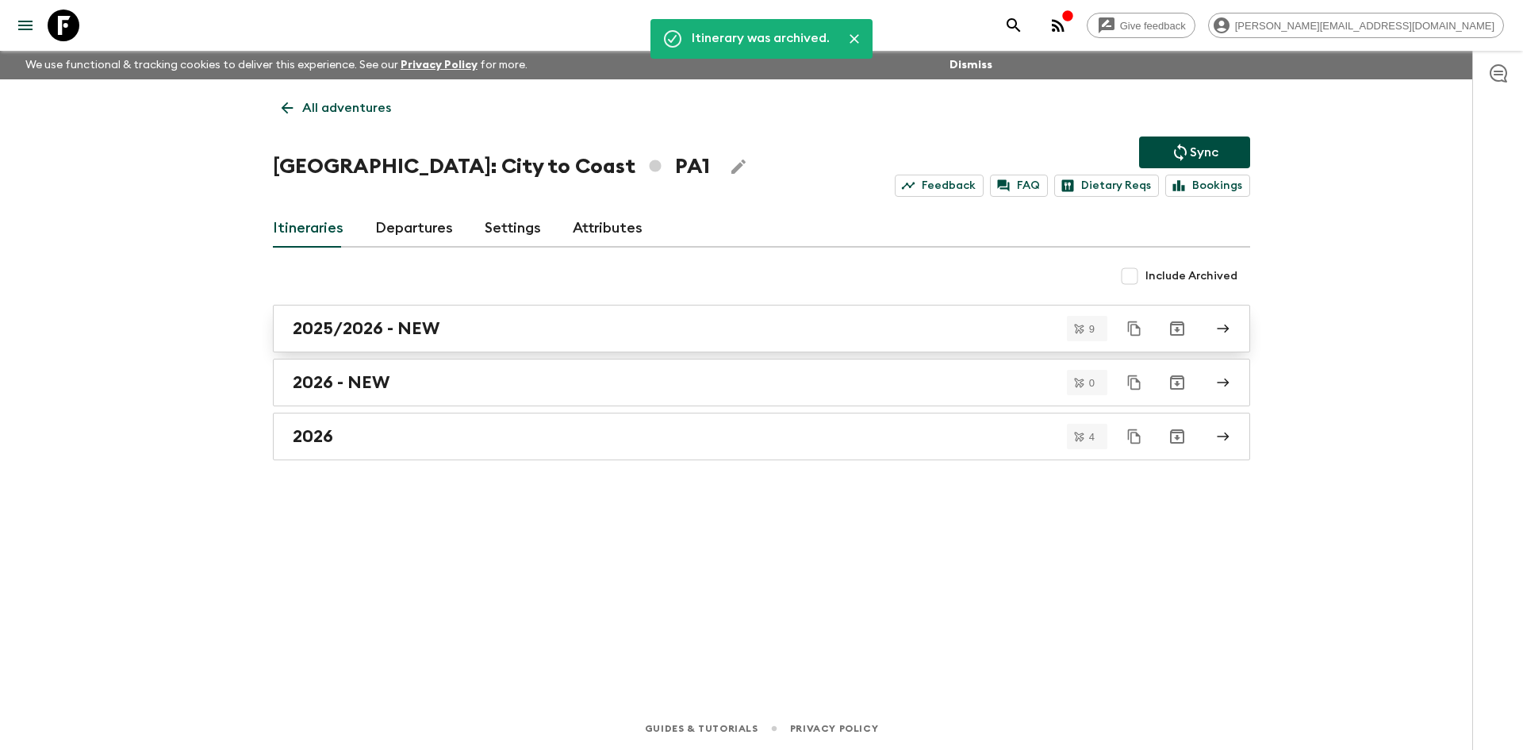
click at [630, 320] on div "2025/2026 - NEW" at bounding box center [746, 328] width 907 height 21
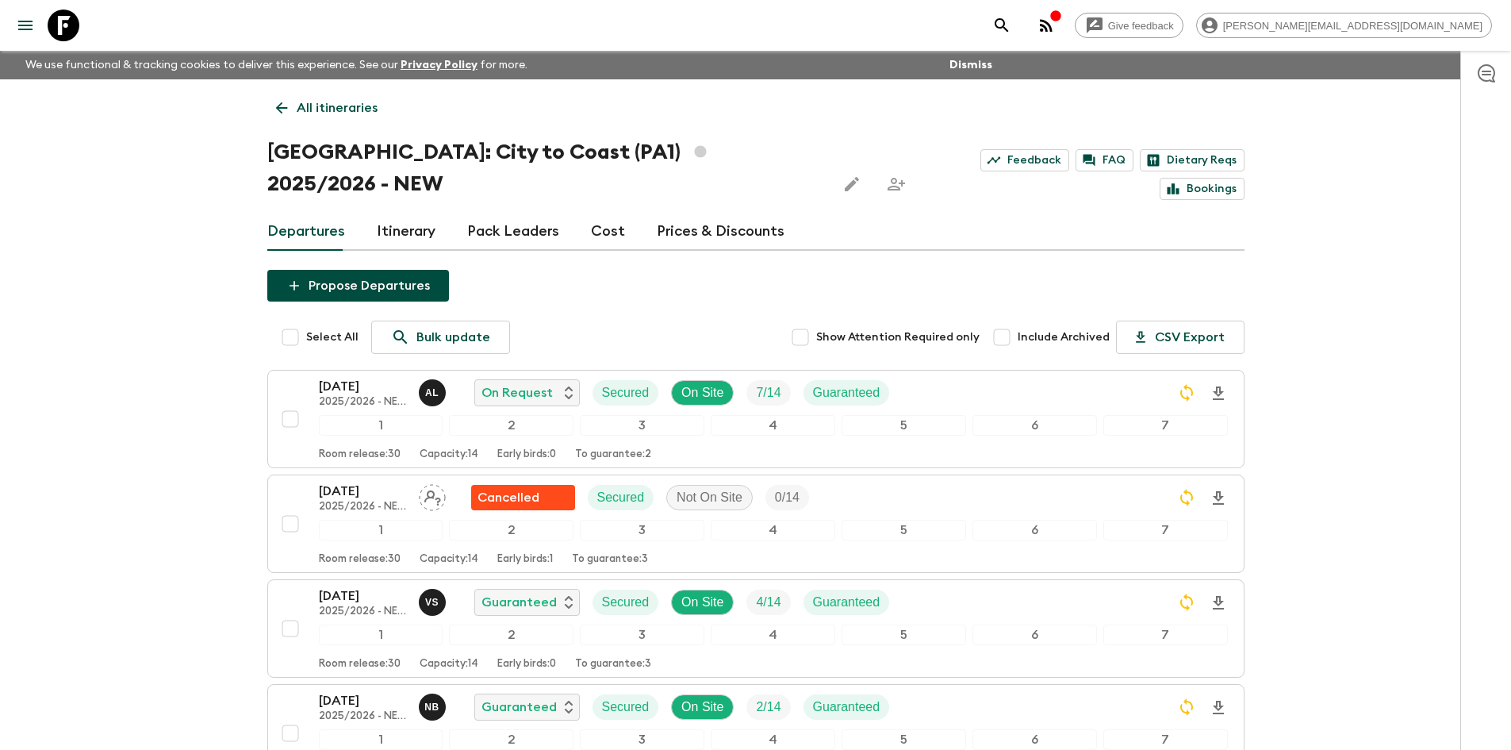
click at [842, 175] on icon "Edit this itinerary" at bounding box center [851, 184] width 19 height 19
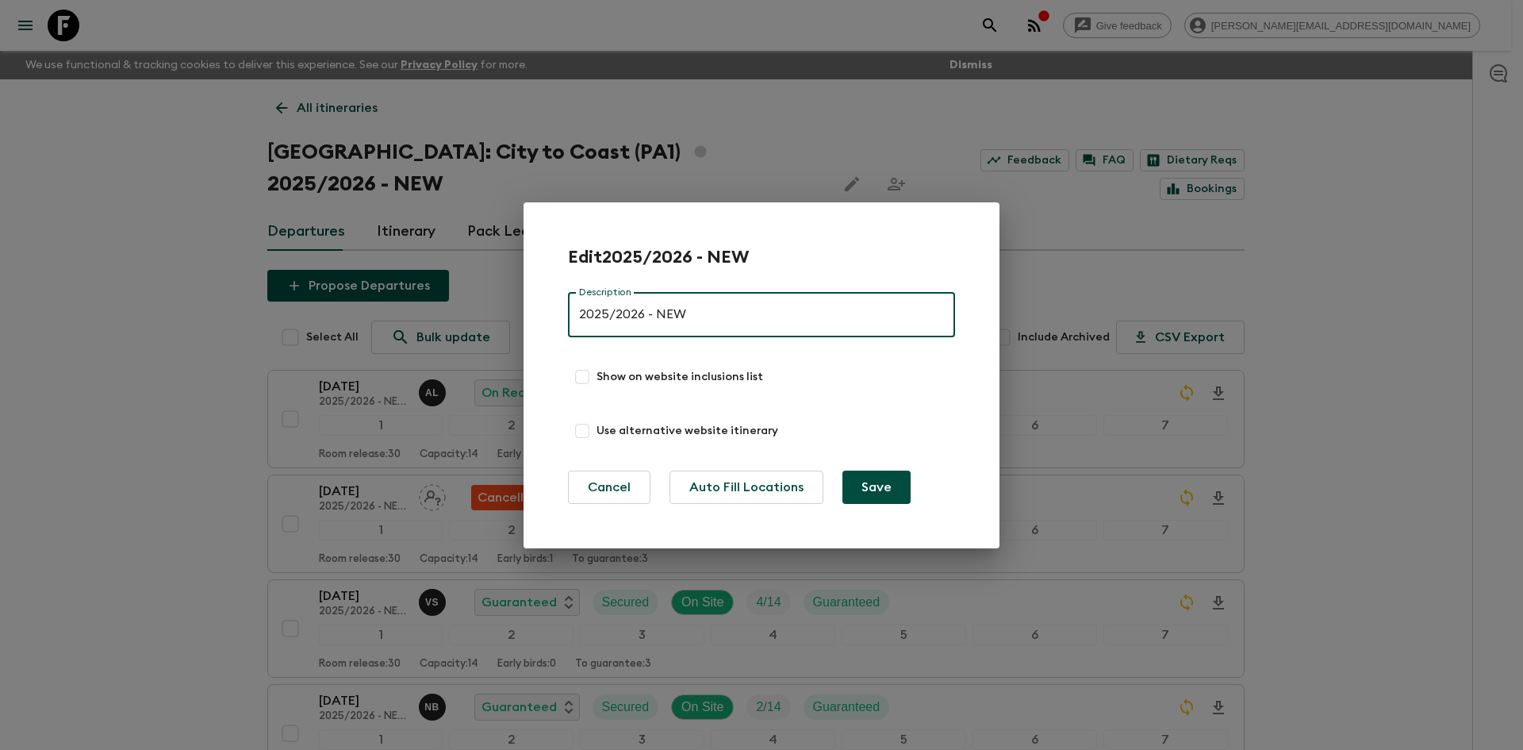
click at [694, 308] on input "2025/2026 - NEW" at bounding box center [761, 315] width 387 height 44
type input "2025/2026"
click at [884, 501] on button "Save" at bounding box center [876, 486] width 68 height 33
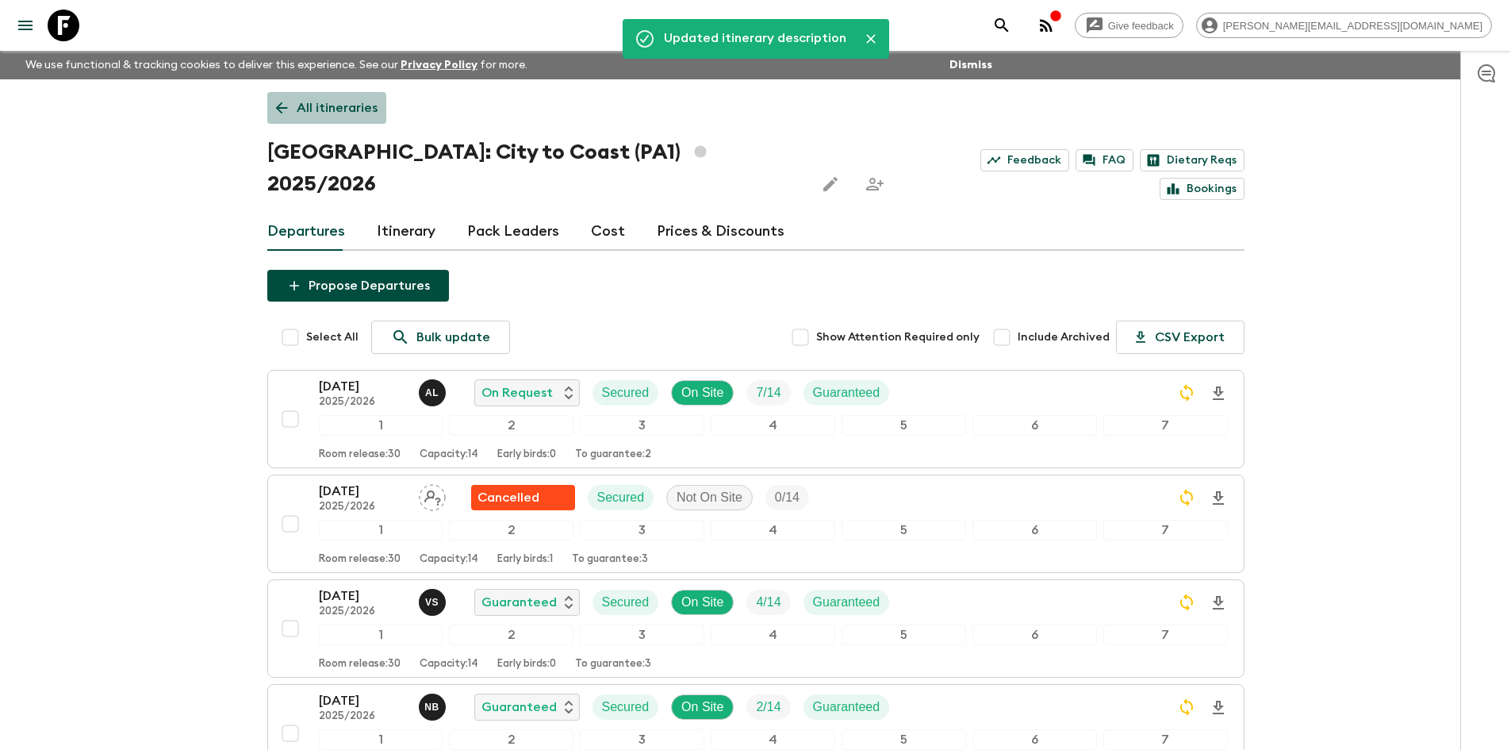
click at [290, 109] on link "All itineraries" at bounding box center [326, 108] width 119 height 32
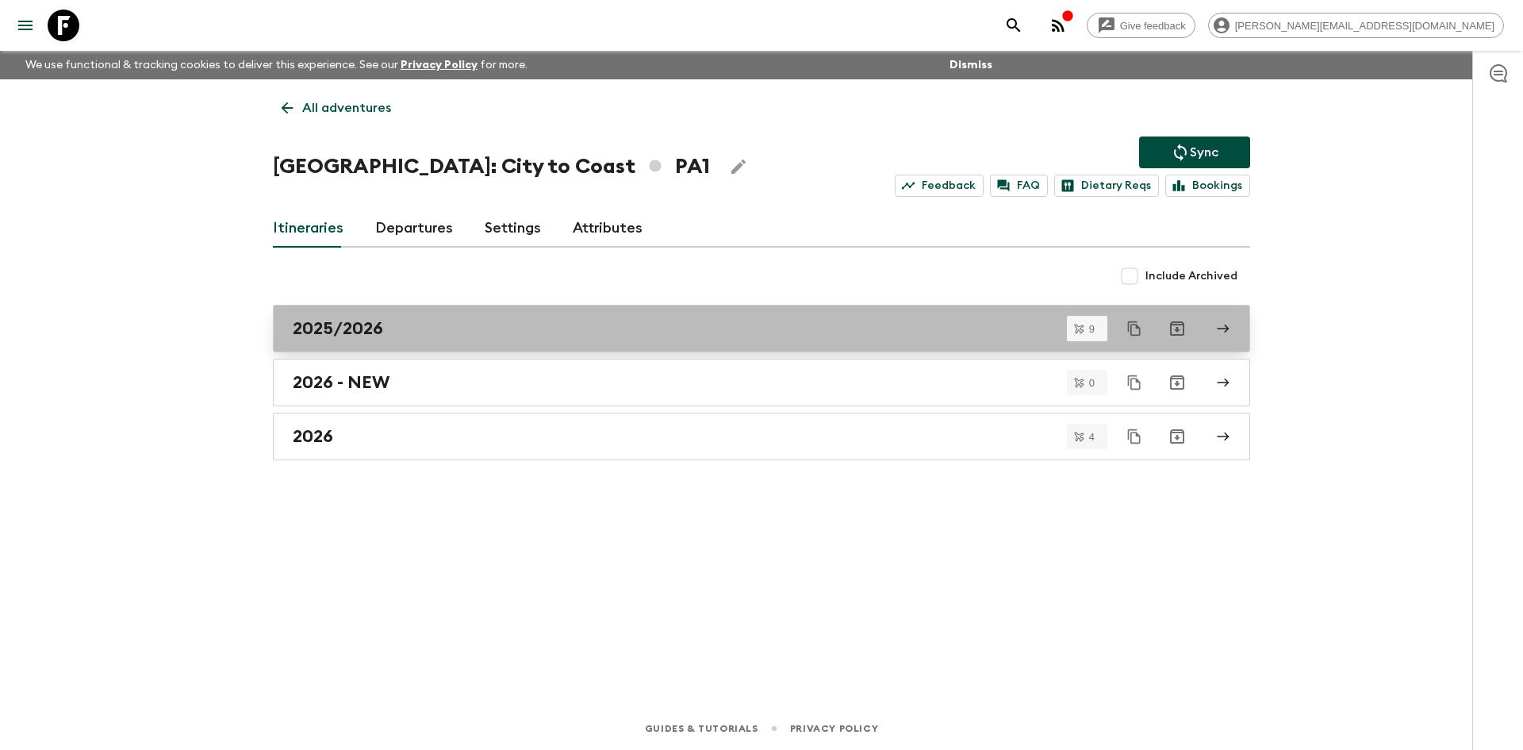
click at [413, 332] on div "2025/2026" at bounding box center [746, 328] width 907 height 21
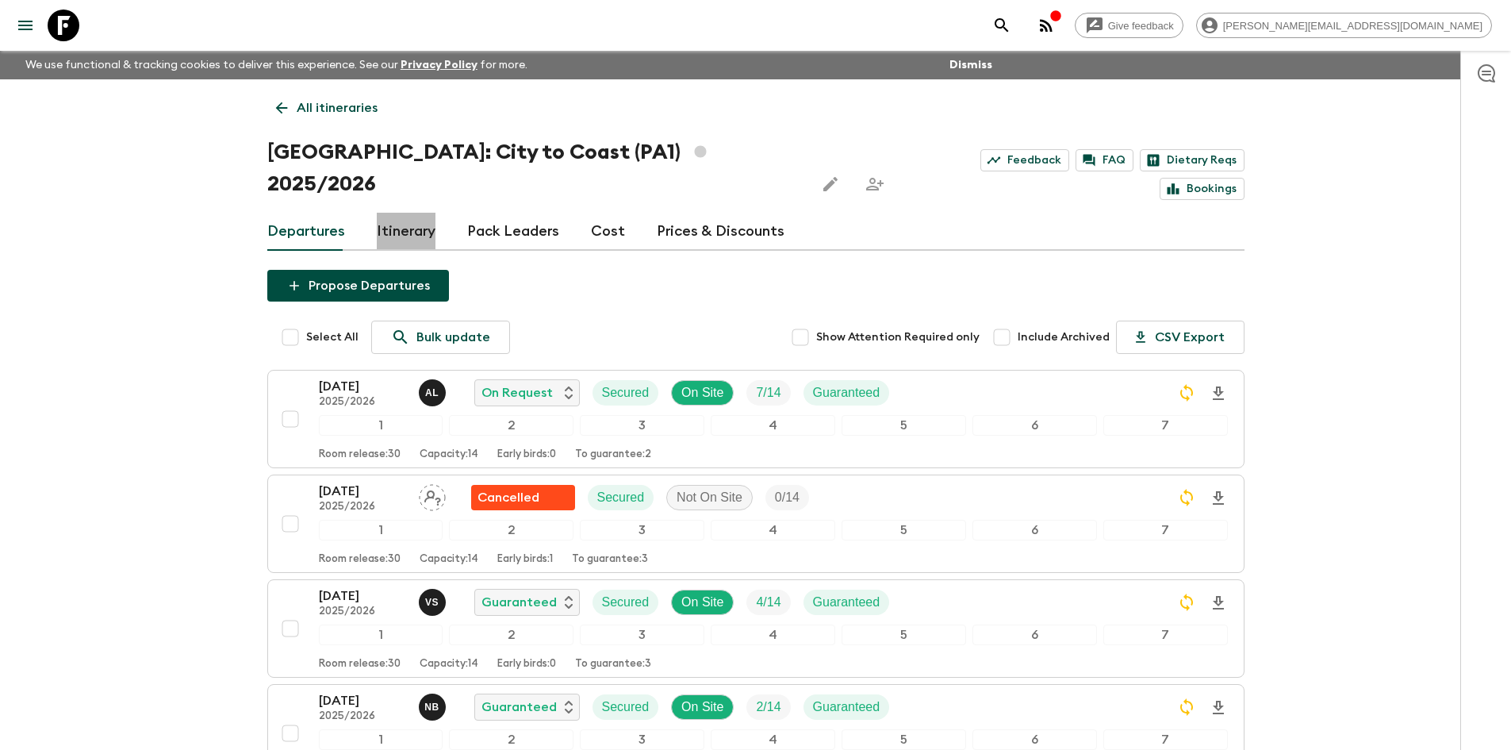
click at [424, 213] on link "Itinerary" at bounding box center [406, 232] width 59 height 38
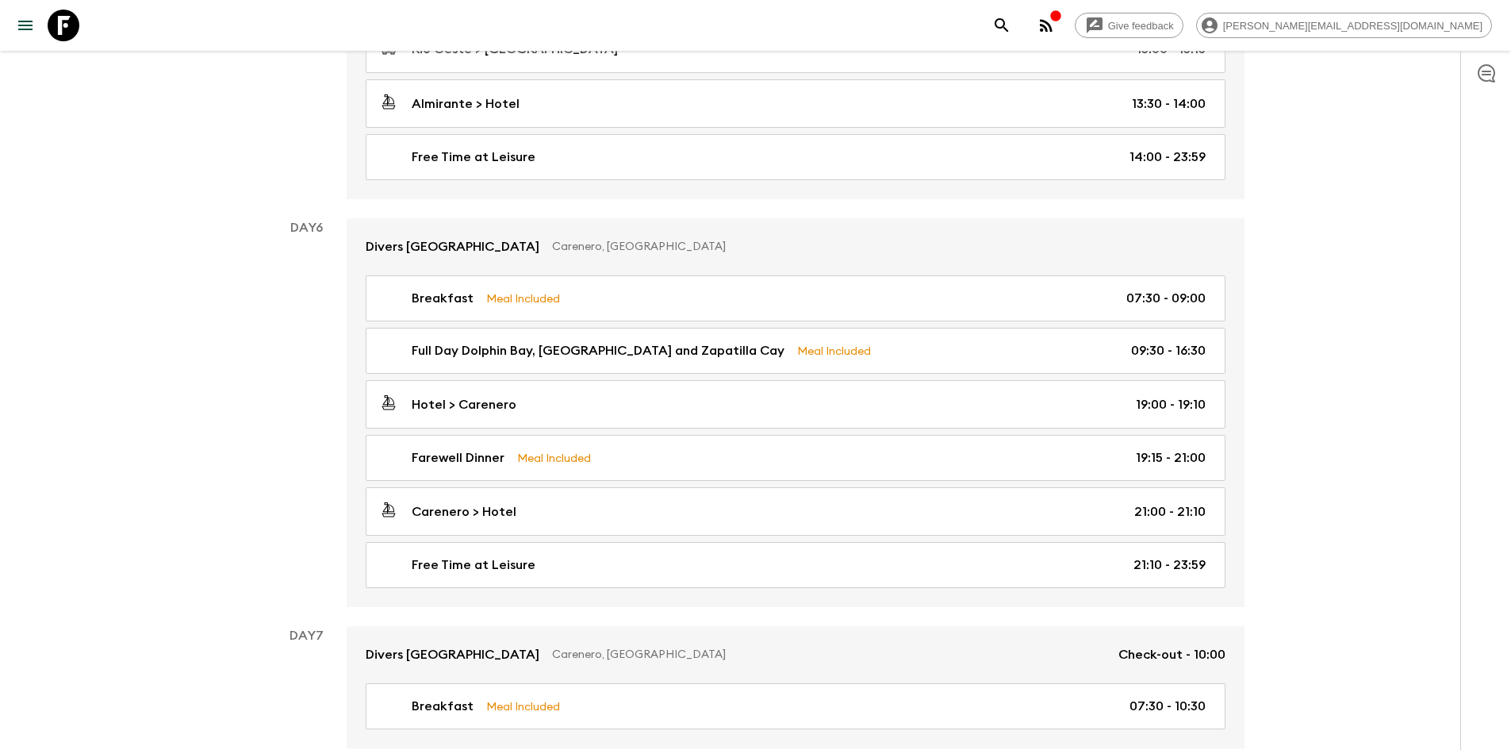
scroll to position [2006, 0]
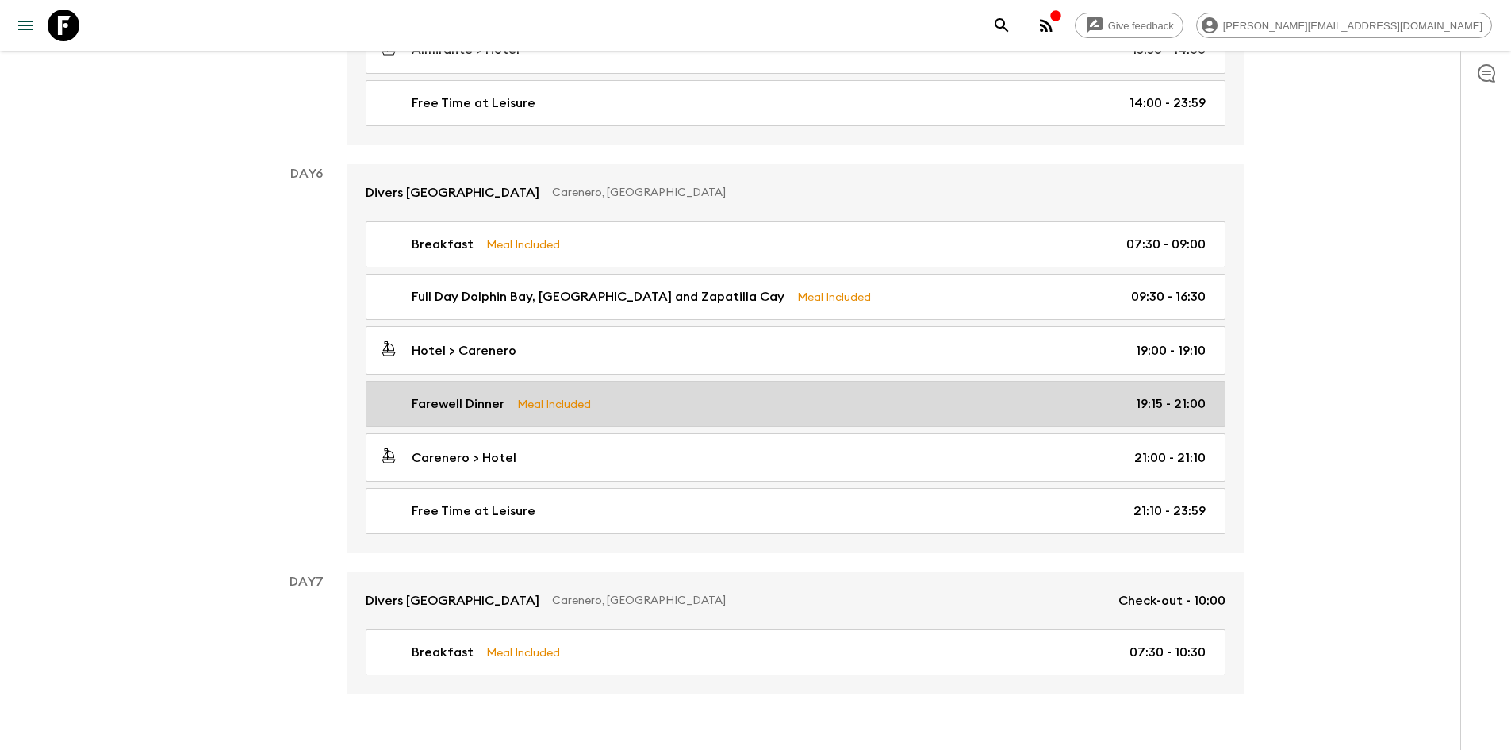
click at [745, 394] on div "Farewell Dinner Meal Included 19:15 - 21:00" at bounding box center [792, 403] width 827 height 19
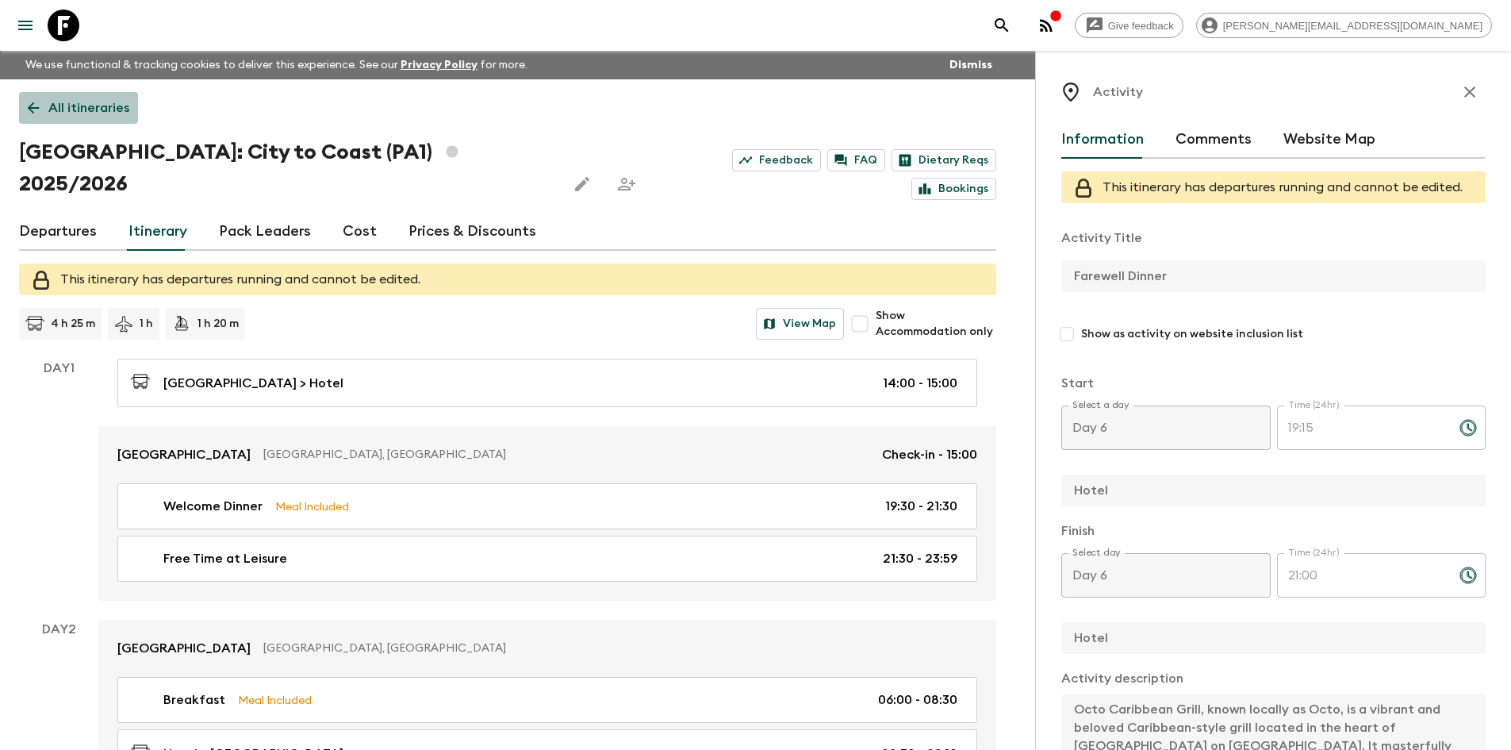
click at [44, 105] on link "All itineraries" at bounding box center [78, 108] width 119 height 32
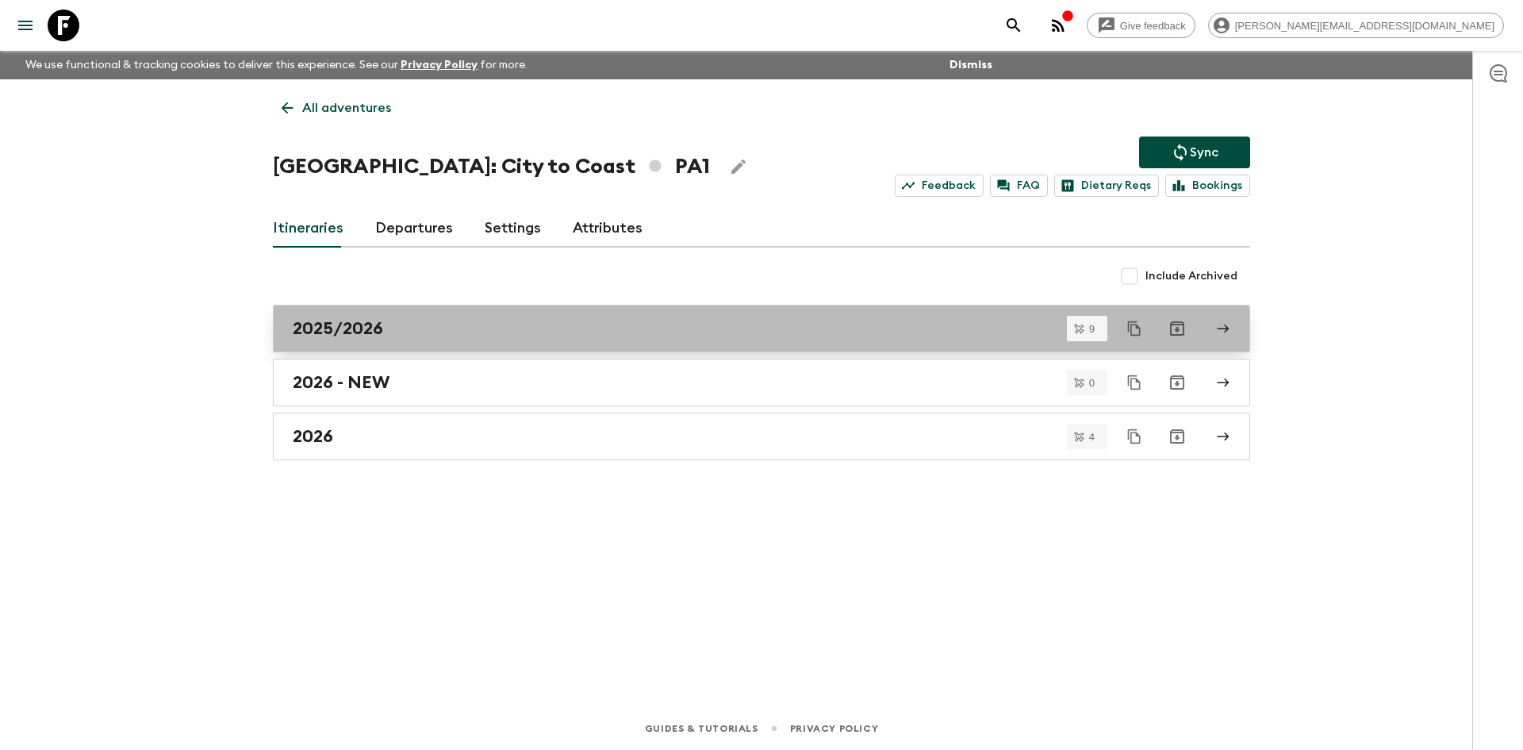
click at [469, 329] on div "2025/2026" at bounding box center [746, 328] width 907 height 21
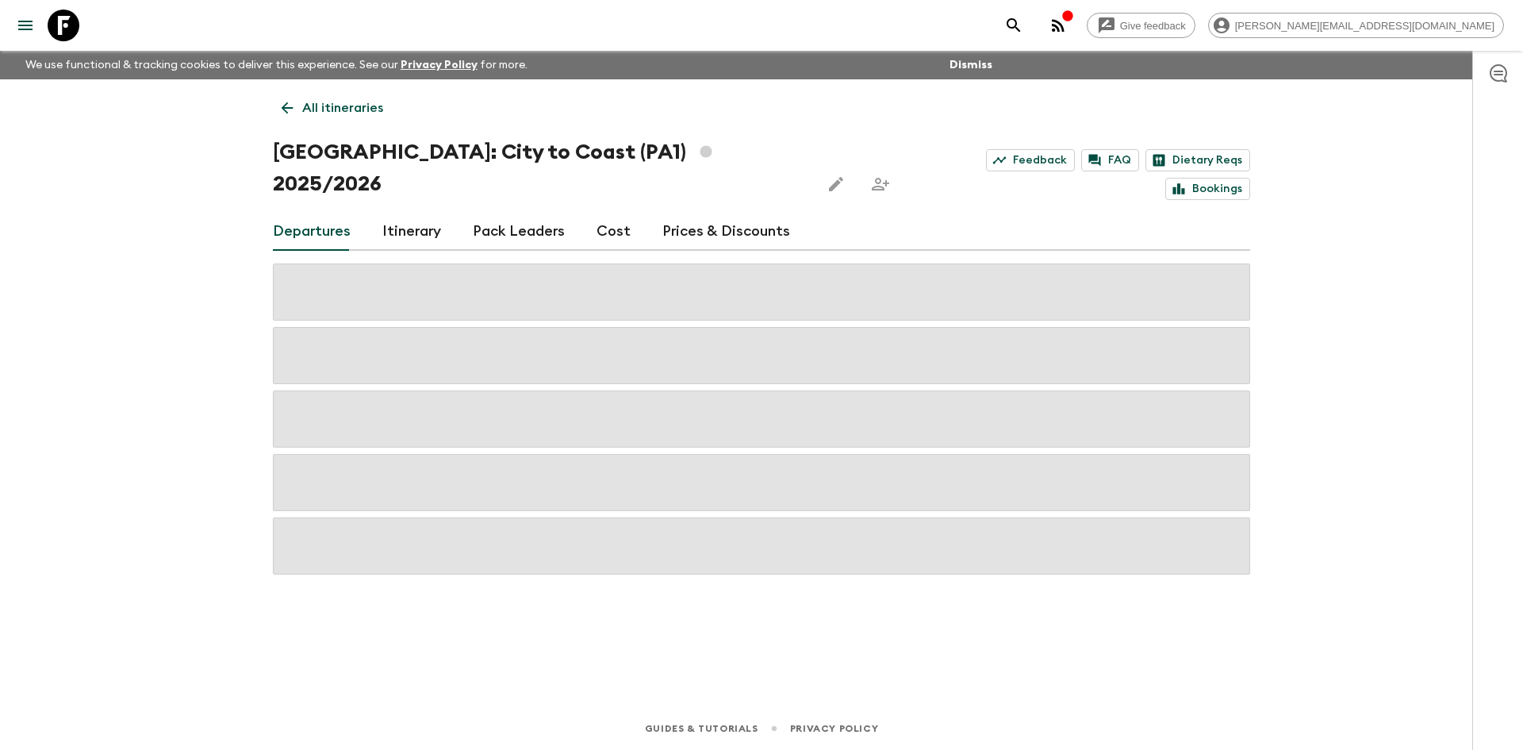
click at [420, 213] on link "Itinerary" at bounding box center [411, 232] width 59 height 38
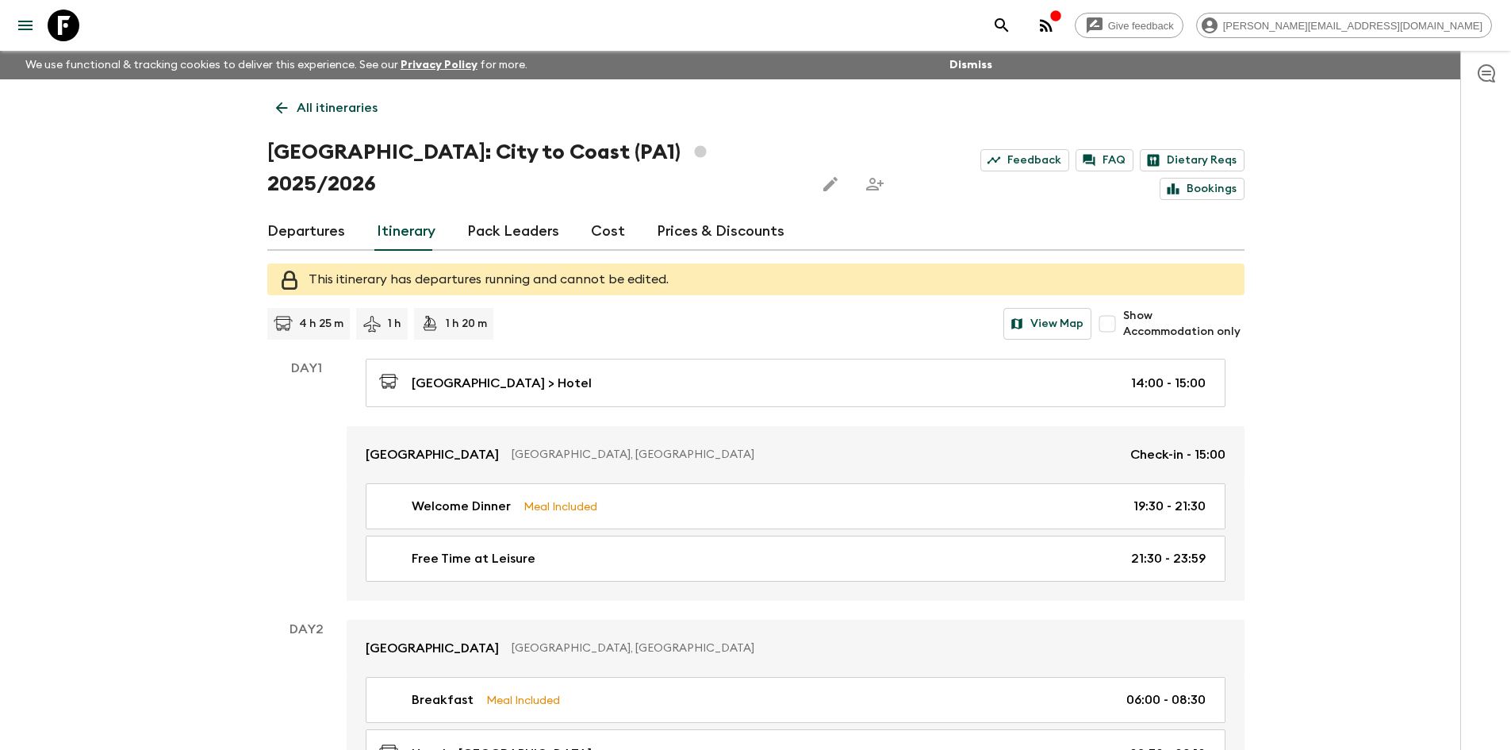
click at [315, 213] on link "Departures" at bounding box center [306, 232] width 78 height 38
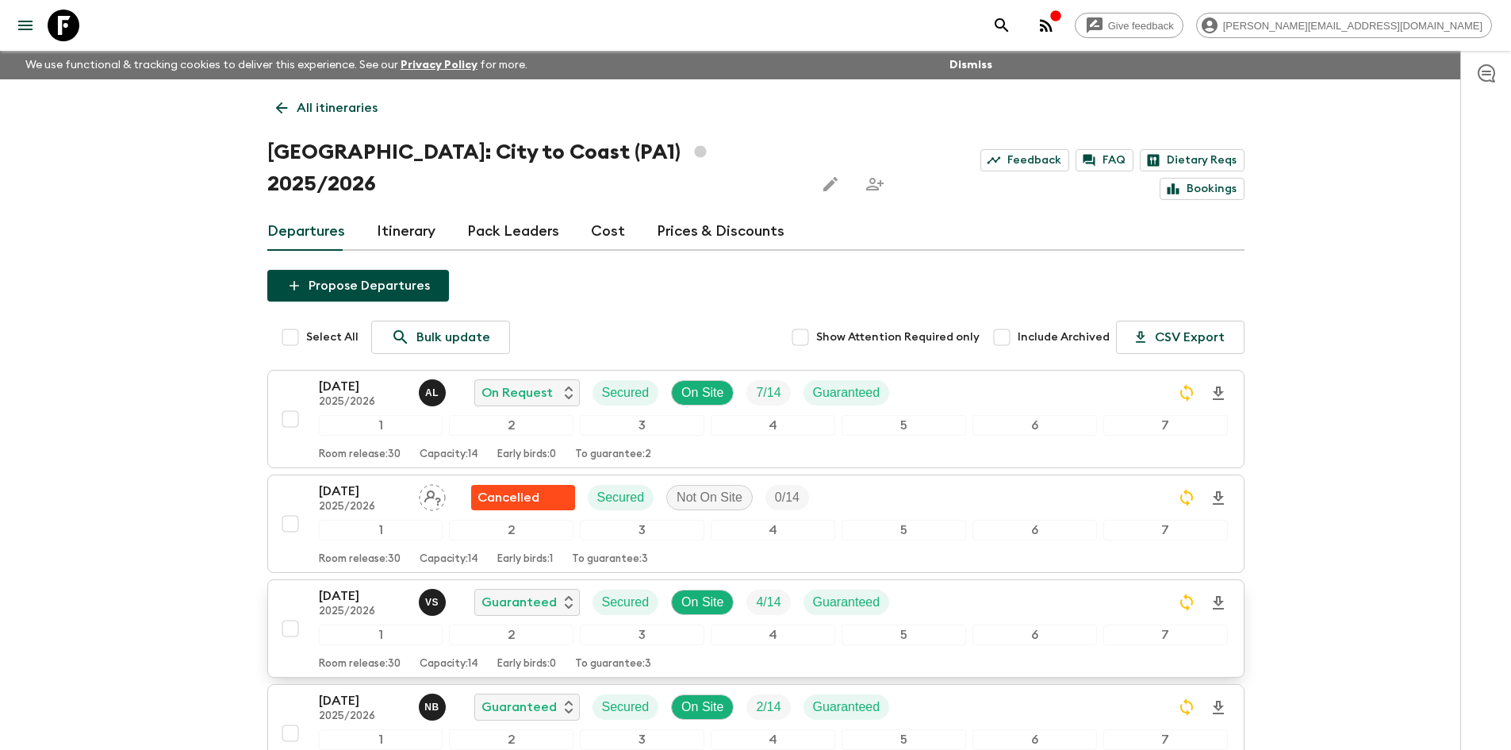
click at [996, 586] on div "[DATE] 2025/2026 v S Guaranteed Secured On Site 4 / 14 Guaranteed" at bounding box center [773, 602] width 909 height 32
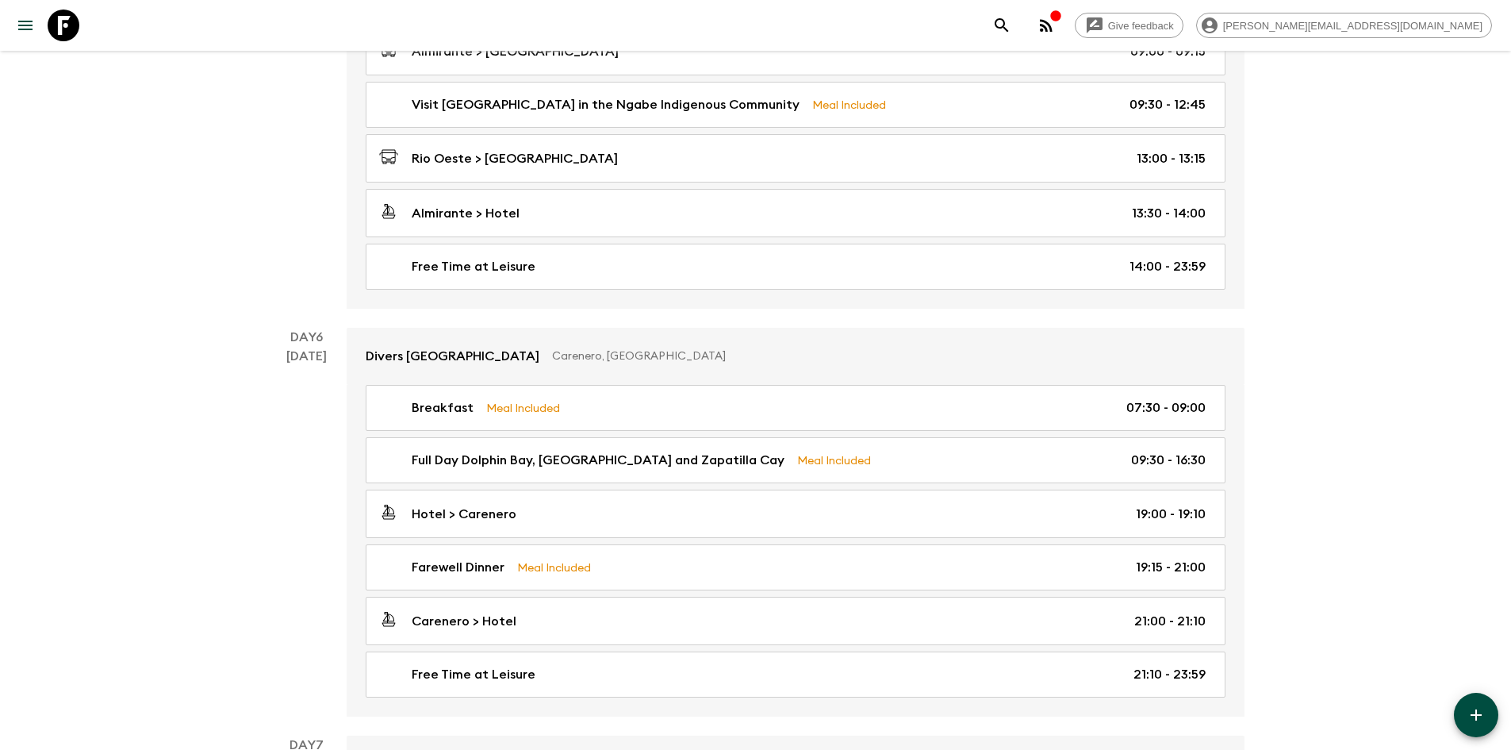
scroll to position [2016, 0]
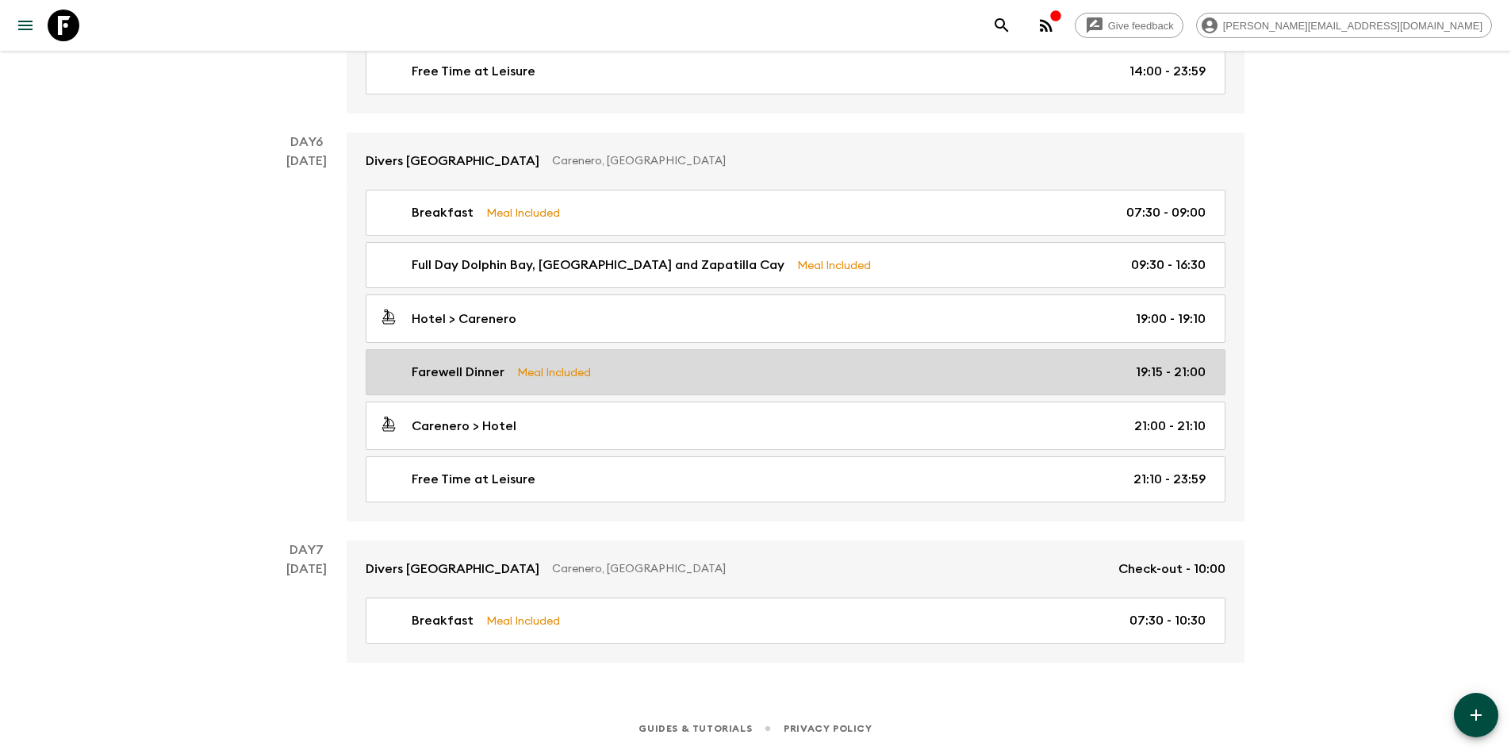
click at [685, 374] on div "Farewell Dinner Meal Included 19:15 - 21:00" at bounding box center [792, 371] width 827 height 19
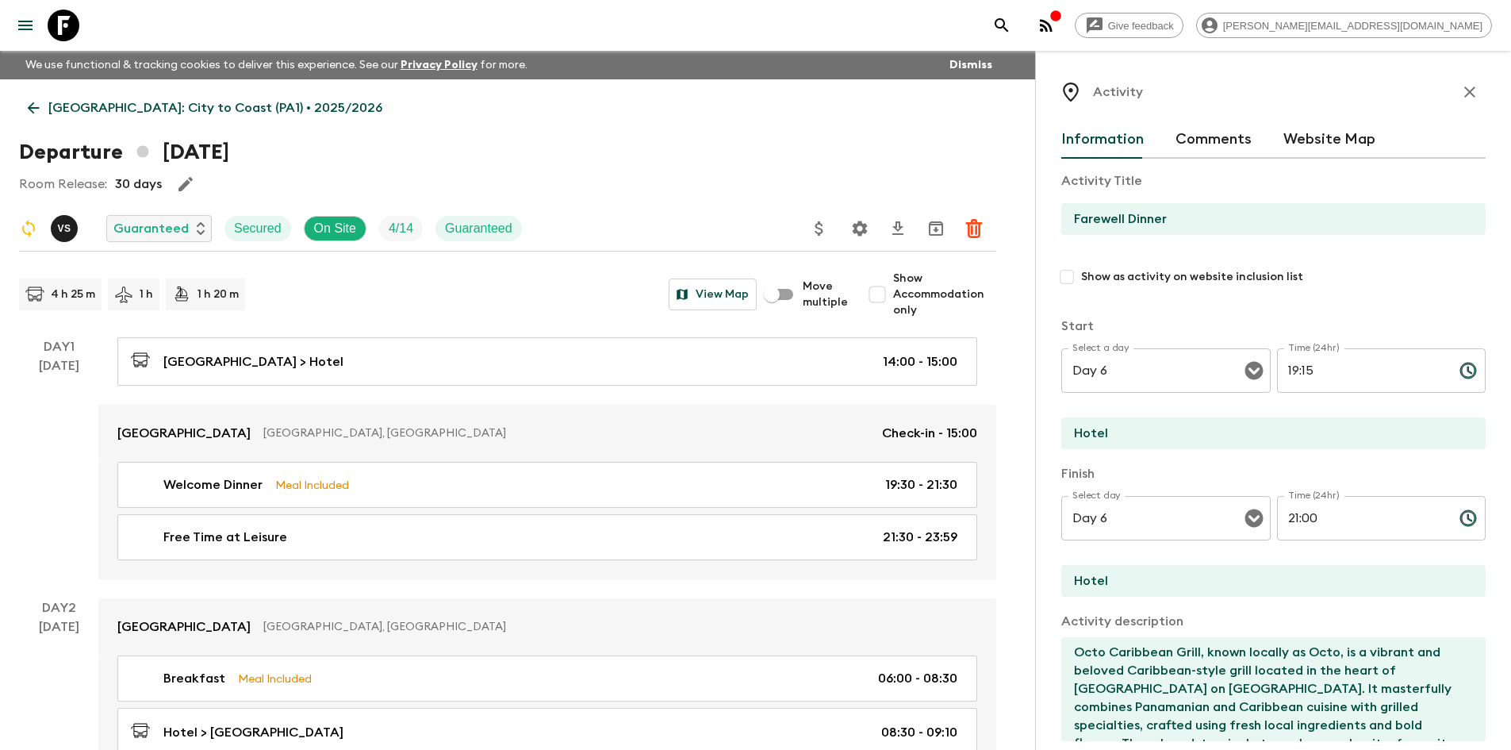
click at [37, 112] on icon at bounding box center [33, 107] width 17 height 17
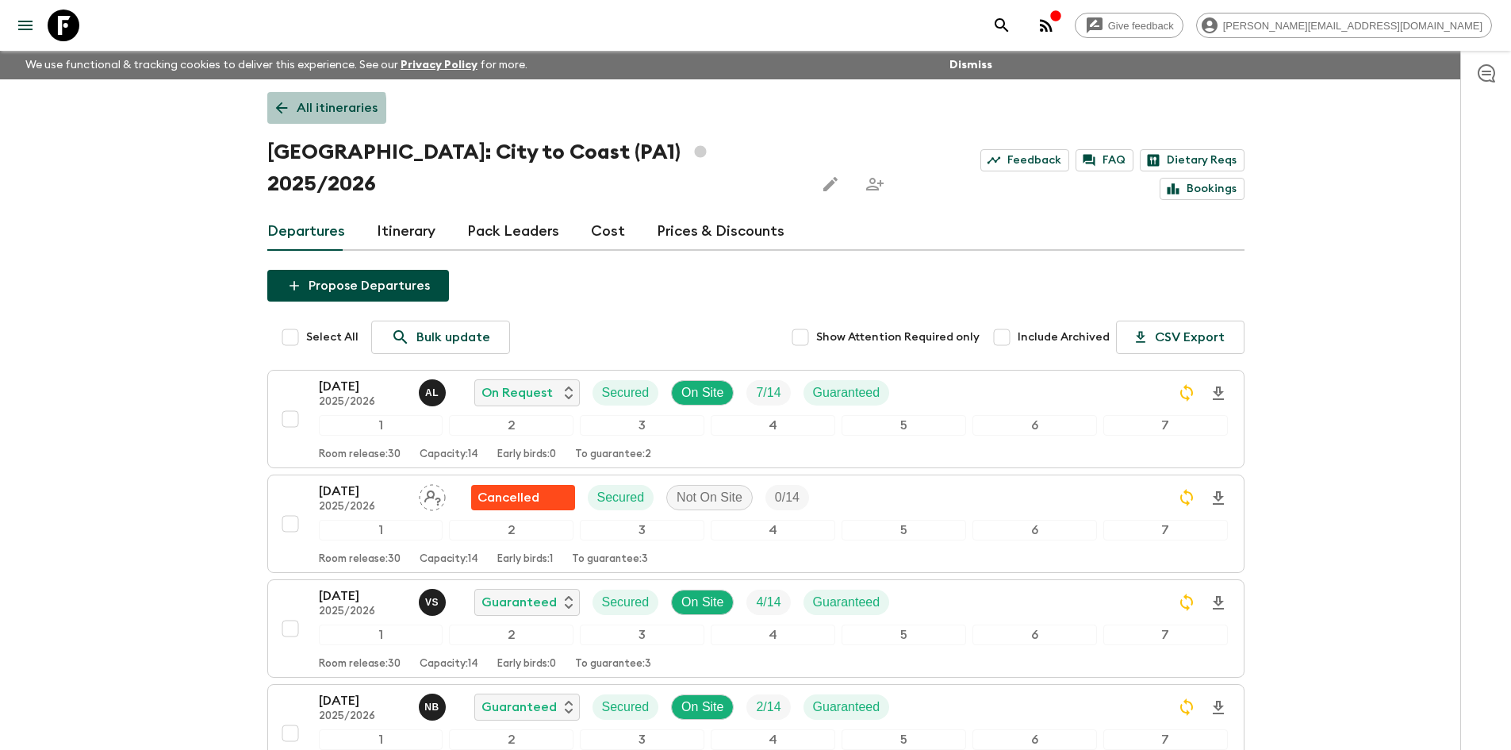
click at [282, 111] on icon at bounding box center [281, 107] width 17 height 17
